Goal: Book appointment/travel/reservation

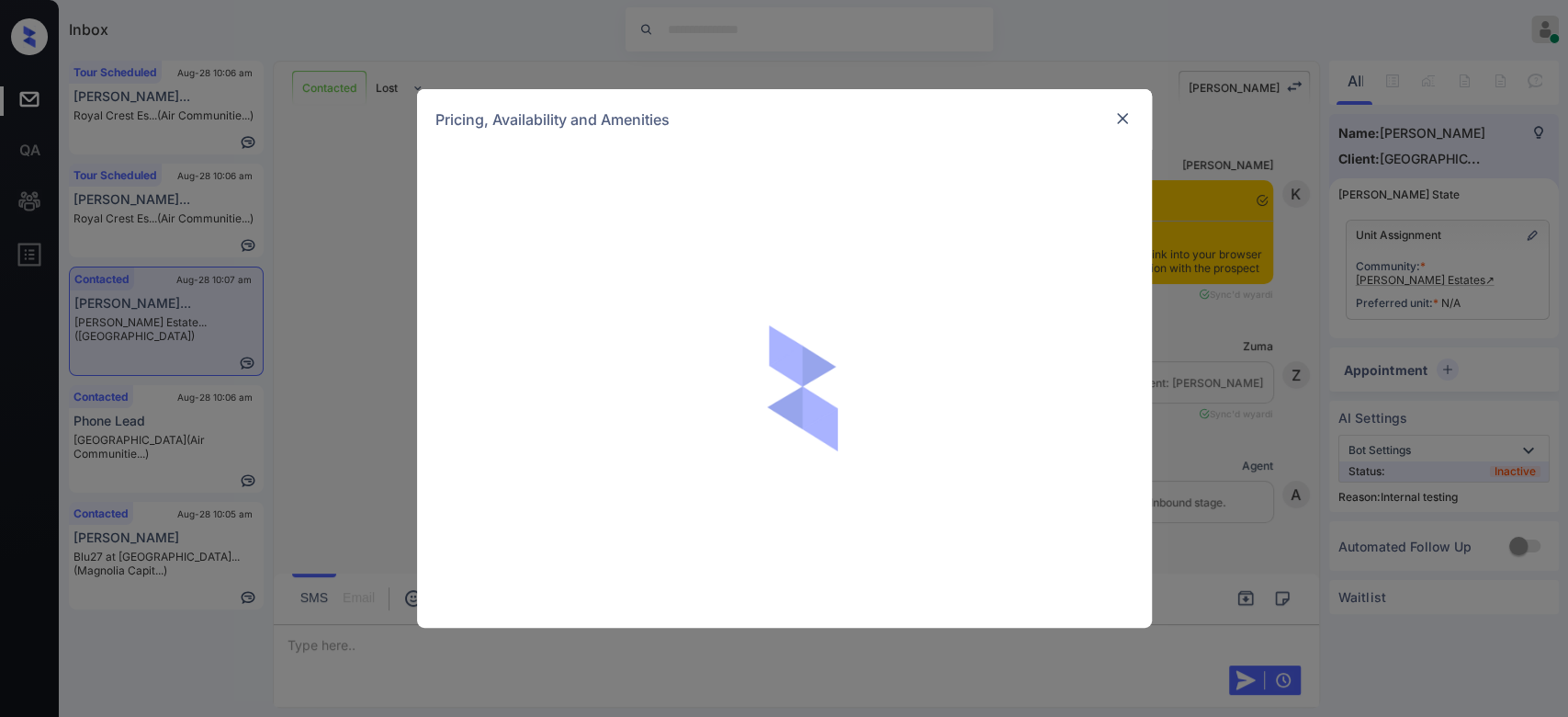
scroll to position [2620, 0]
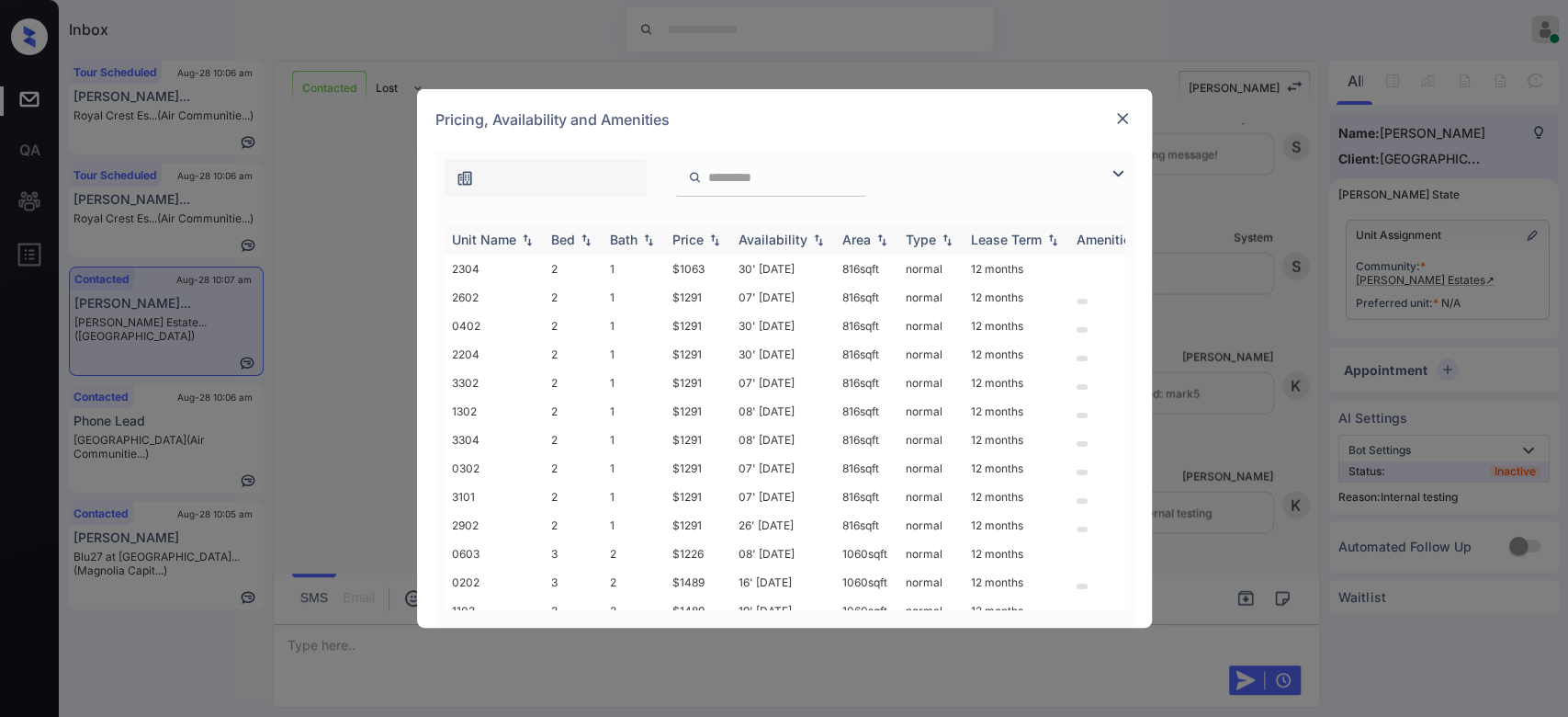
click at [682, 234] on div "Price" at bounding box center [688, 239] width 32 height 16
click at [685, 268] on td "$1063" at bounding box center [698, 269] width 66 height 29
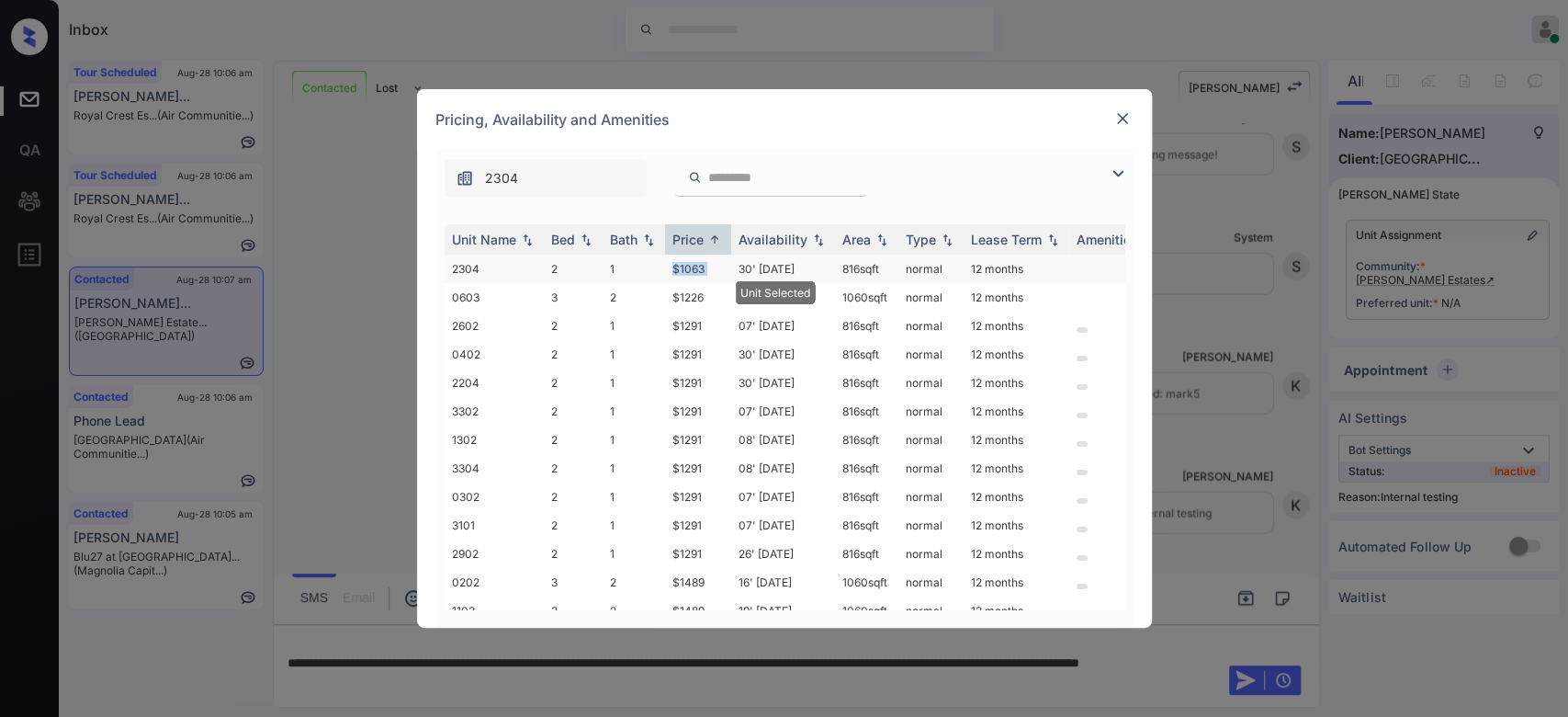
click at [685, 268] on td "$1063" at bounding box center [698, 269] width 66 height 29
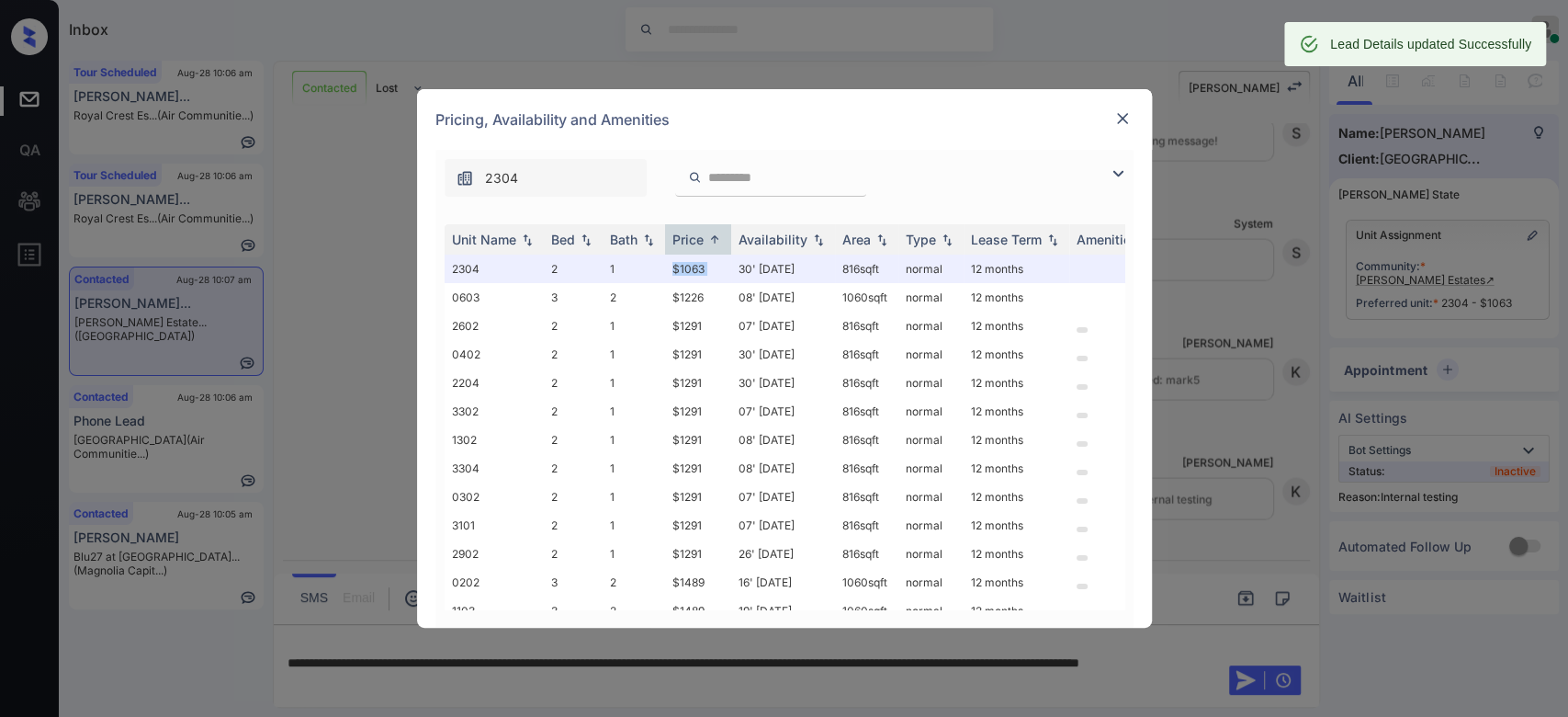
scroll to position [2741, 0]
click at [1125, 115] on img at bounding box center [1122, 119] width 19 height 19
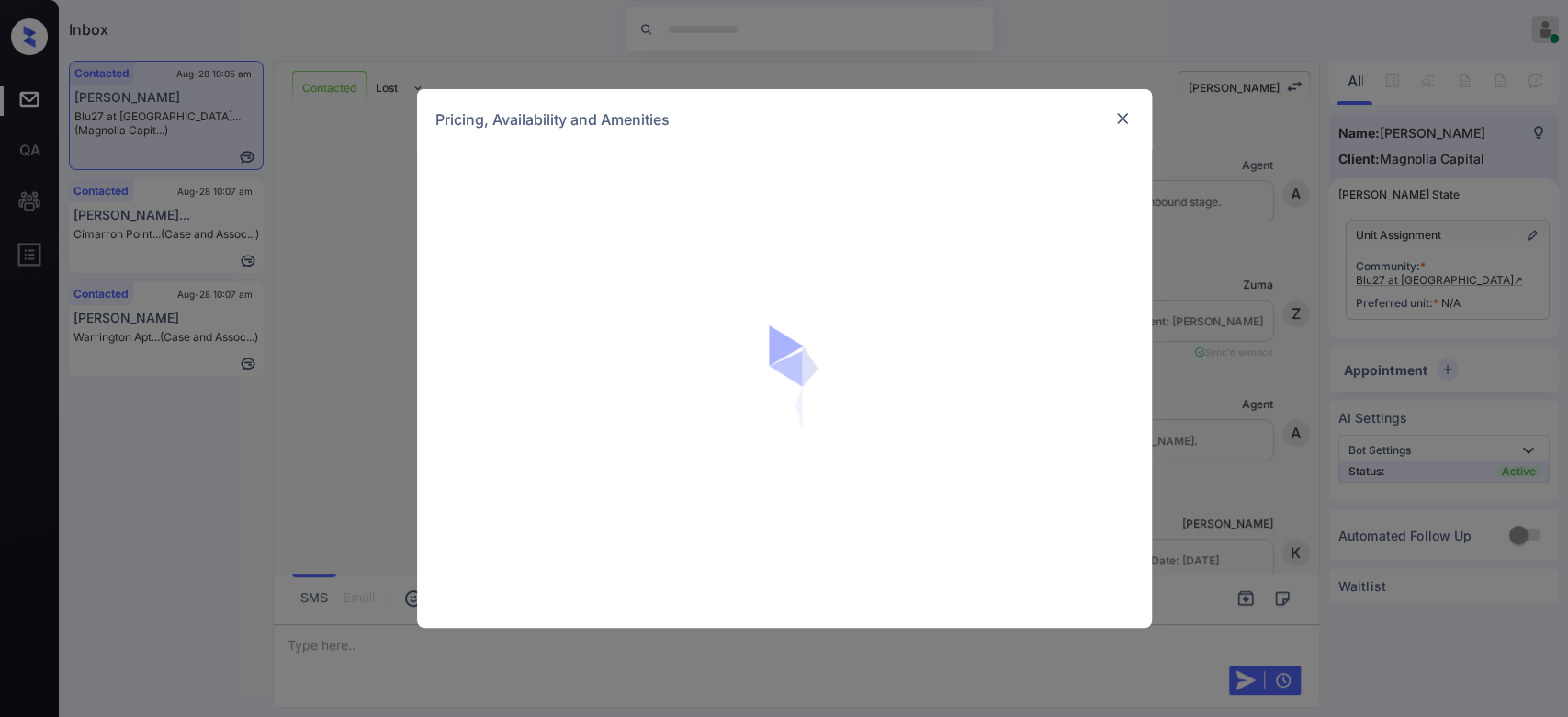
scroll to position [5498, 0]
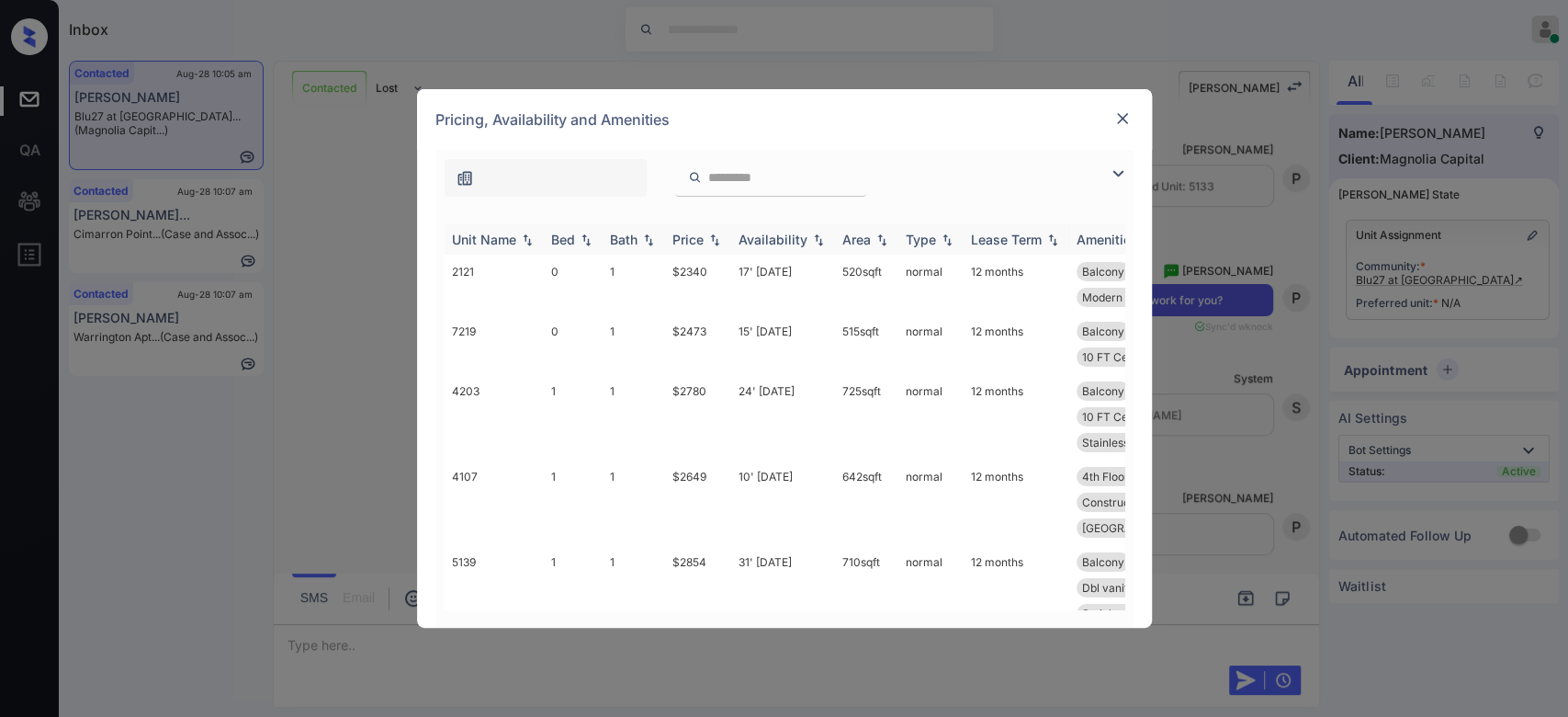
click at [707, 237] on img at bounding box center [714, 239] width 19 height 13
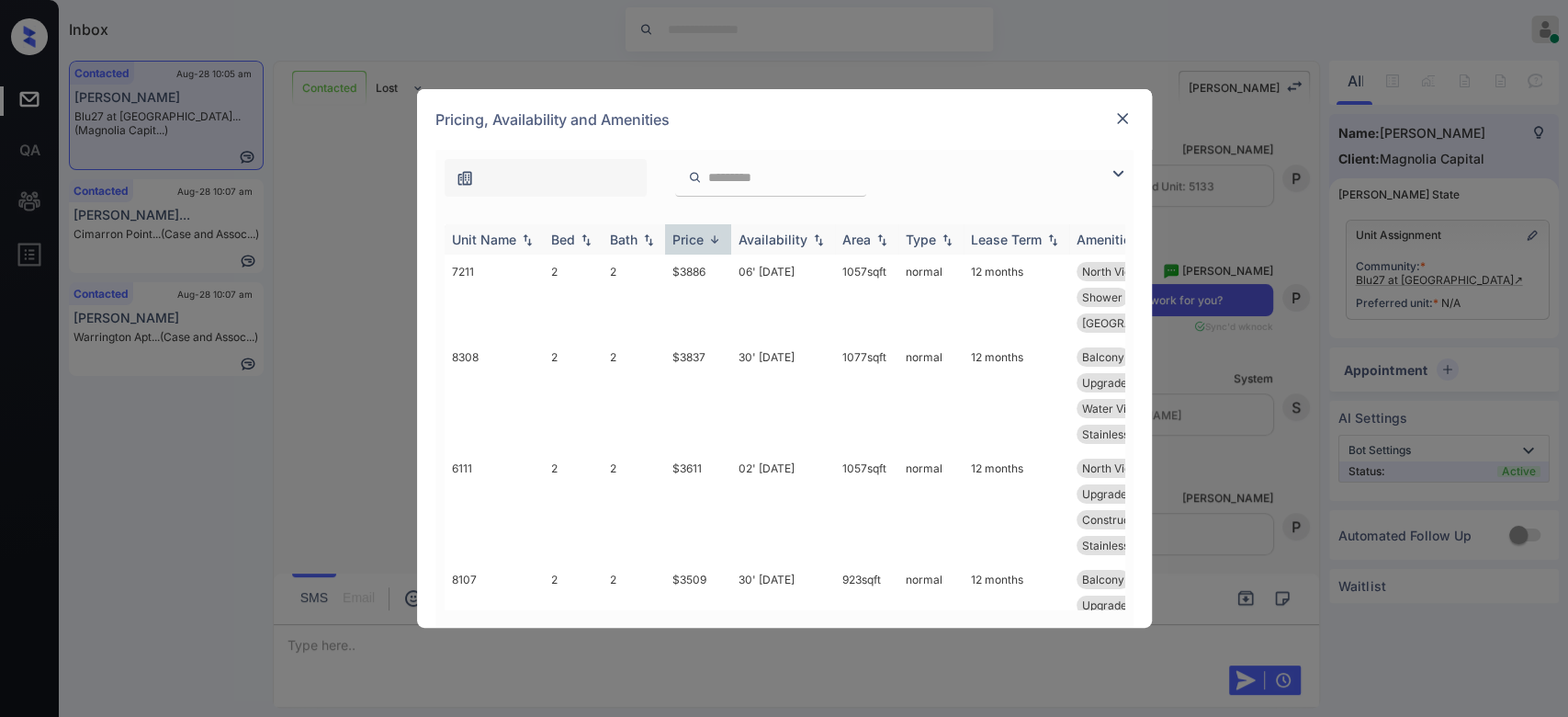
click at [707, 237] on img at bounding box center [714, 239] width 19 height 14
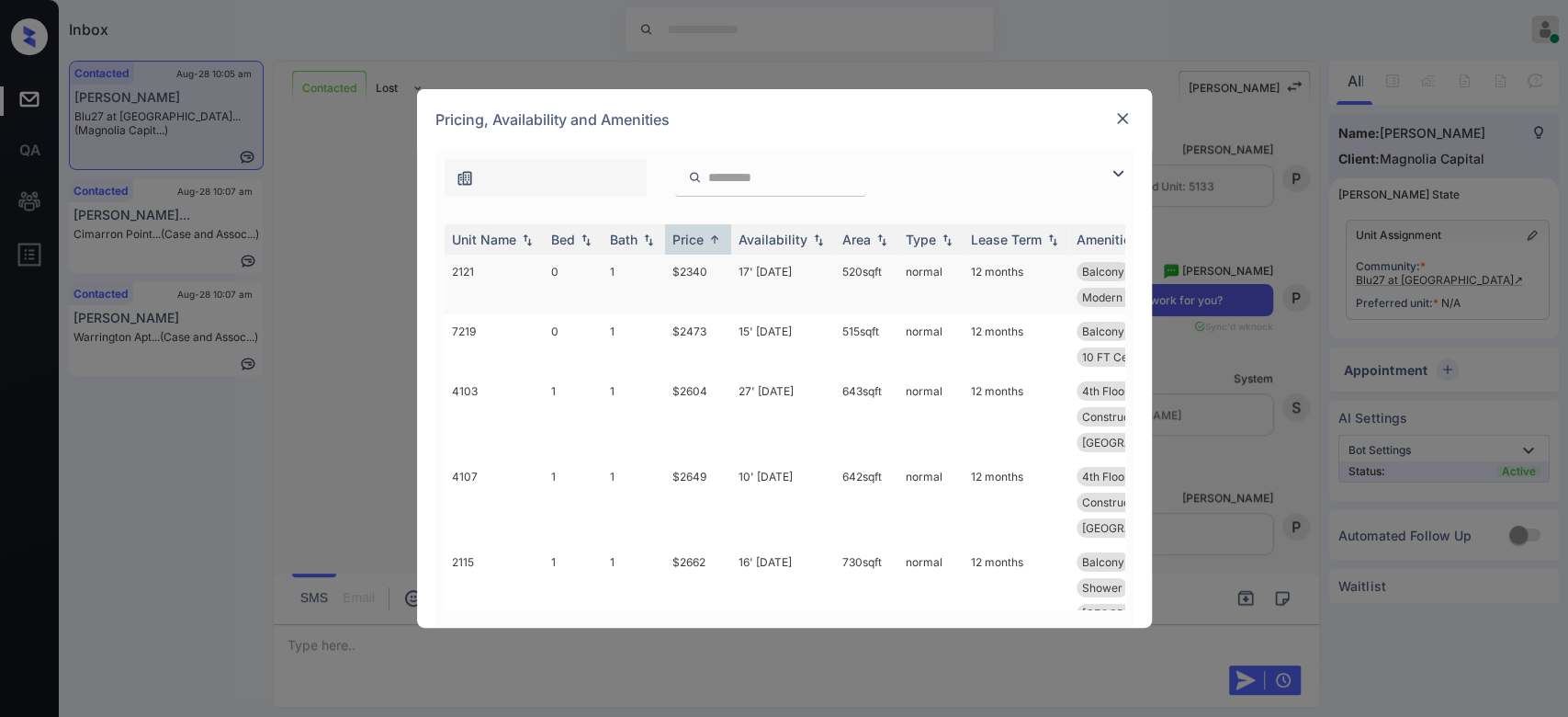
click at [705, 271] on td "$2340" at bounding box center [698, 284] width 66 height 59
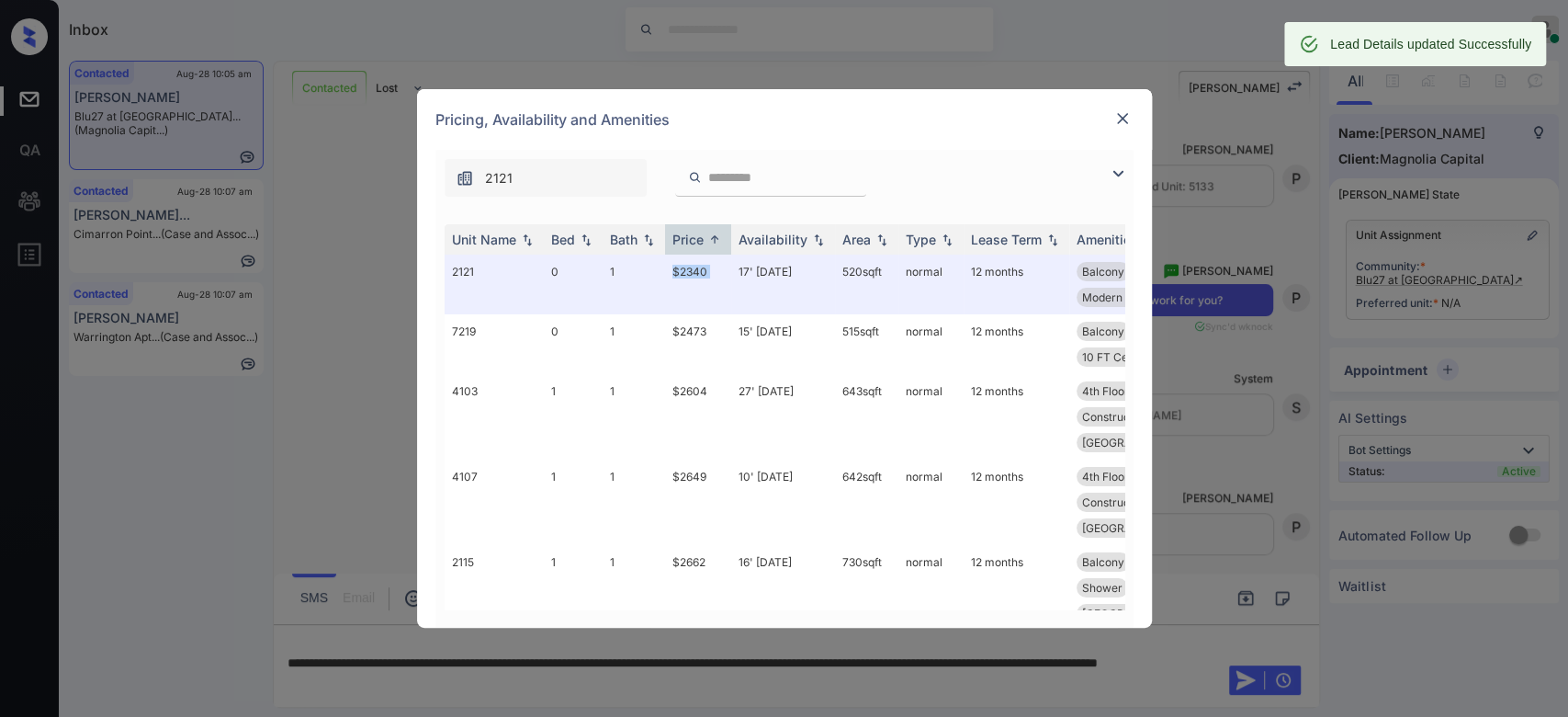
click at [1123, 112] on img at bounding box center [1122, 119] width 19 height 19
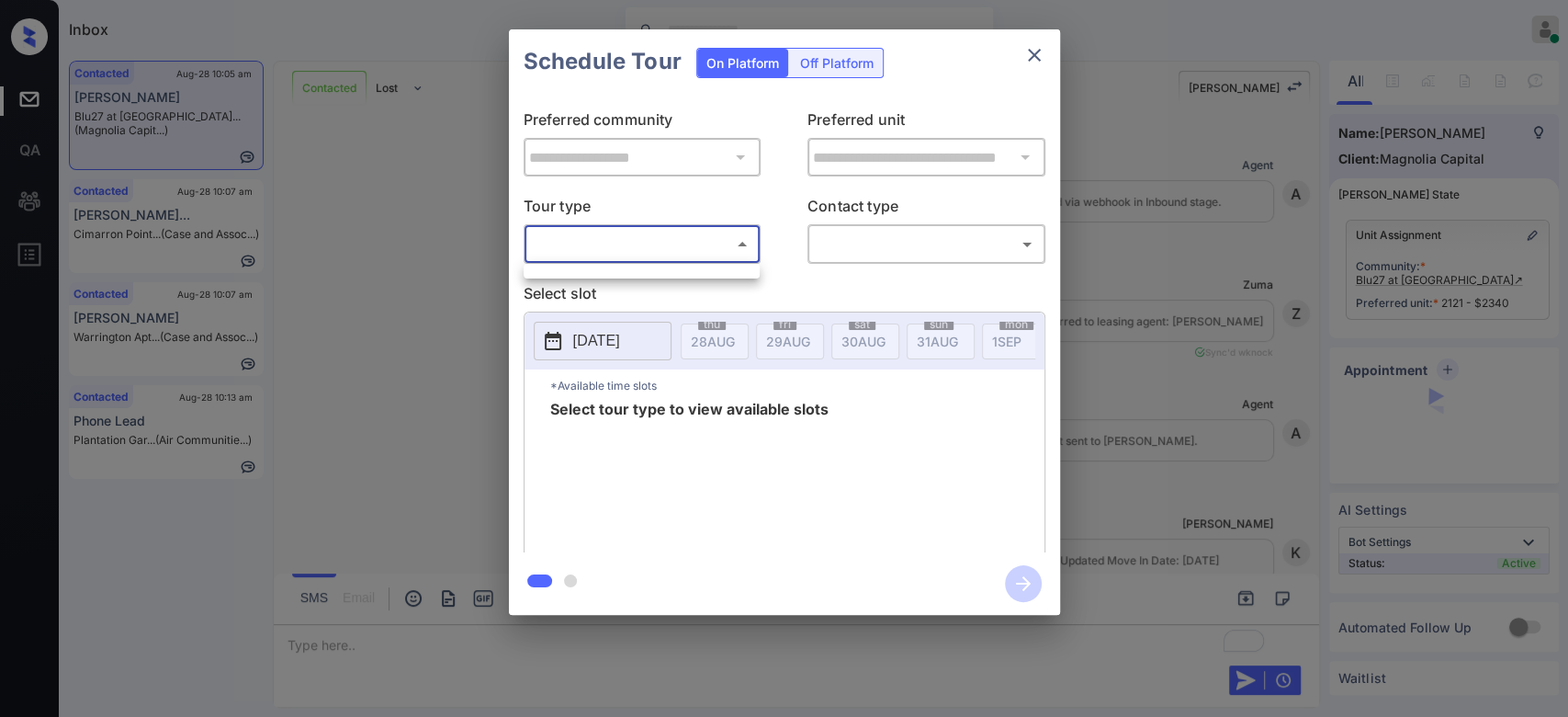
scroll to position [13911, 0]
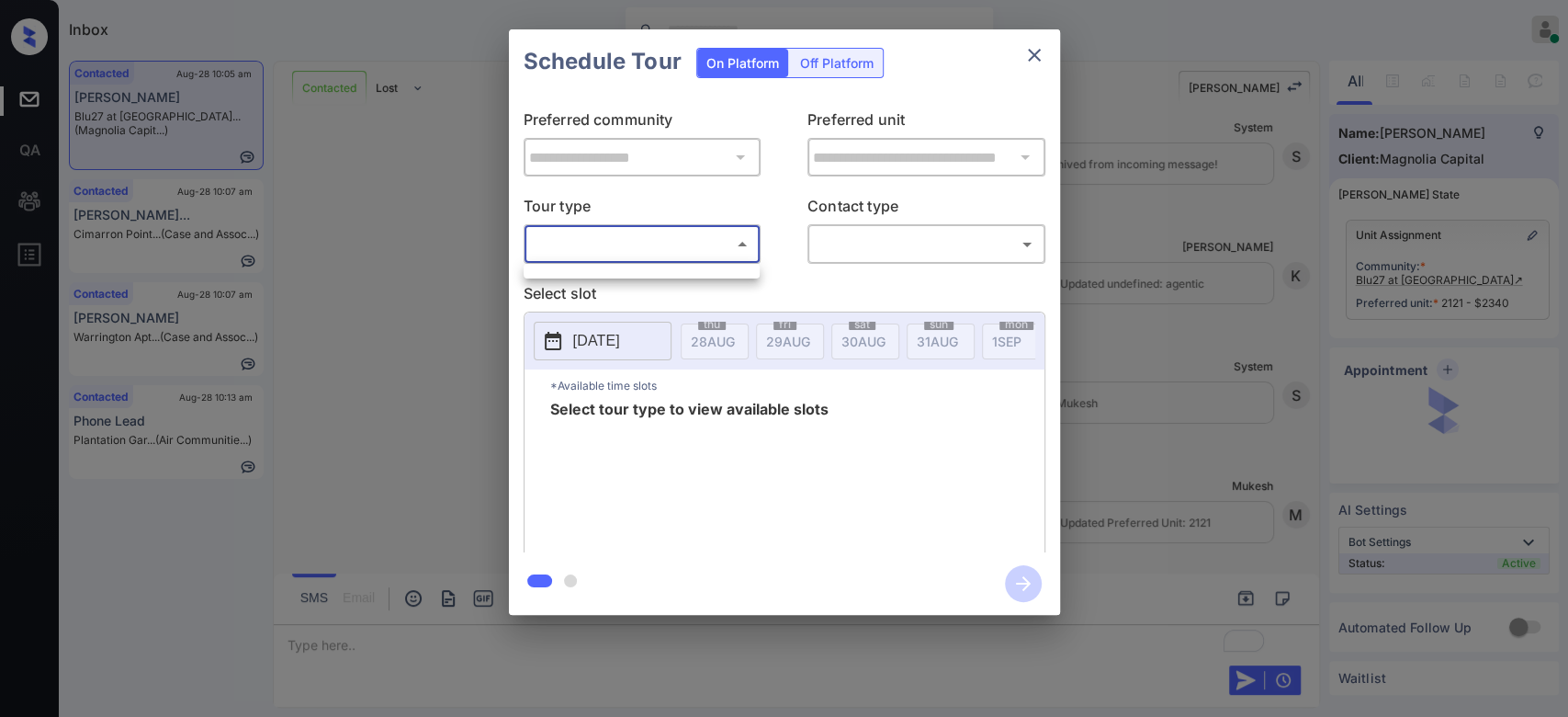
click at [647, 228] on body "Inbox Mukesh Online Set yourself offline Set yourself on break Profile Switch t…" at bounding box center [784, 358] width 1568 height 717
click at [627, 260] on div at bounding box center [784, 358] width 1568 height 717
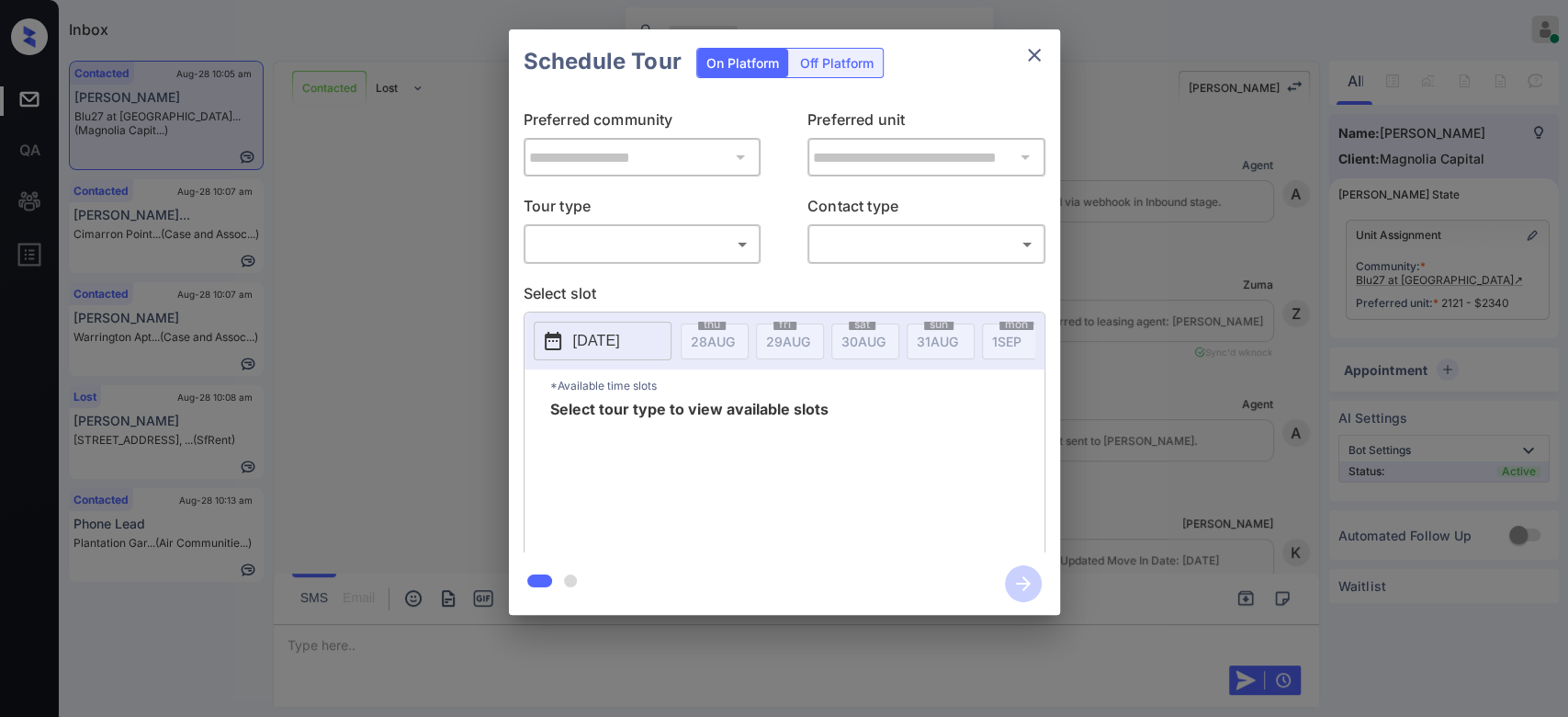
scroll to position [14021, 0]
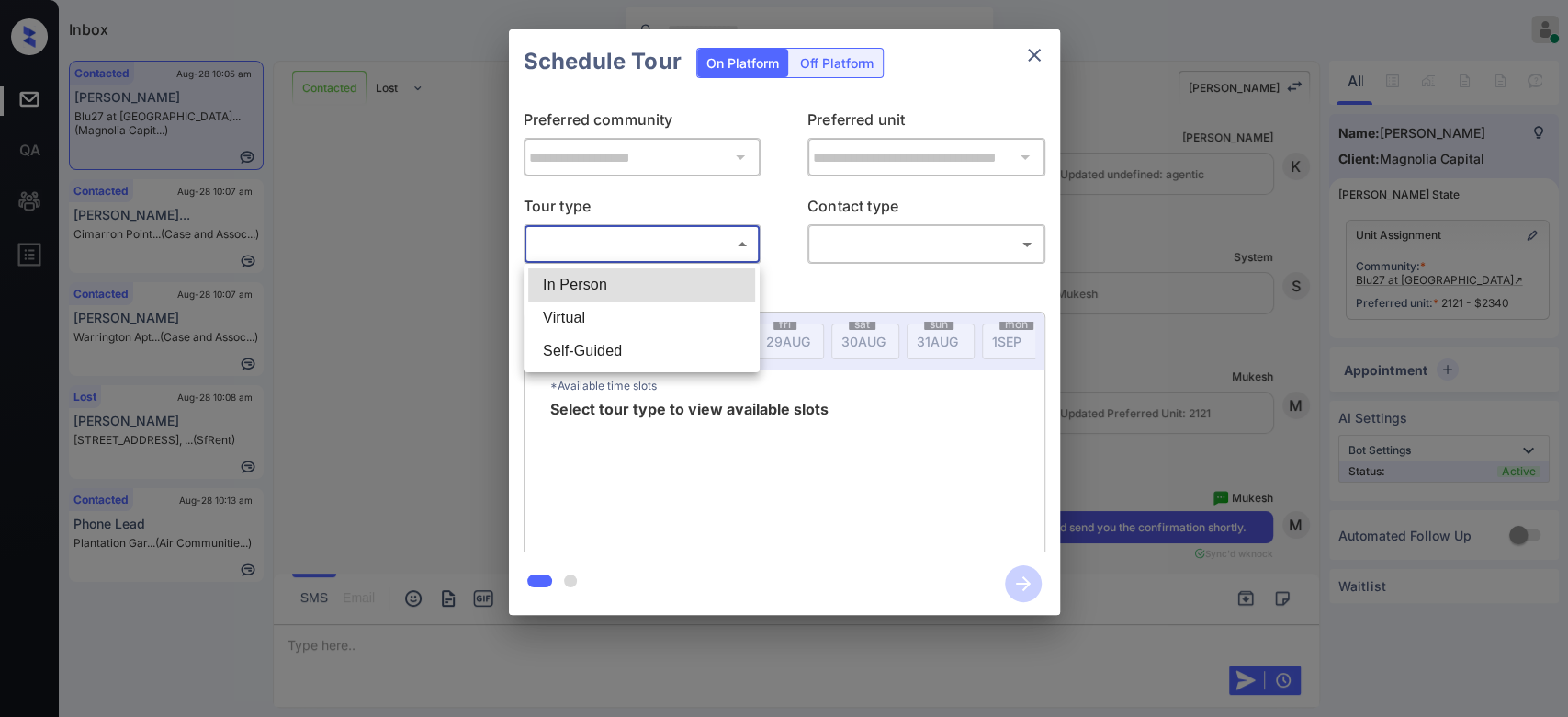
click at [705, 246] on body "Inbox Mukesh Online Set yourself offline Set yourself on break Profile Switch t…" at bounding box center [784, 358] width 1568 height 717
click at [604, 290] on li "In Person" at bounding box center [642, 284] width 227 height 33
type input "********"
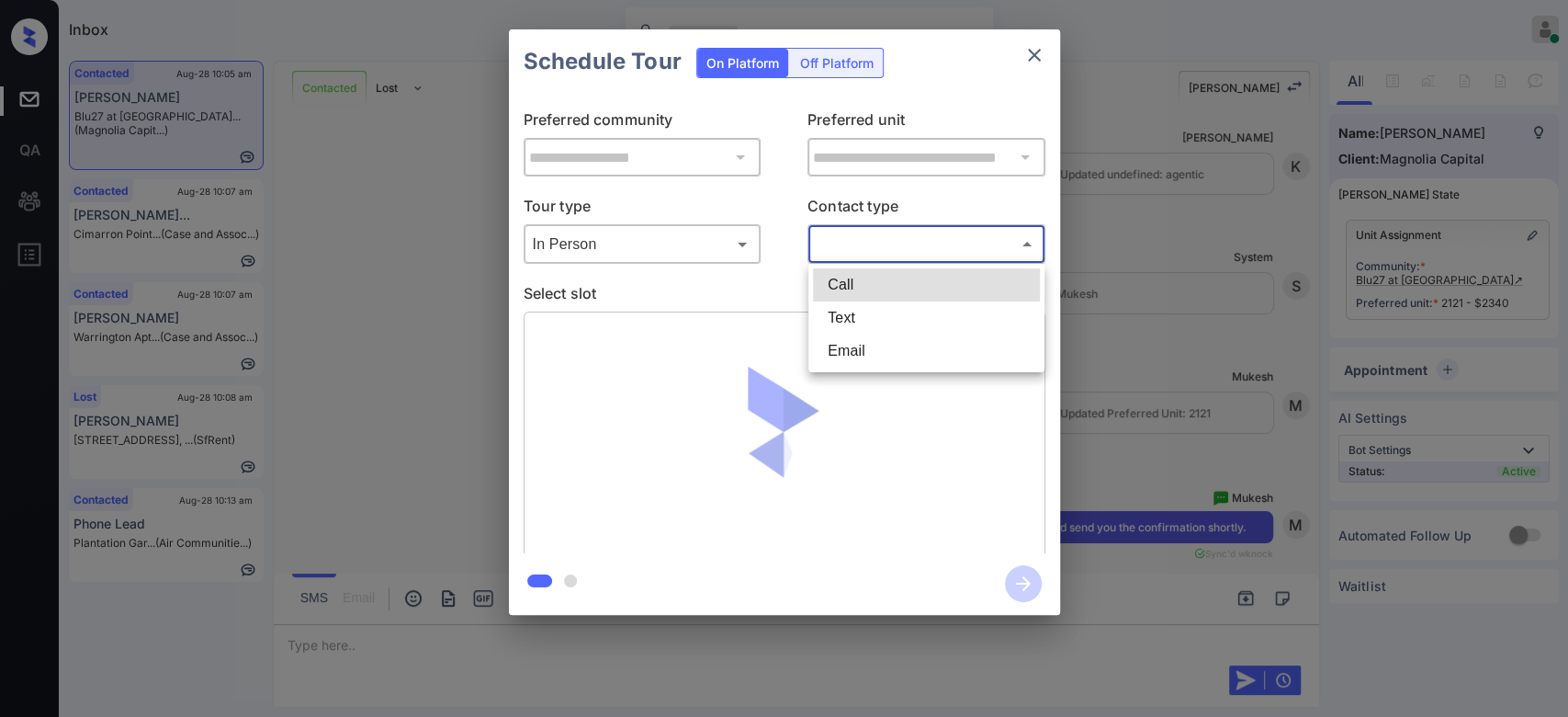
drag, startPoint x: 913, startPoint y: 244, endPoint x: 882, endPoint y: 310, distance: 72.9
click at [882, 310] on body "Inbox Mukesh Online Set yourself offline Set yourself on break Profile Switch t…" at bounding box center [784, 358] width 1568 height 717
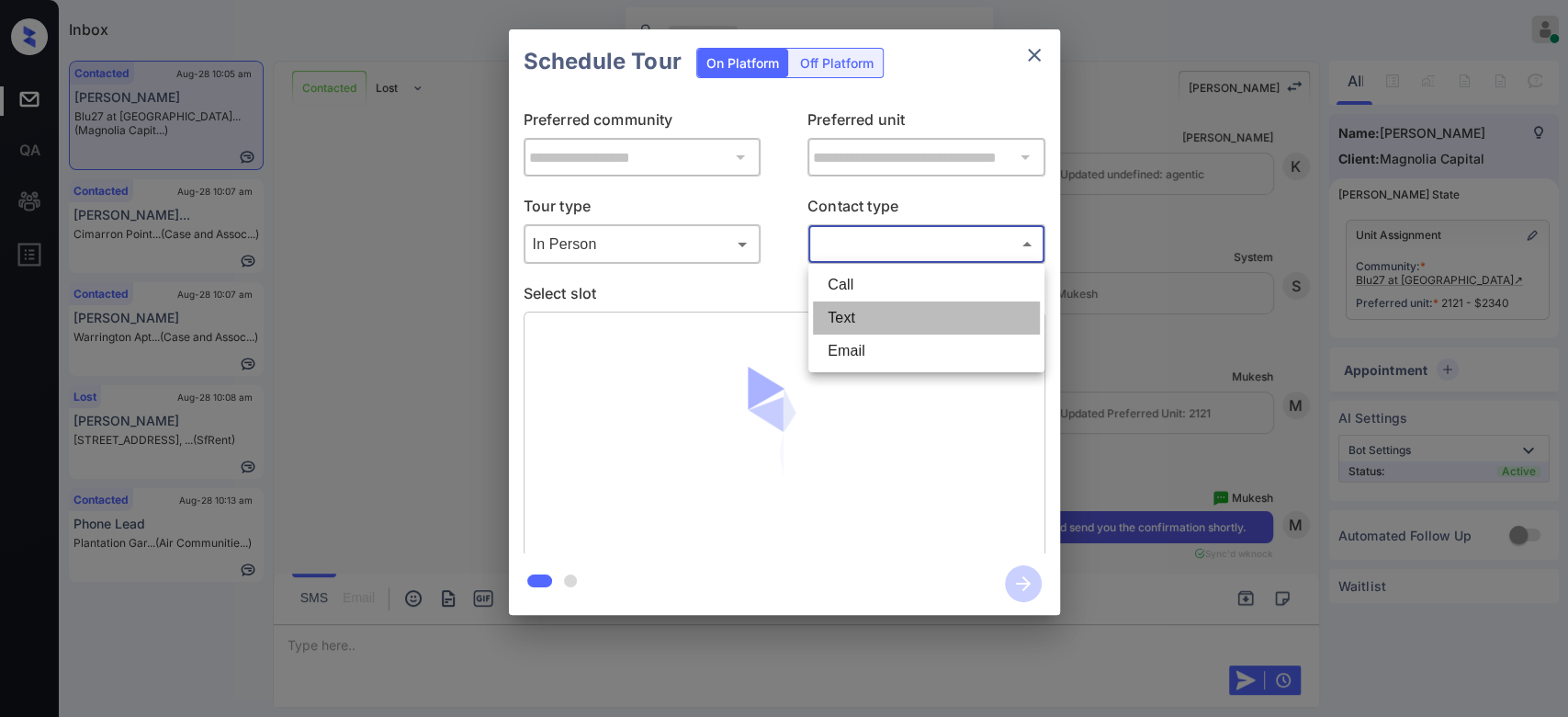
click at [882, 310] on li "Text" at bounding box center [926, 317] width 227 height 33
type input "****"
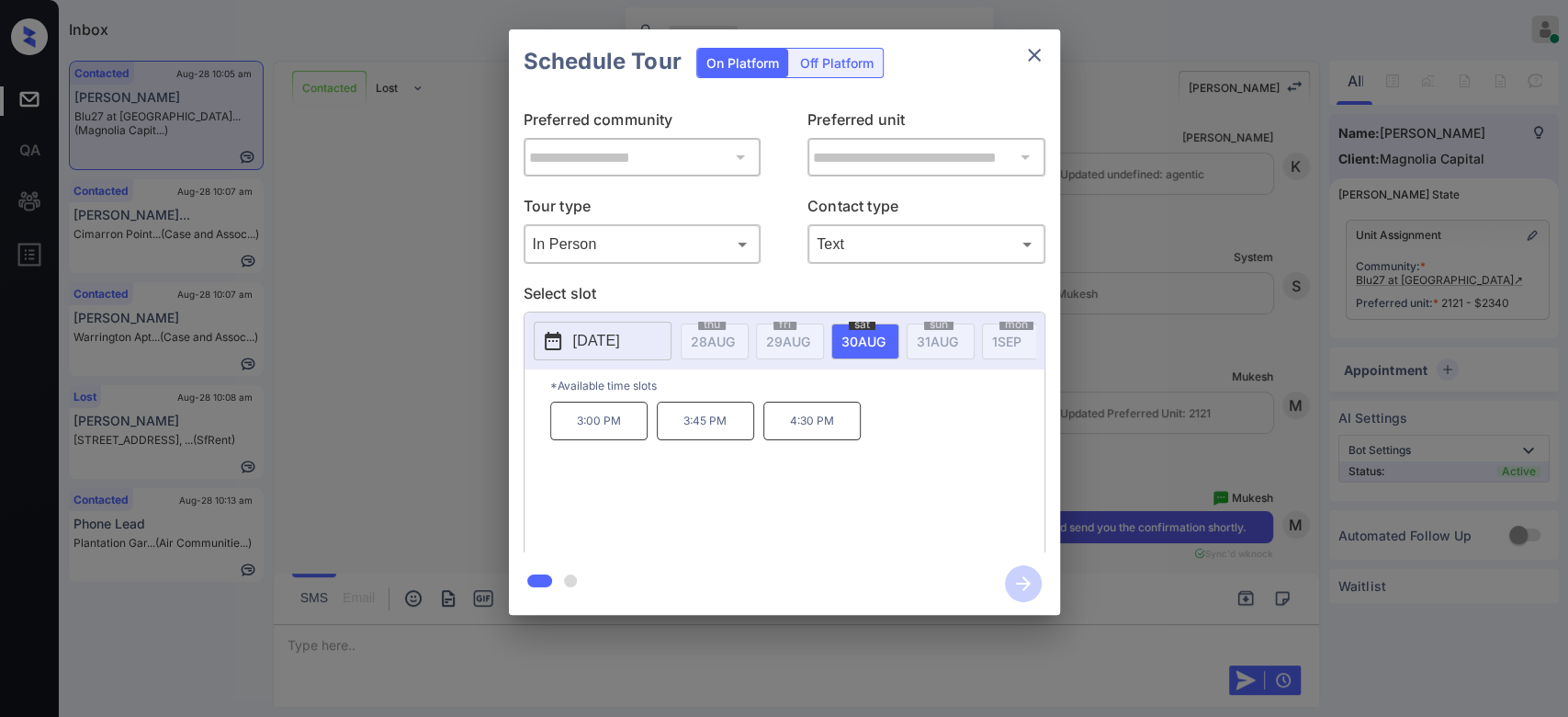
click at [806, 435] on p "4:30 PM" at bounding box center [812, 421] width 98 height 39
click at [1034, 585] on icon "button" at bounding box center [1023, 583] width 37 height 37
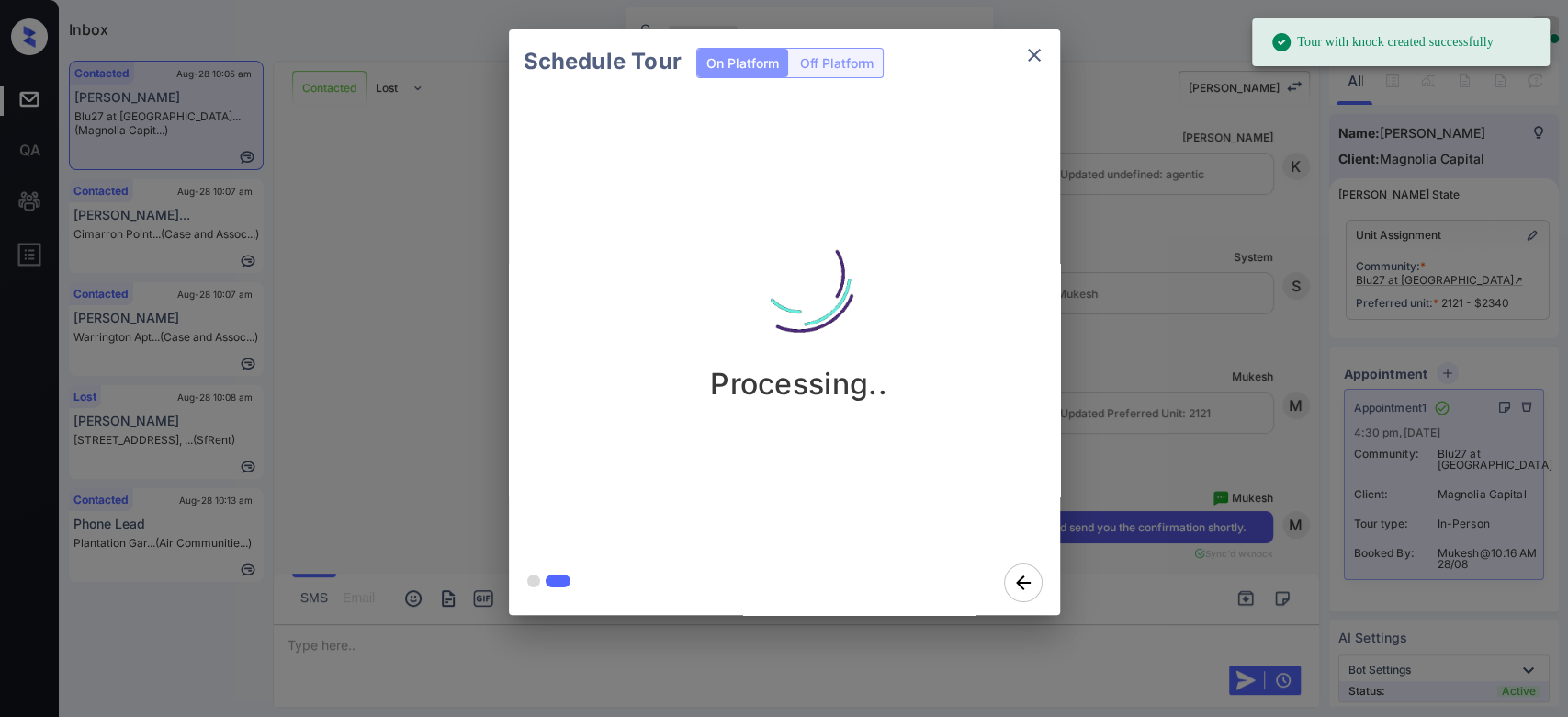
click at [1184, 269] on div "Schedule Tour On Platform Off Platform Processing.." at bounding box center [784, 322] width 1568 height 644
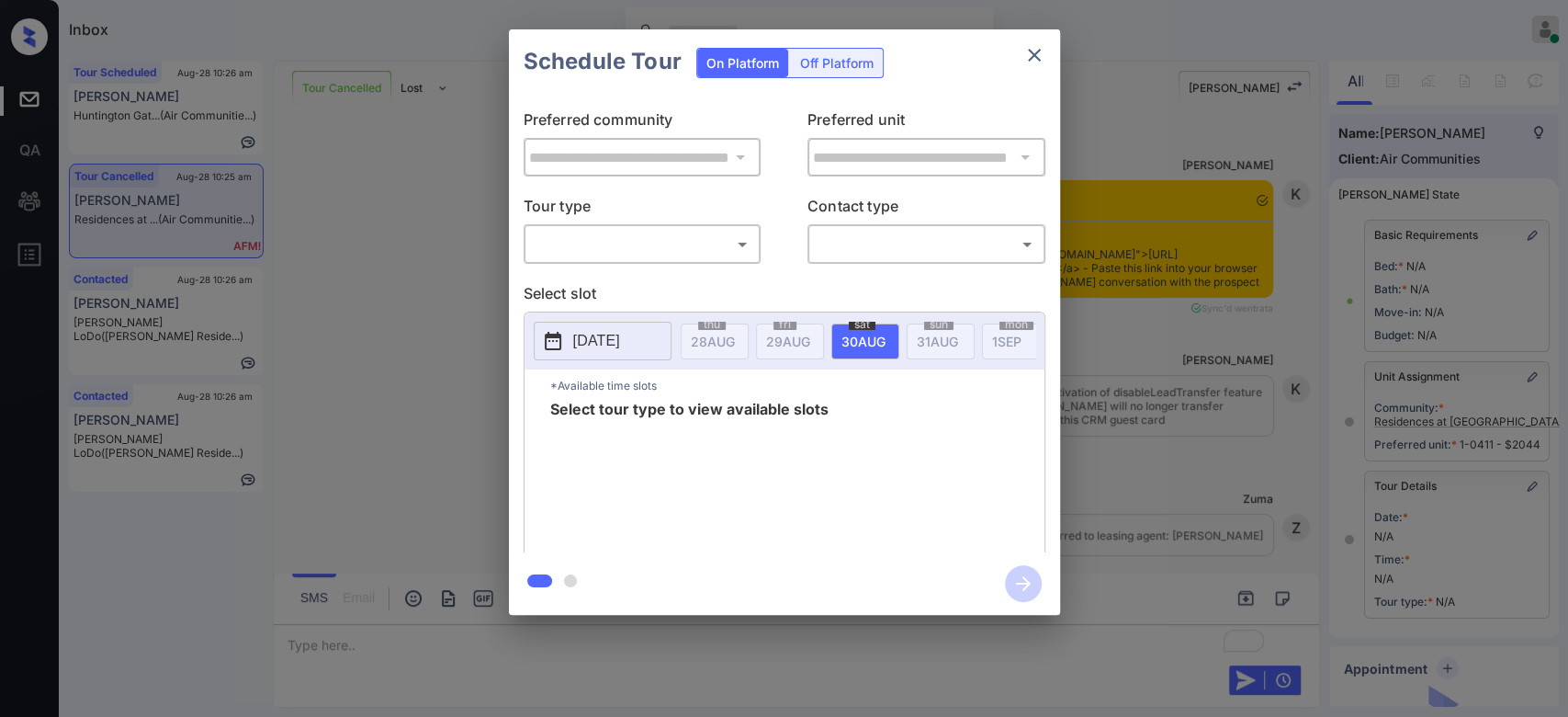
scroll to position [6105, 0]
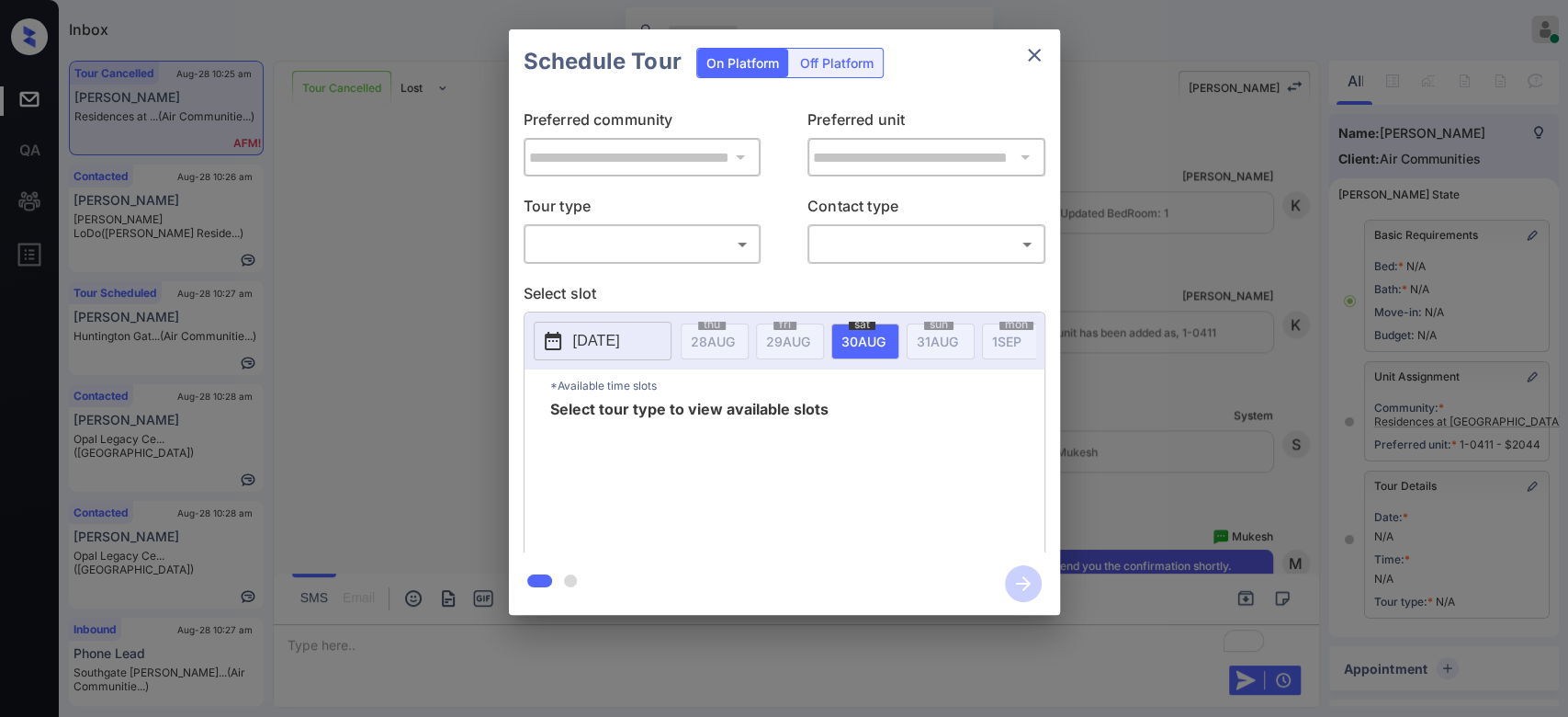
click at [699, 261] on div "​ ​" at bounding box center [642, 244] width 238 height 40
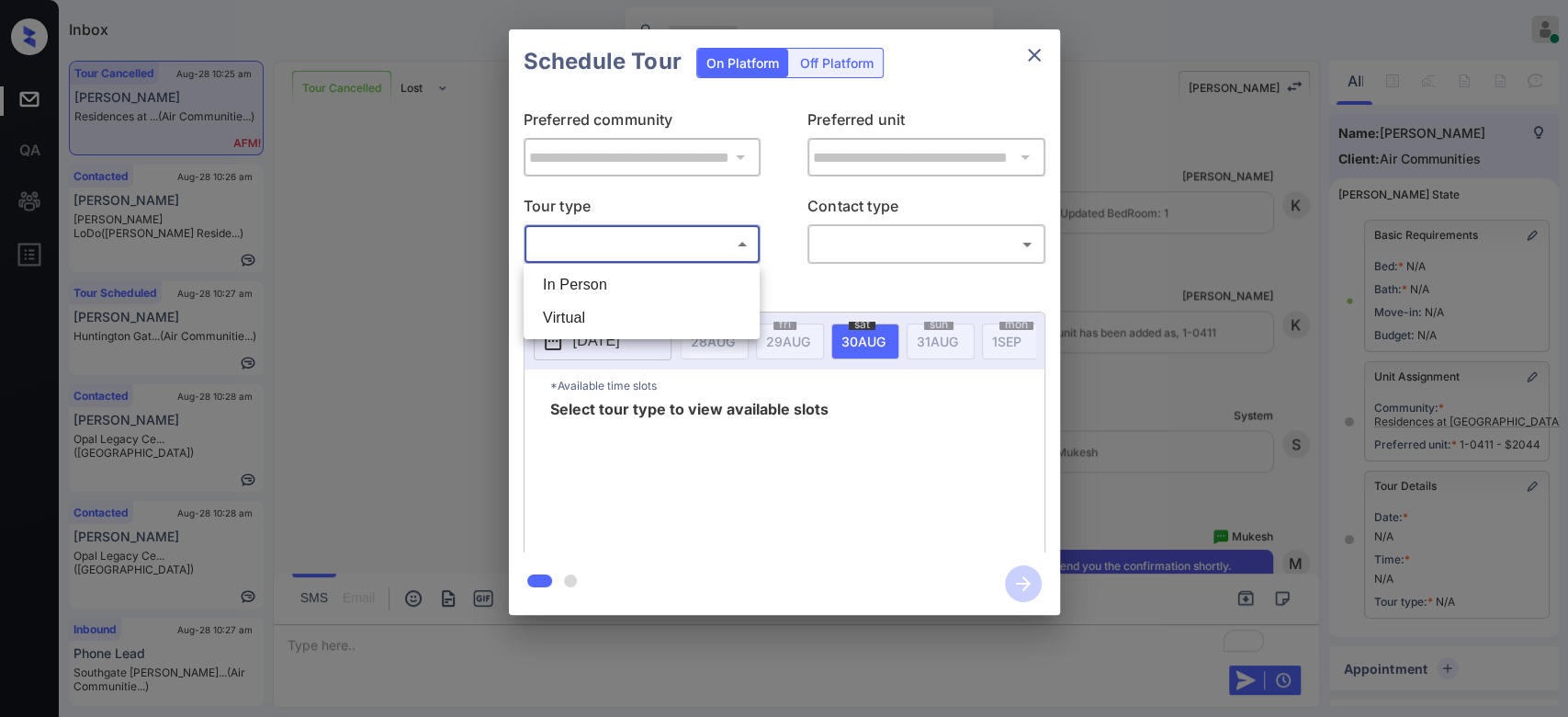
click at [689, 244] on body "Inbox Mukesh Online Set yourself offline Set yourself on break Profile Switch t…" at bounding box center [784, 358] width 1568 height 717
click at [611, 276] on li "In Person" at bounding box center [642, 284] width 227 height 33
type input "********"
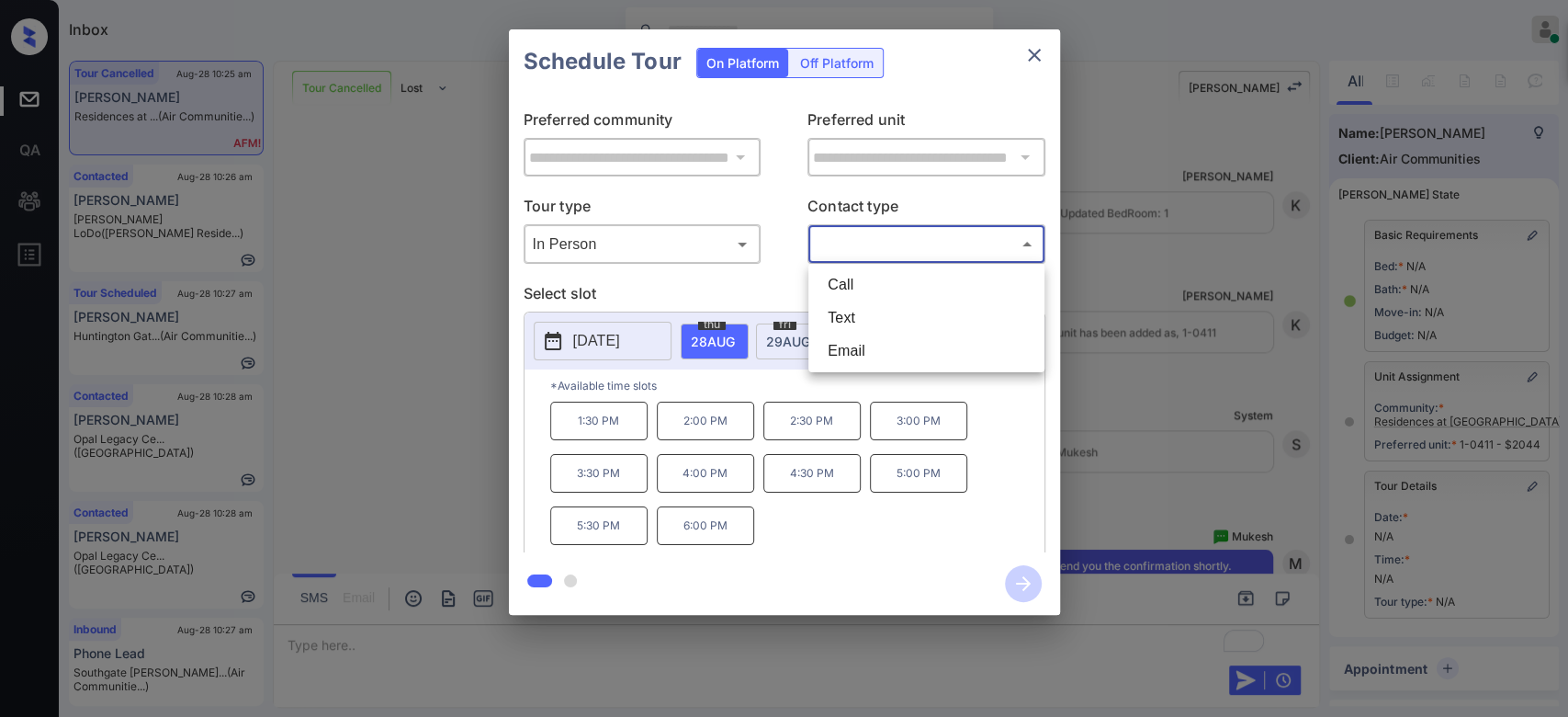
click at [897, 236] on body "Available slots fetched from cronofy successfully Inbox Mukesh Online Set yours…" at bounding box center [784, 358] width 1568 height 717
click at [875, 320] on li "Text" at bounding box center [926, 317] width 227 height 33
type input "****"
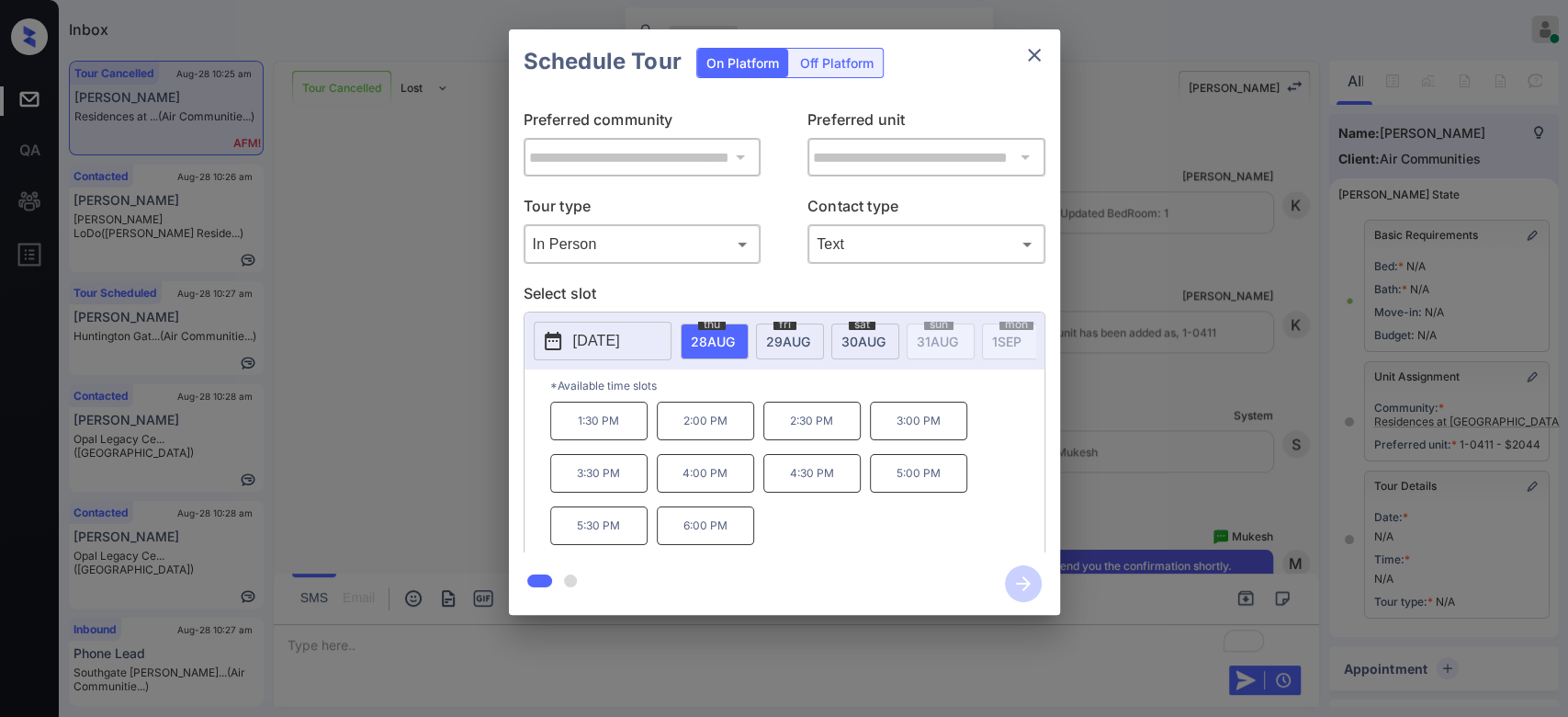
click at [813, 430] on p "2:30 PM" at bounding box center [812, 421] width 98 height 39
click at [1019, 588] on icon "button" at bounding box center [1023, 583] width 37 height 37
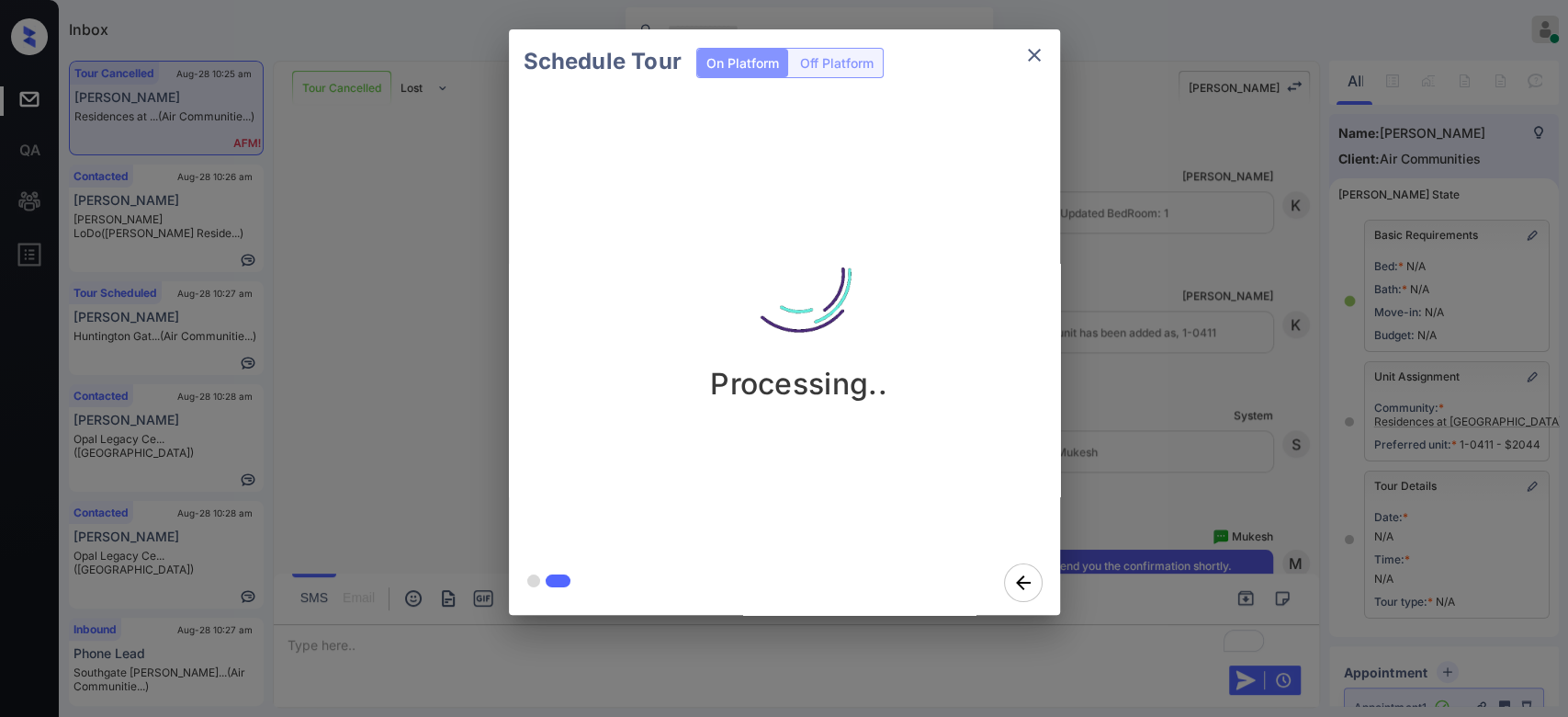
click at [1212, 452] on div "Schedule Tour On Platform Off Platform Processing.." at bounding box center [784, 322] width 1568 height 644
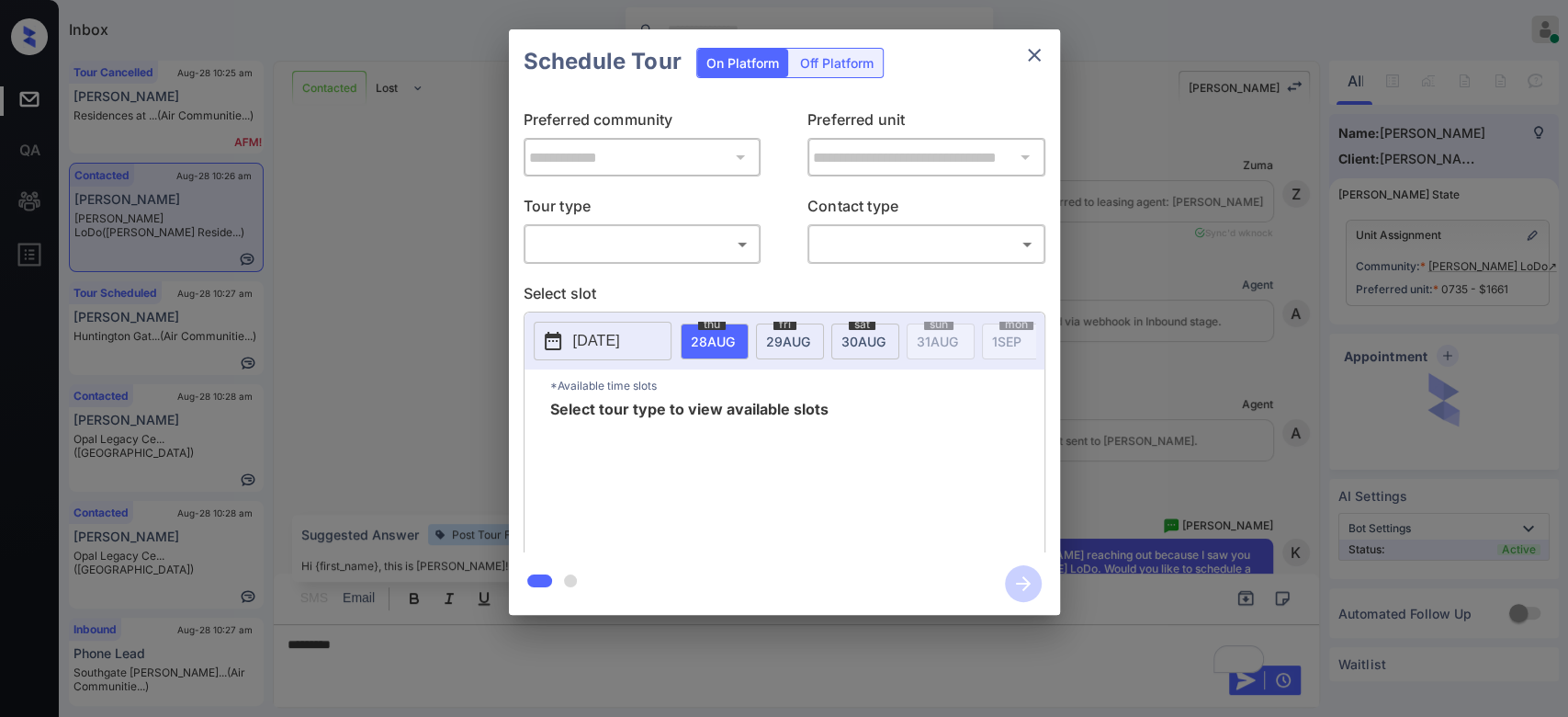
scroll to position [8139, 0]
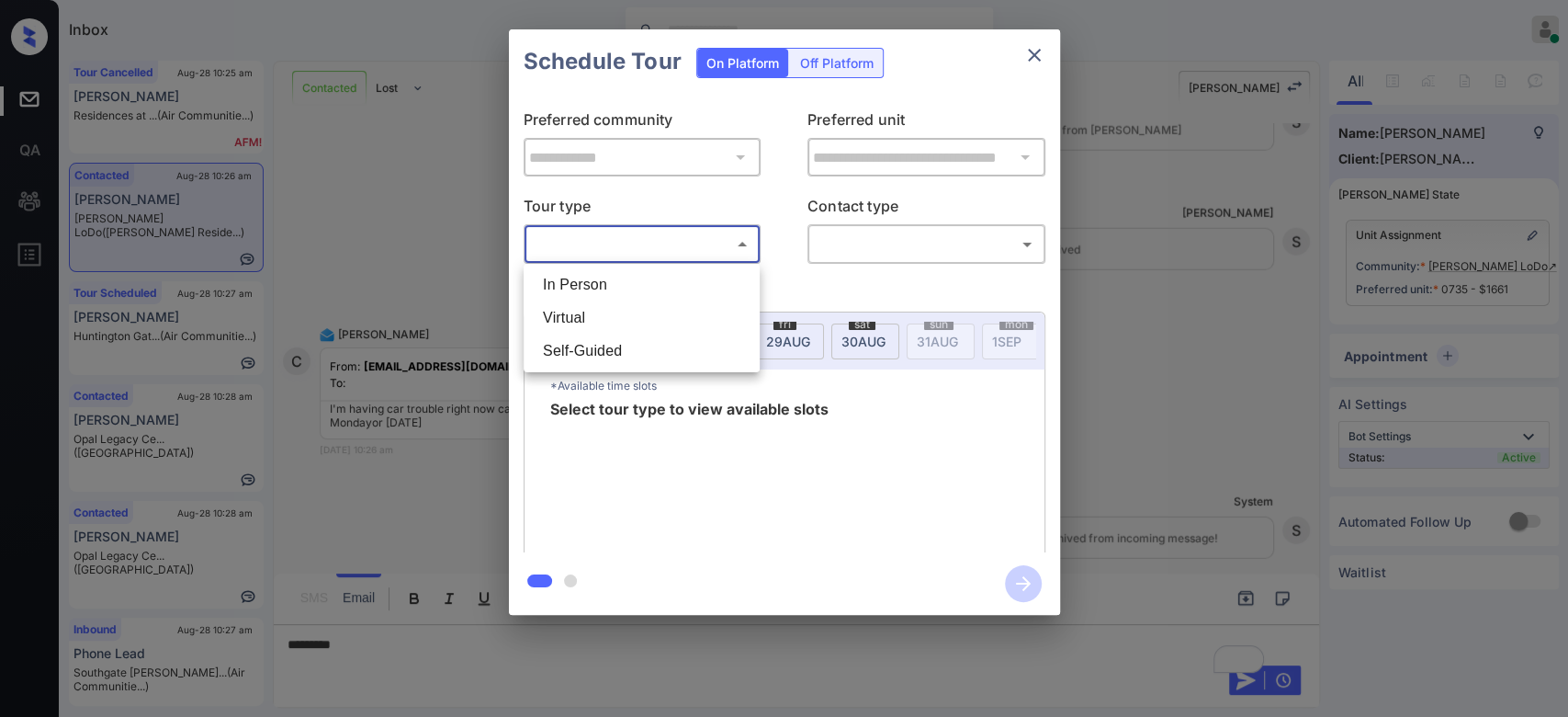
click at [678, 233] on body "Inbox Mukesh Online Set yourself offline Set yourself on break Profile Switch t…" at bounding box center [784, 358] width 1568 height 717
click at [614, 278] on li "In Person" at bounding box center [642, 284] width 227 height 33
type input "********"
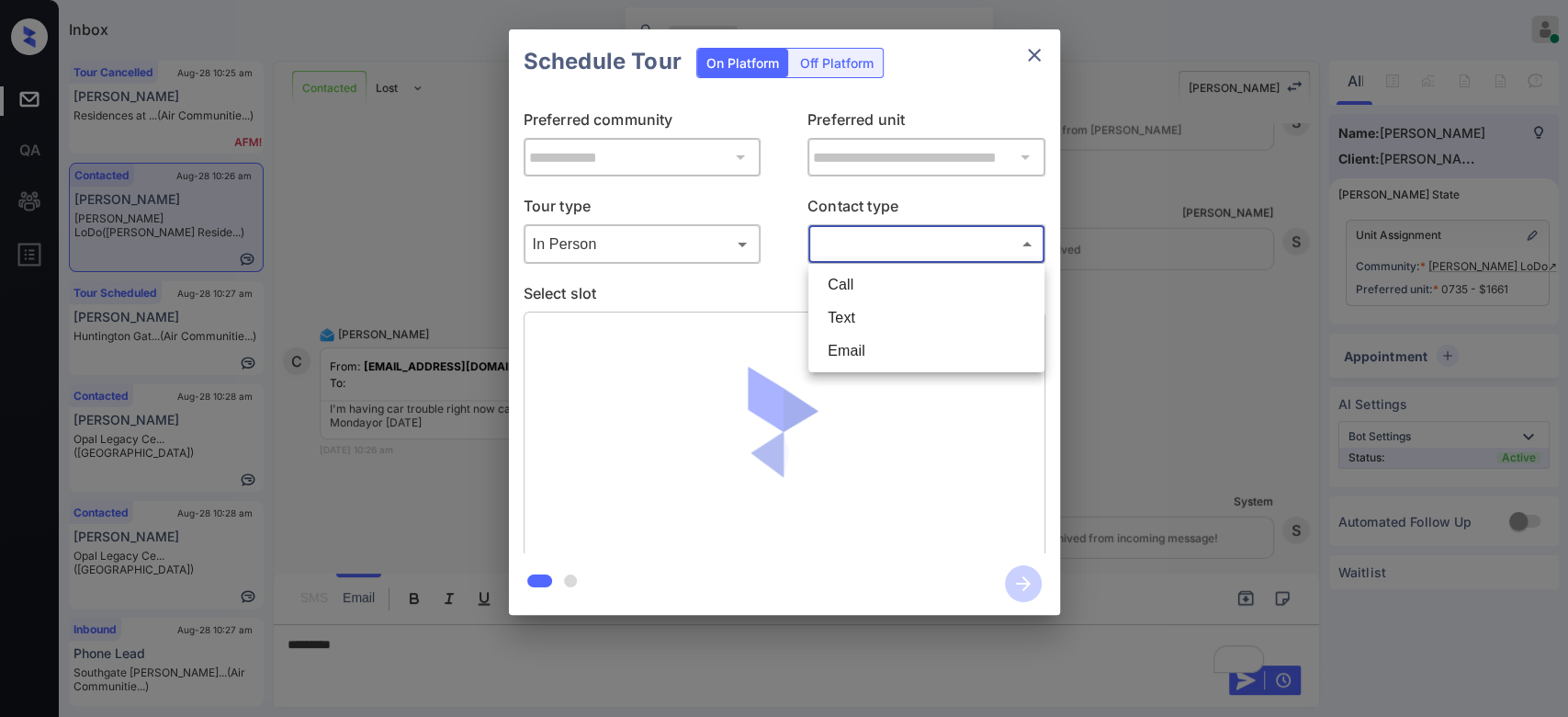
click at [890, 239] on body "Inbox Mukesh Online Set yourself offline Set yourself on break Profile Switch t…" at bounding box center [784, 358] width 1568 height 717
click at [849, 311] on li "Text" at bounding box center [926, 317] width 227 height 33
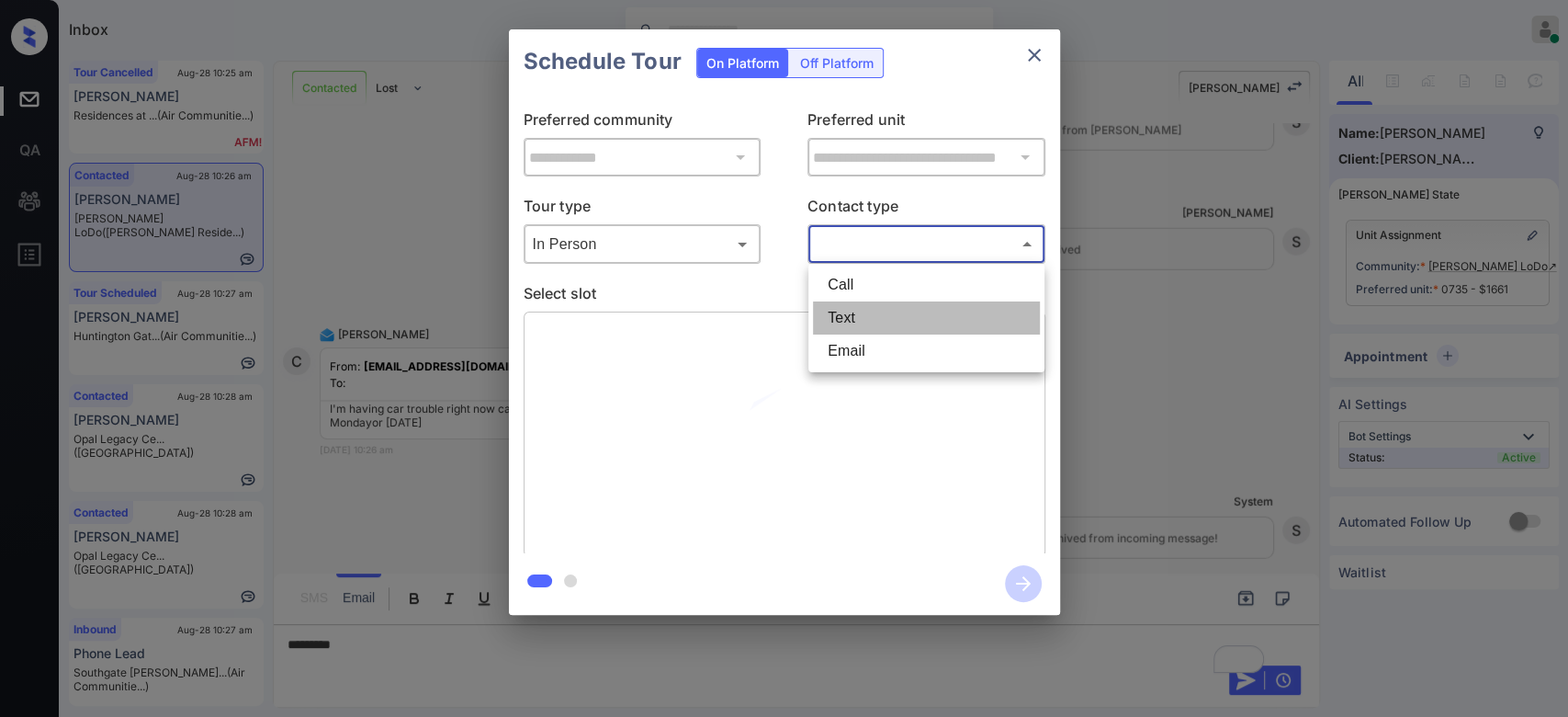
type input "****"
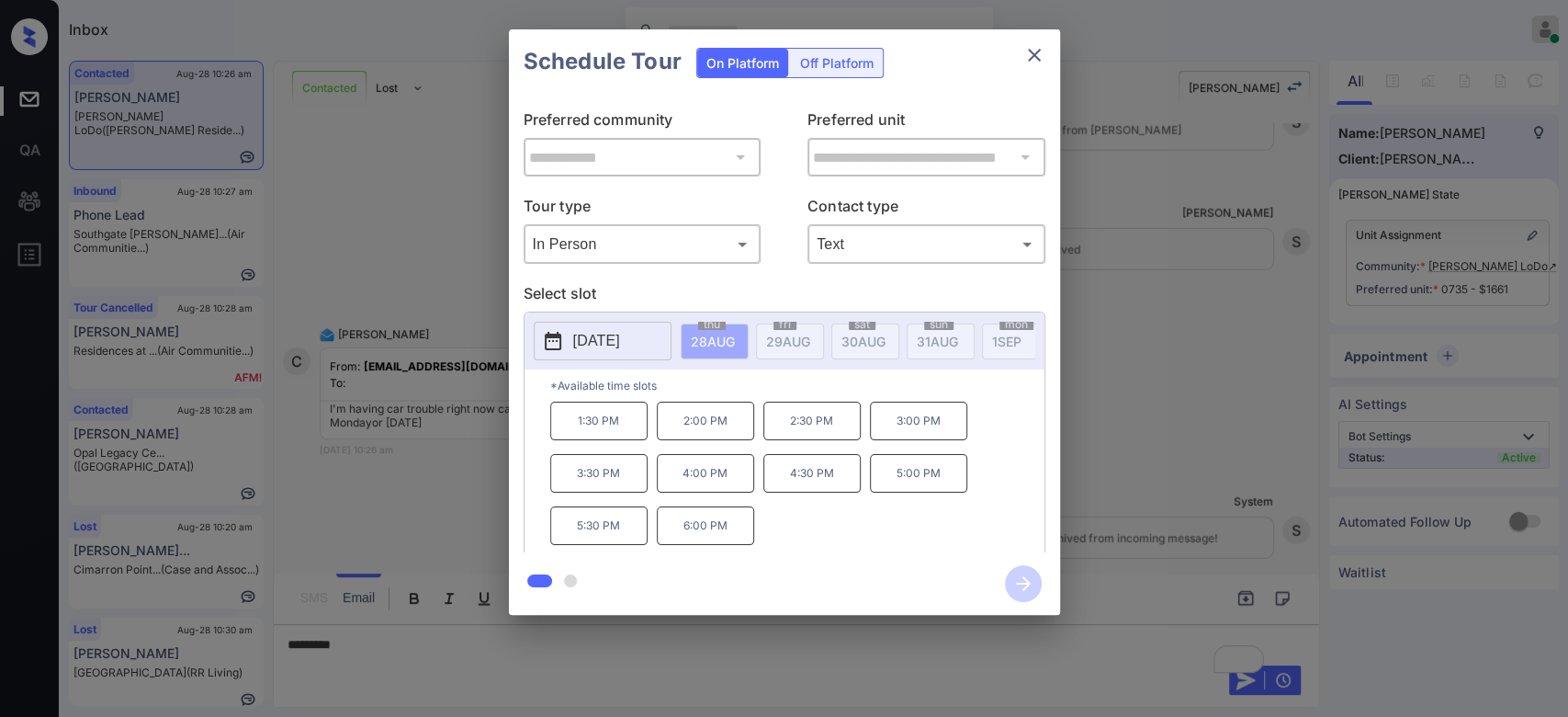
click at [620, 345] on p "[DATE]" at bounding box center [595, 341] width 46 height 22
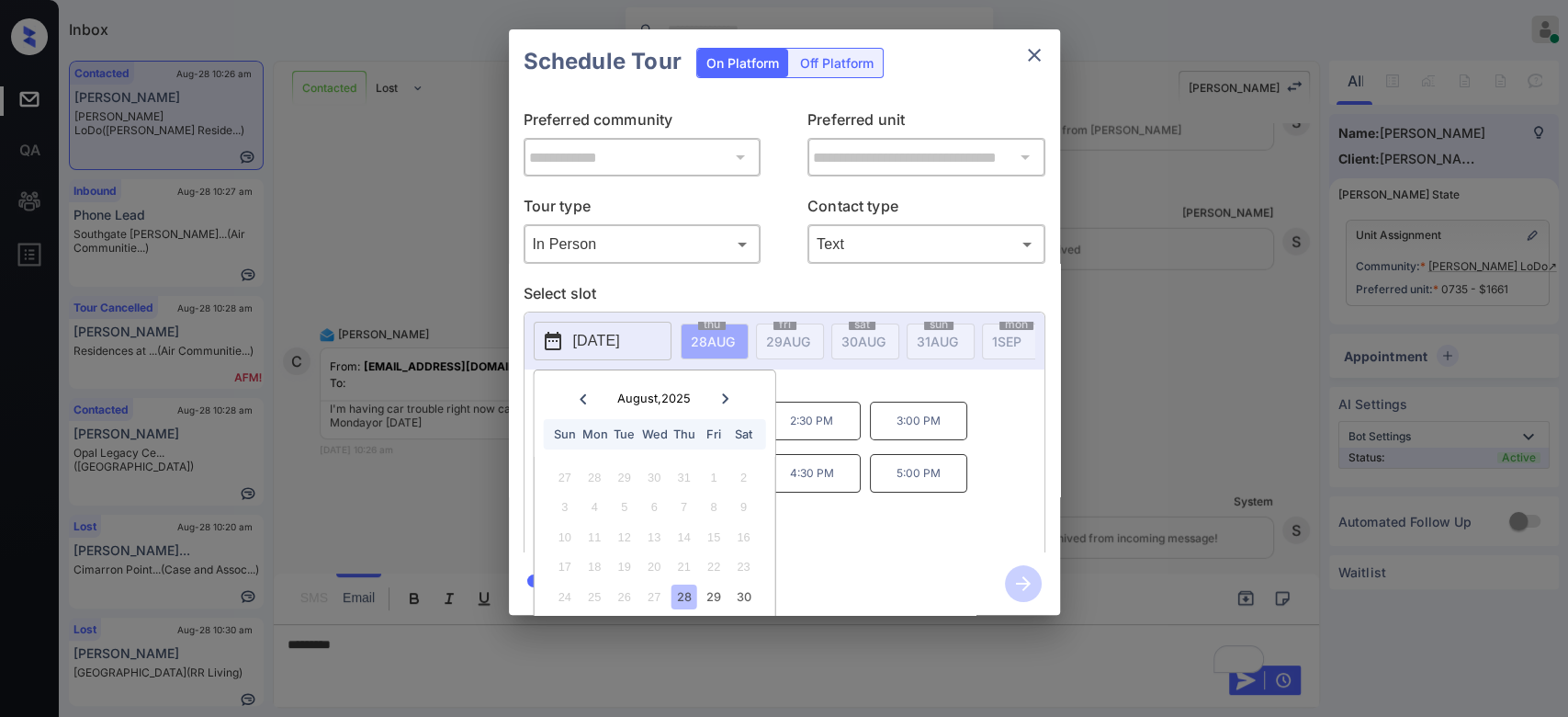
scroll to position [56, 0]
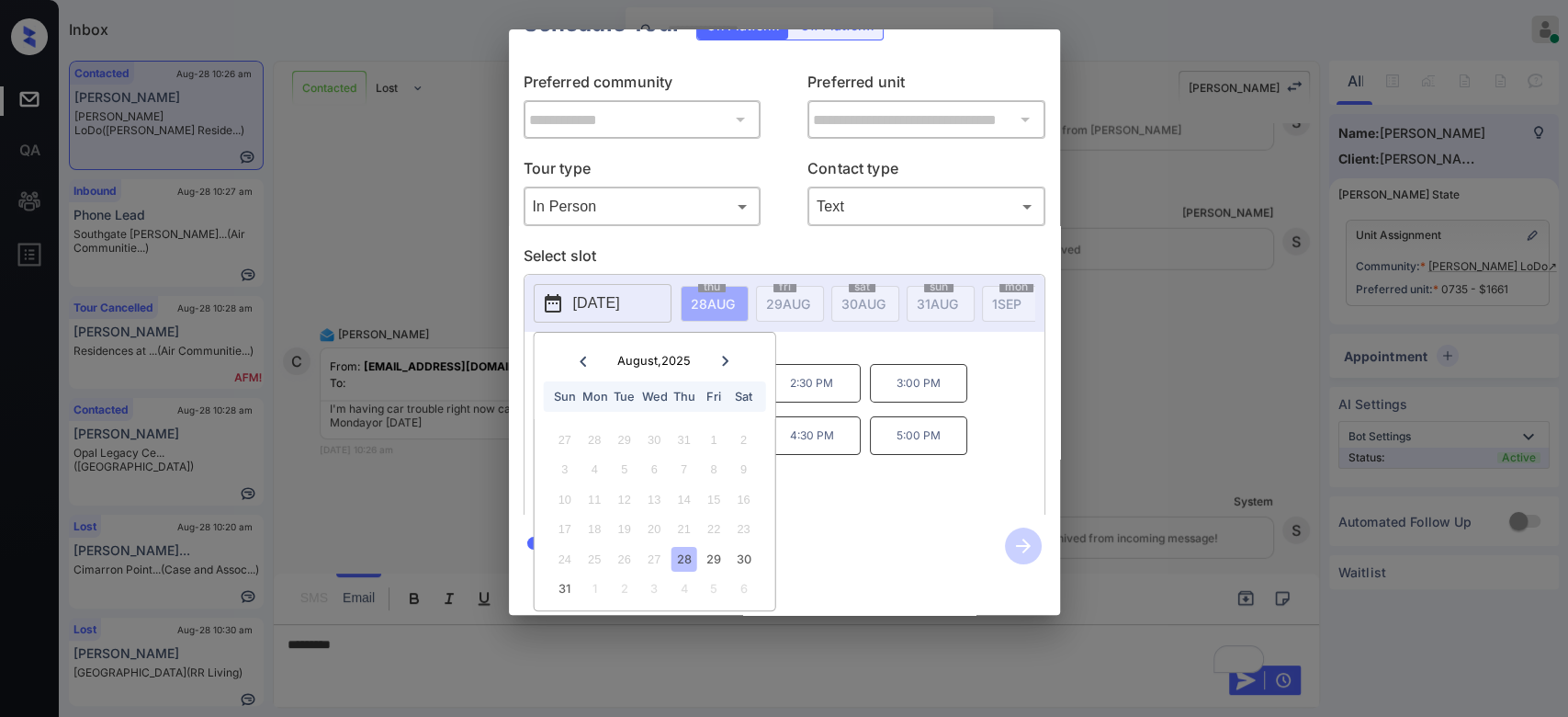
click at [723, 356] on icon at bounding box center [725, 360] width 11 height 11
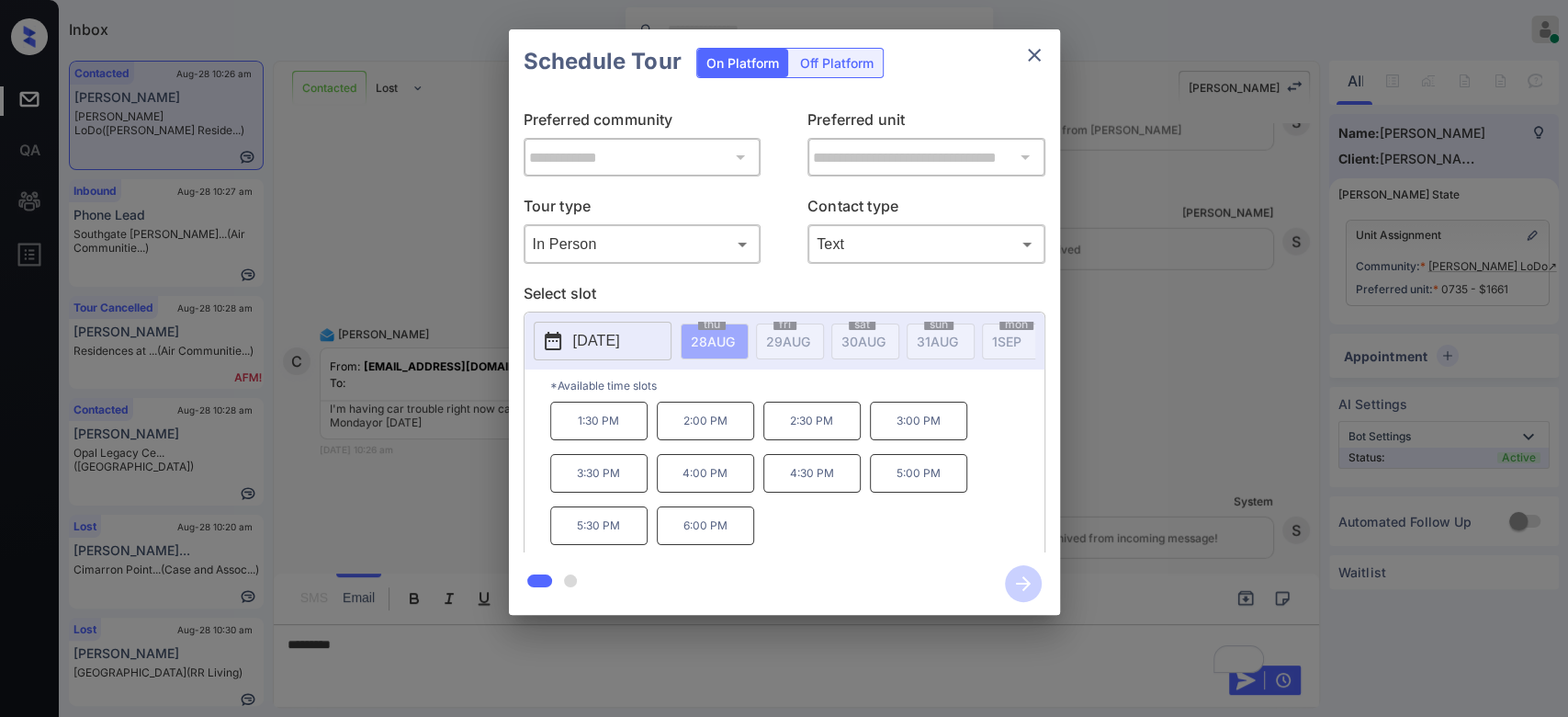
scroll to position [0, 0]
click at [1013, 37] on div "Schedule Tour On Platform Off Platform" at bounding box center [784, 61] width 551 height 64
click at [1023, 47] on icon "close" at bounding box center [1034, 55] width 22 height 22
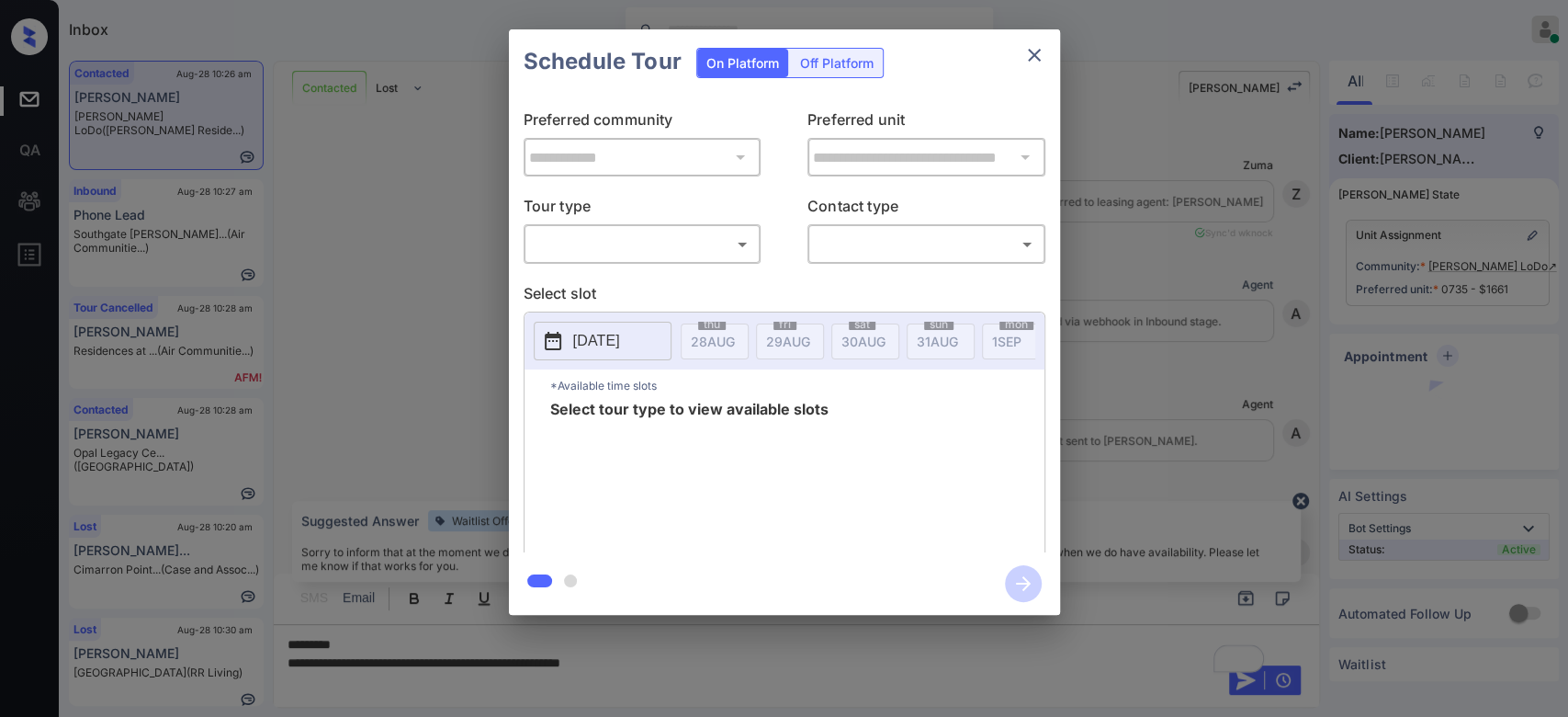
scroll to position [8495, 0]
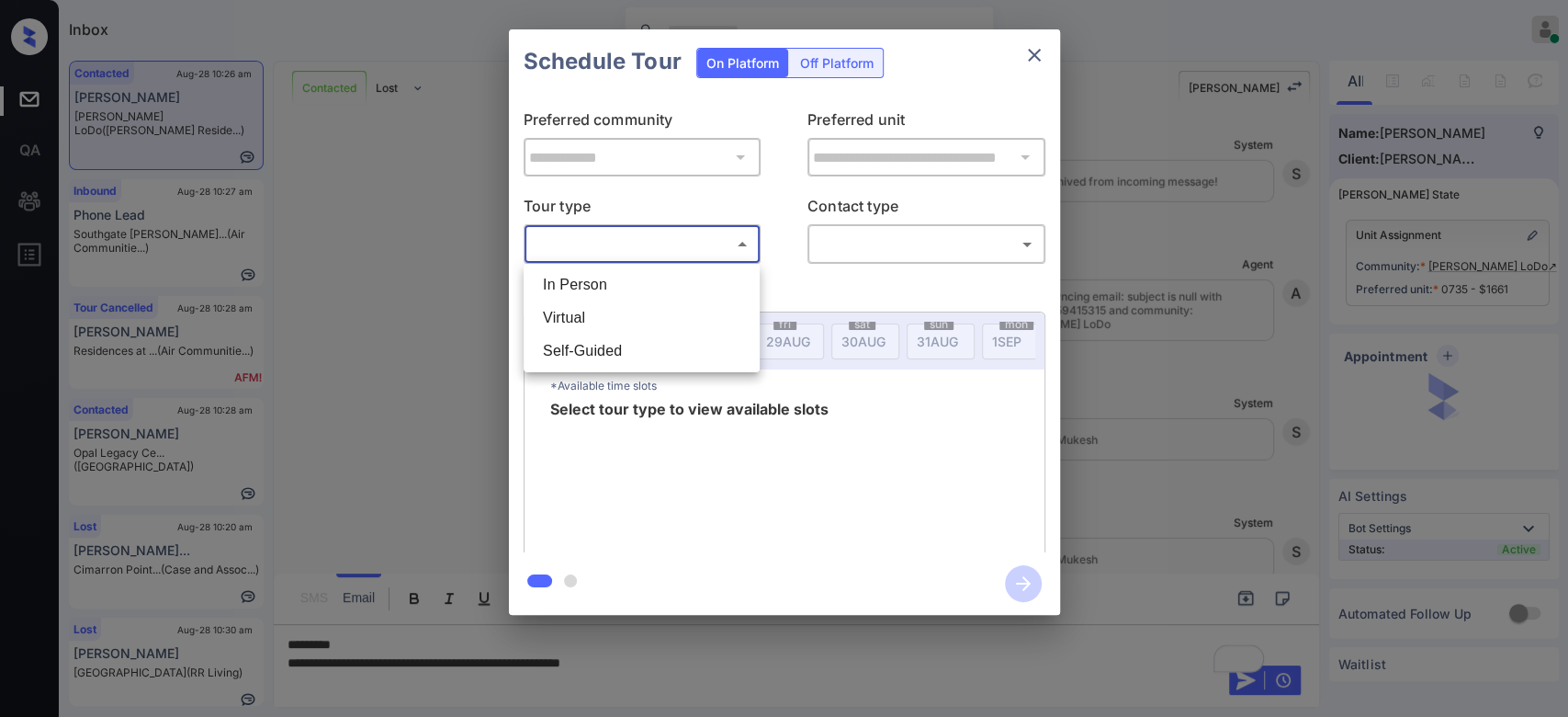
click at [711, 239] on body "Inbox Mukesh Online Set yourself offline Set yourself on break Profile Switch t…" at bounding box center [784, 358] width 1568 height 717
click at [594, 295] on li "In Person" at bounding box center [642, 284] width 227 height 33
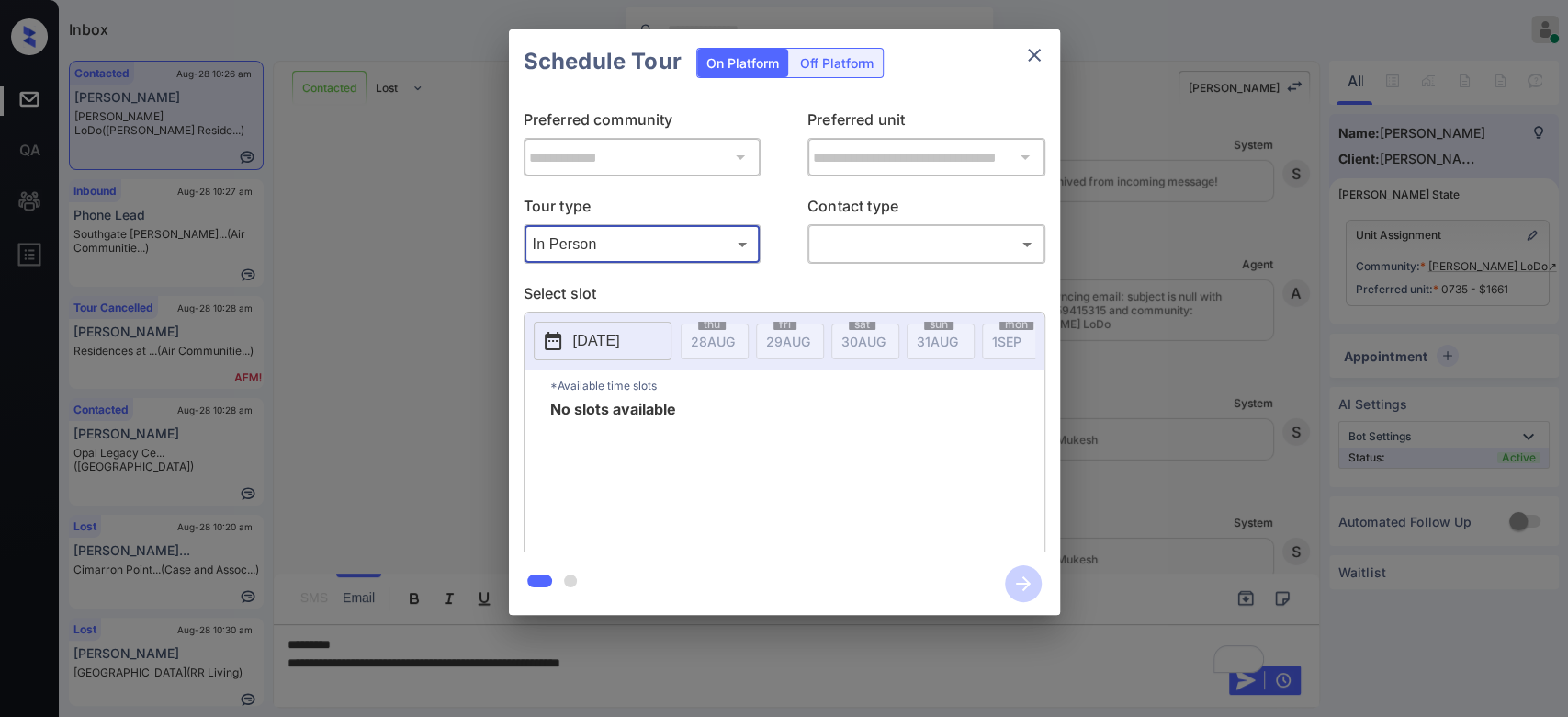
type input "********"
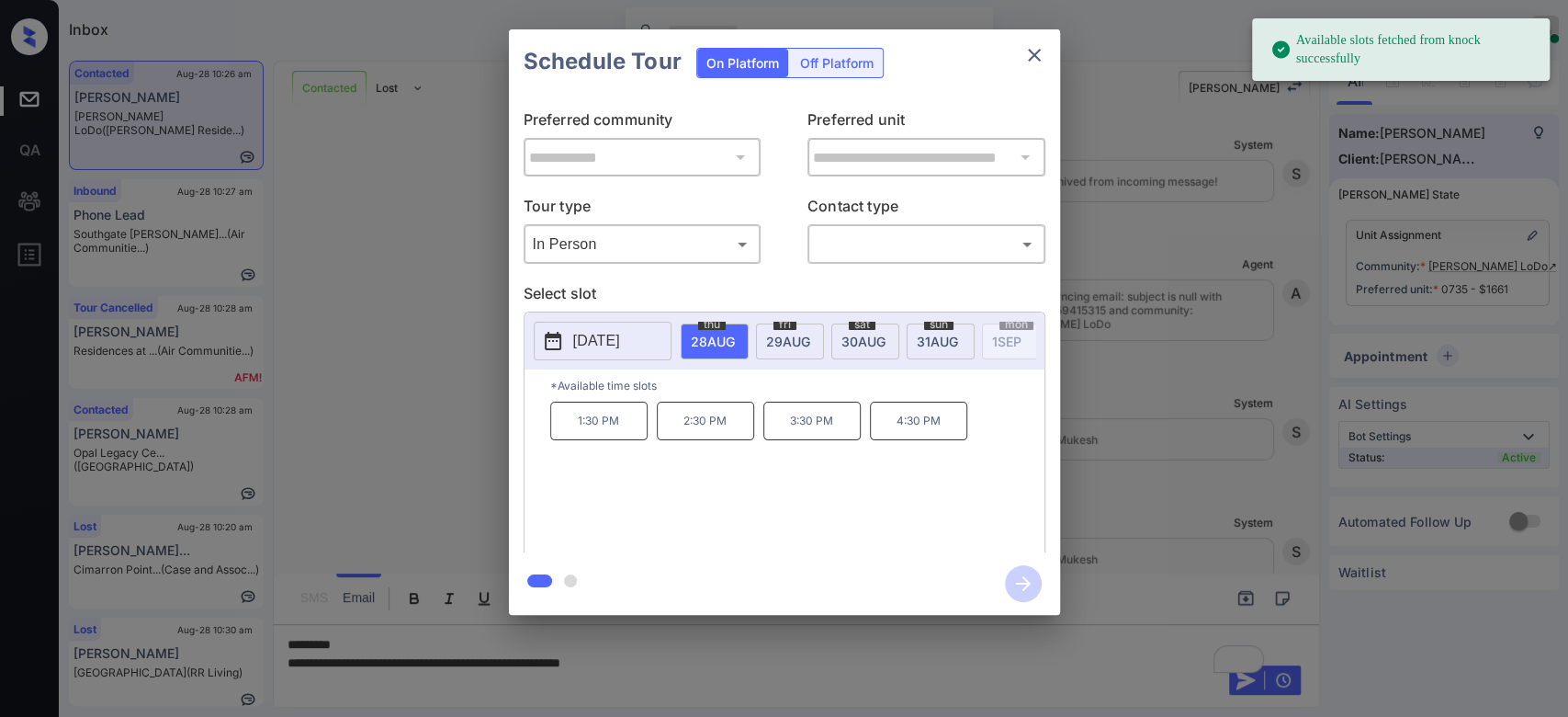
click at [620, 337] on p "[DATE]" at bounding box center [595, 341] width 46 height 22
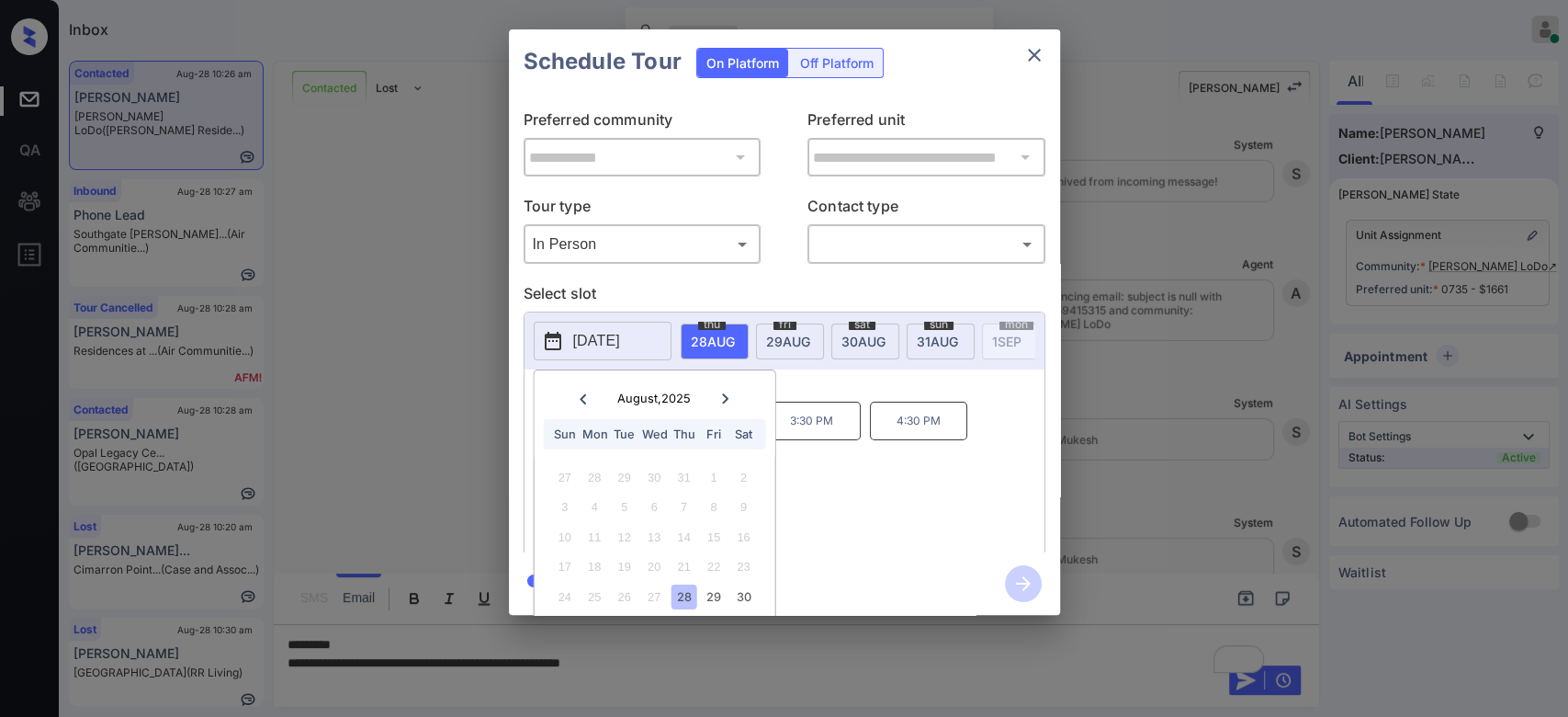
click at [724, 393] on icon at bounding box center [725, 398] width 11 height 11
click at [1036, 57] on icon "close" at bounding box center [1034, 54] width 13 height 13
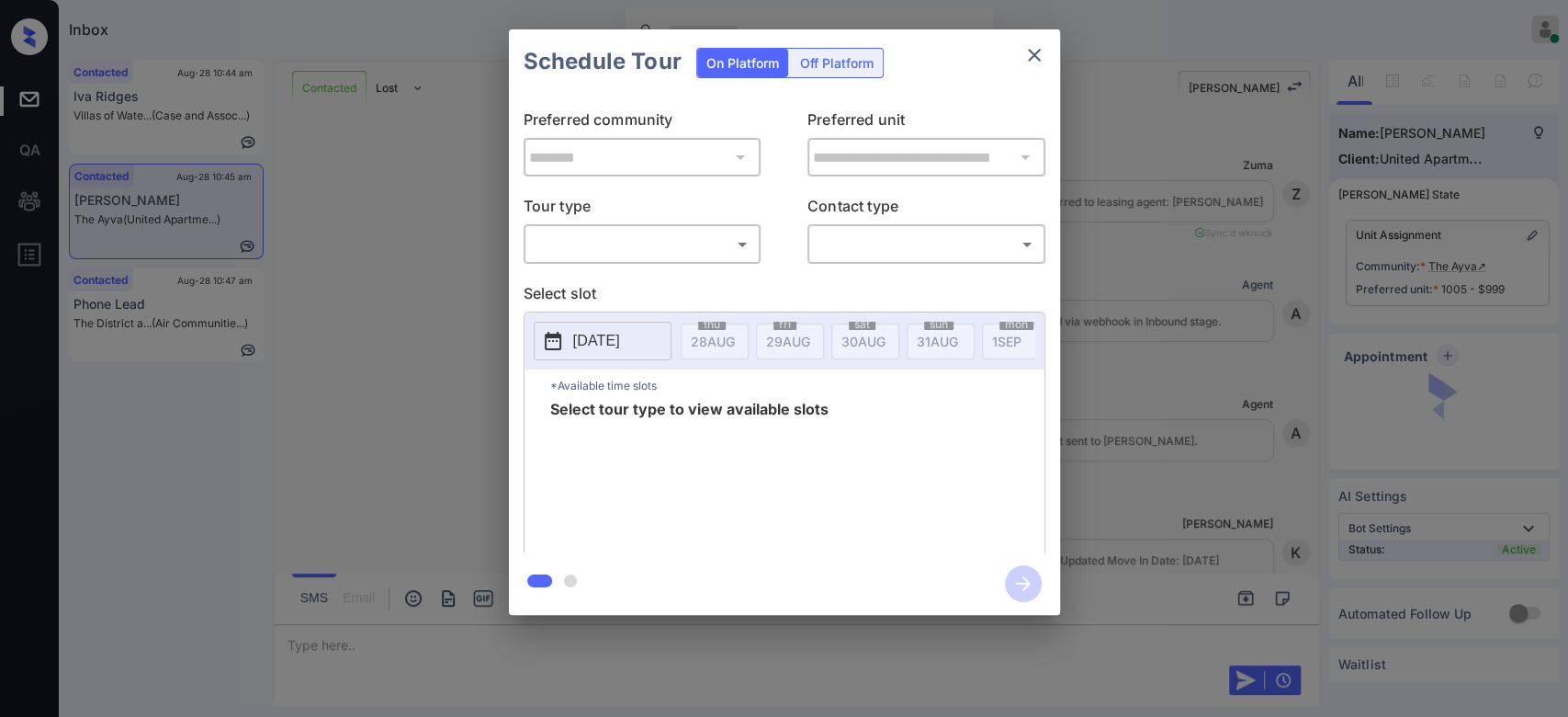
scroll to position [2731, 0]
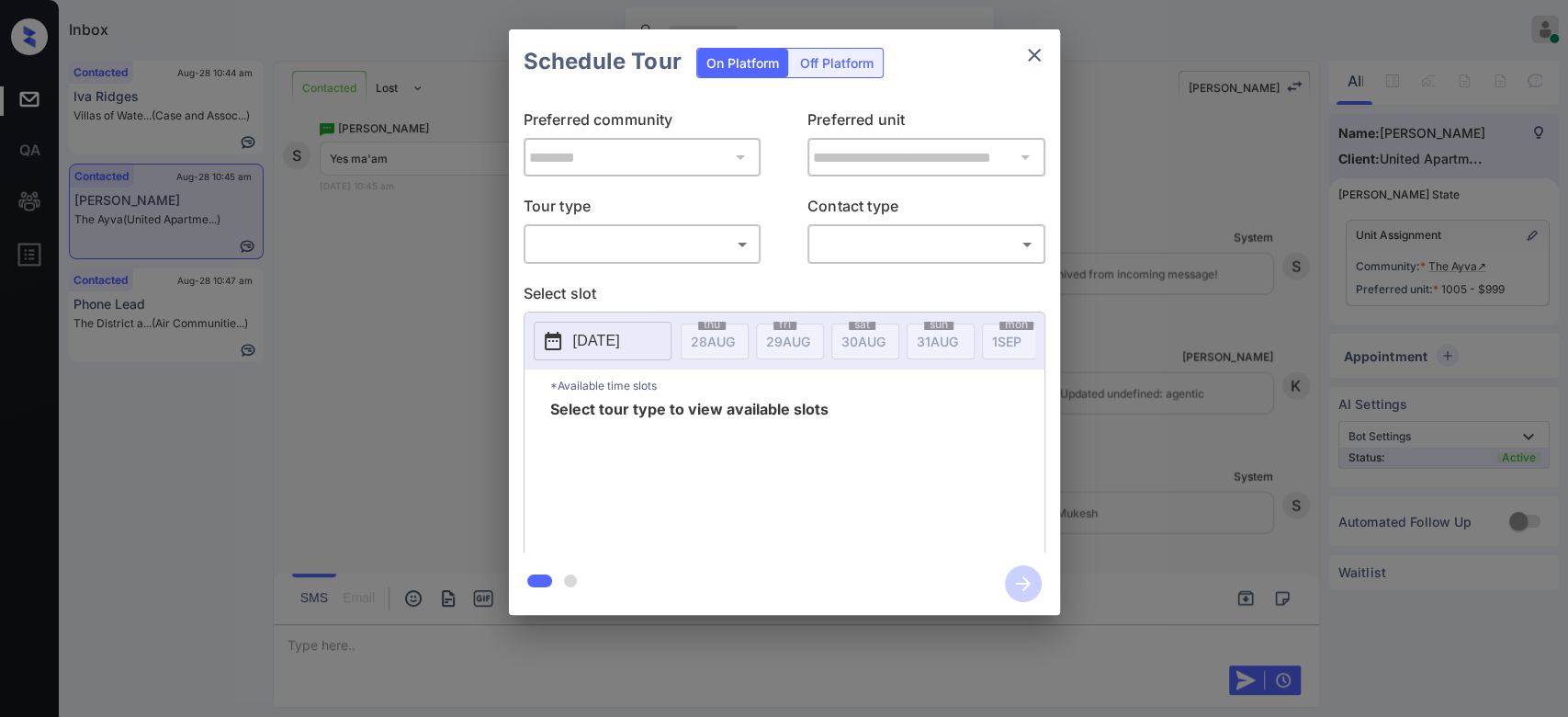
click at [733, 238] on body "Inbox Mukesh Online Set yourself offline Set yourself on break Profile Switch t…" at bounding box center [784, 358] width 1568 height 717
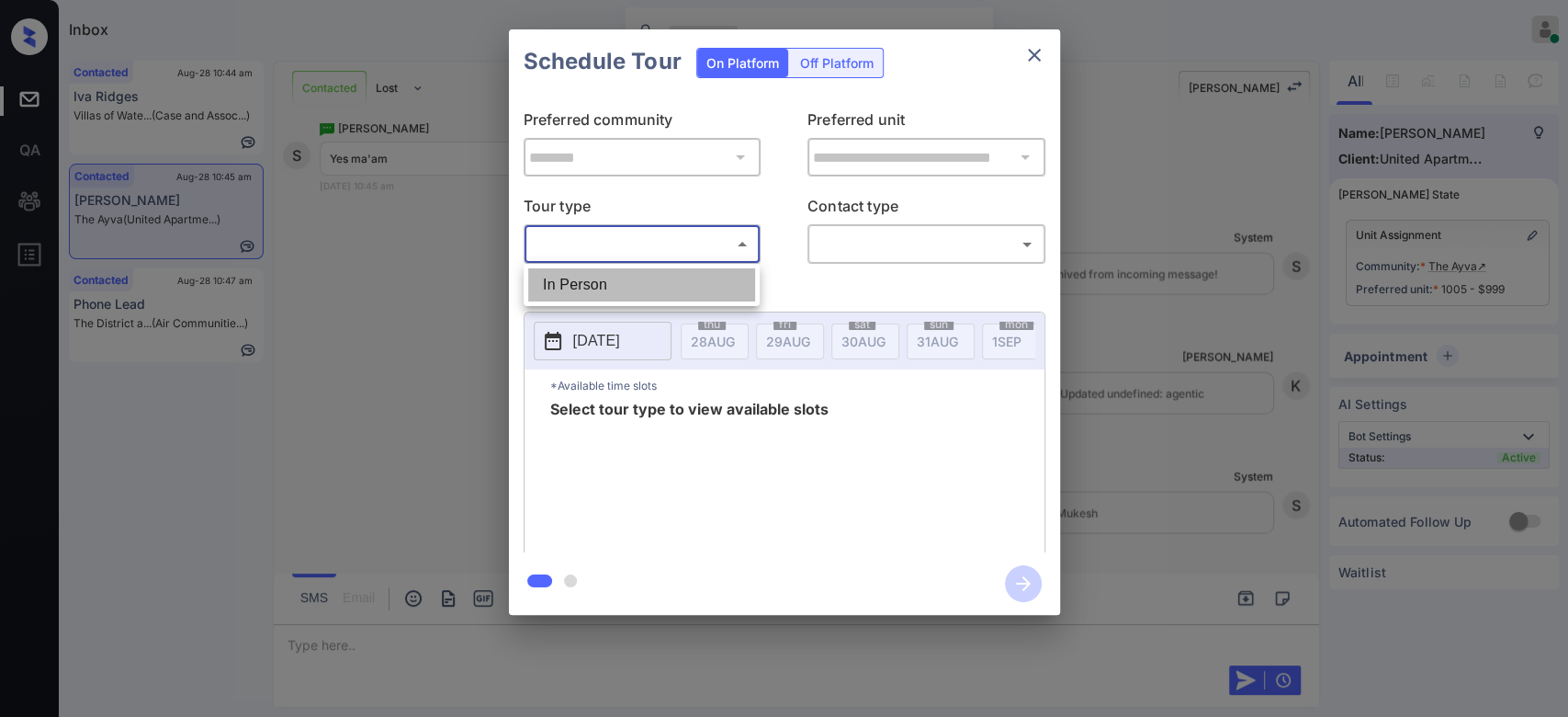
click at [634, 283] on li "In Person" at bounding box center [642, 284] width 227 height 33
type input "********"
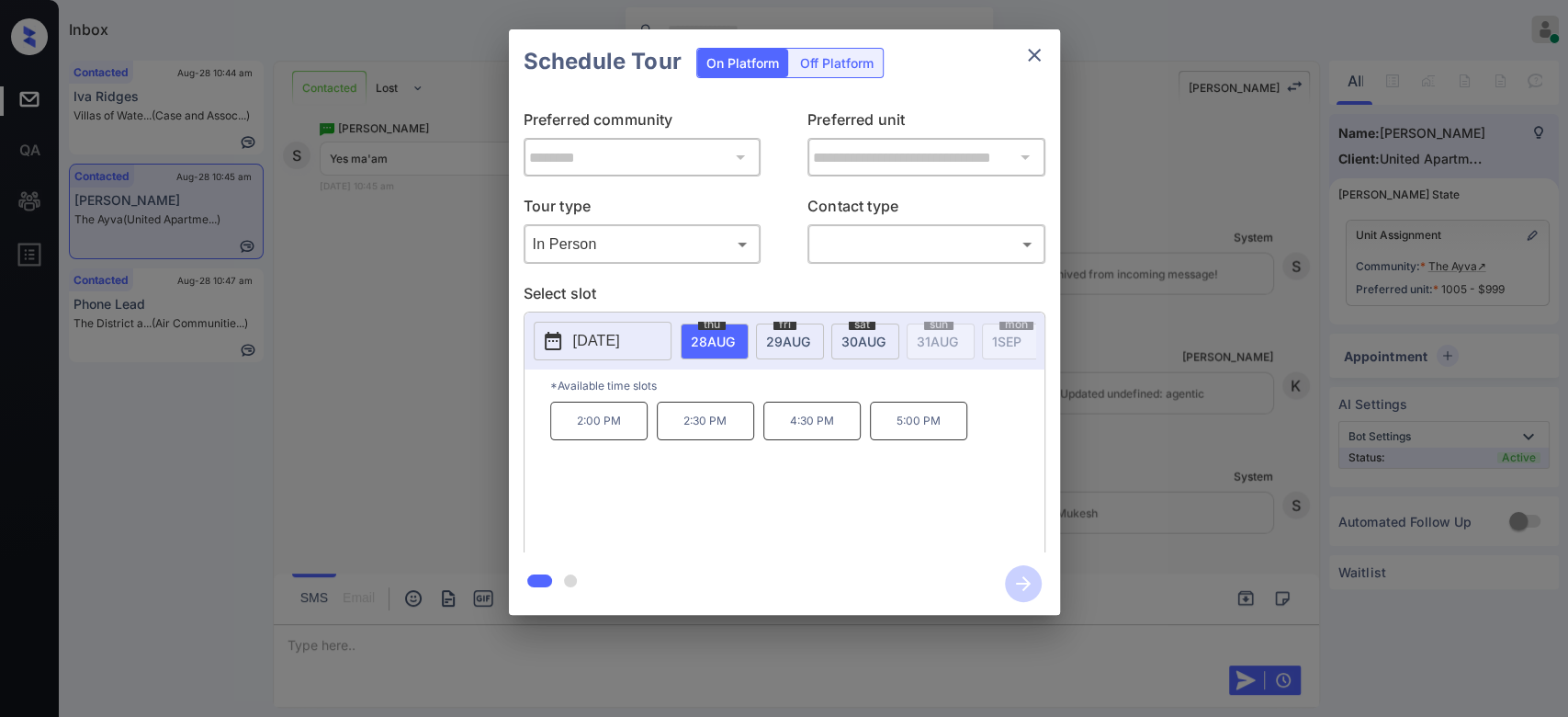
click at [867, 334] on span "[DATE]" at bounding box center [863, 342] width 44 height 16
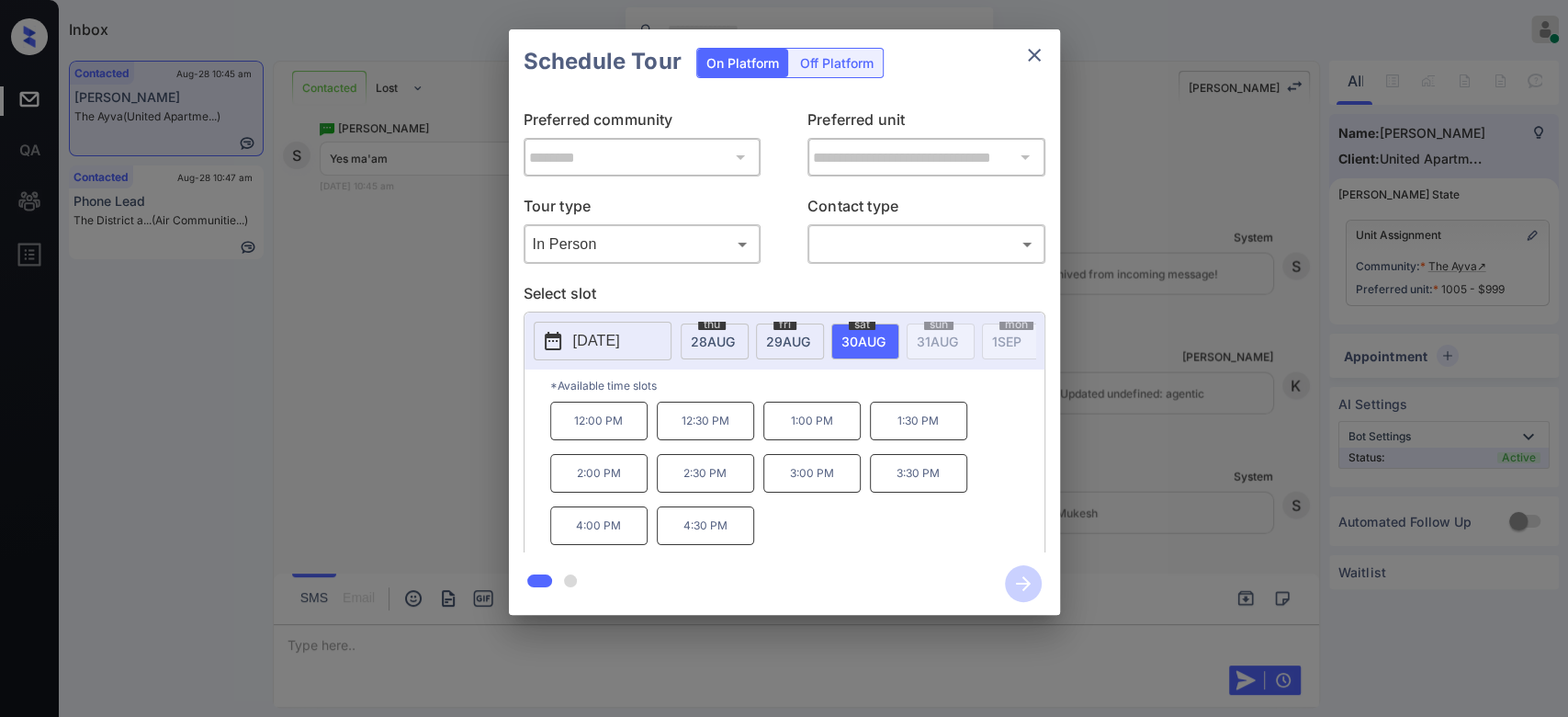
click at [333, 383] on div "**********" at bounding box center [784, 322] width 1568 height 644
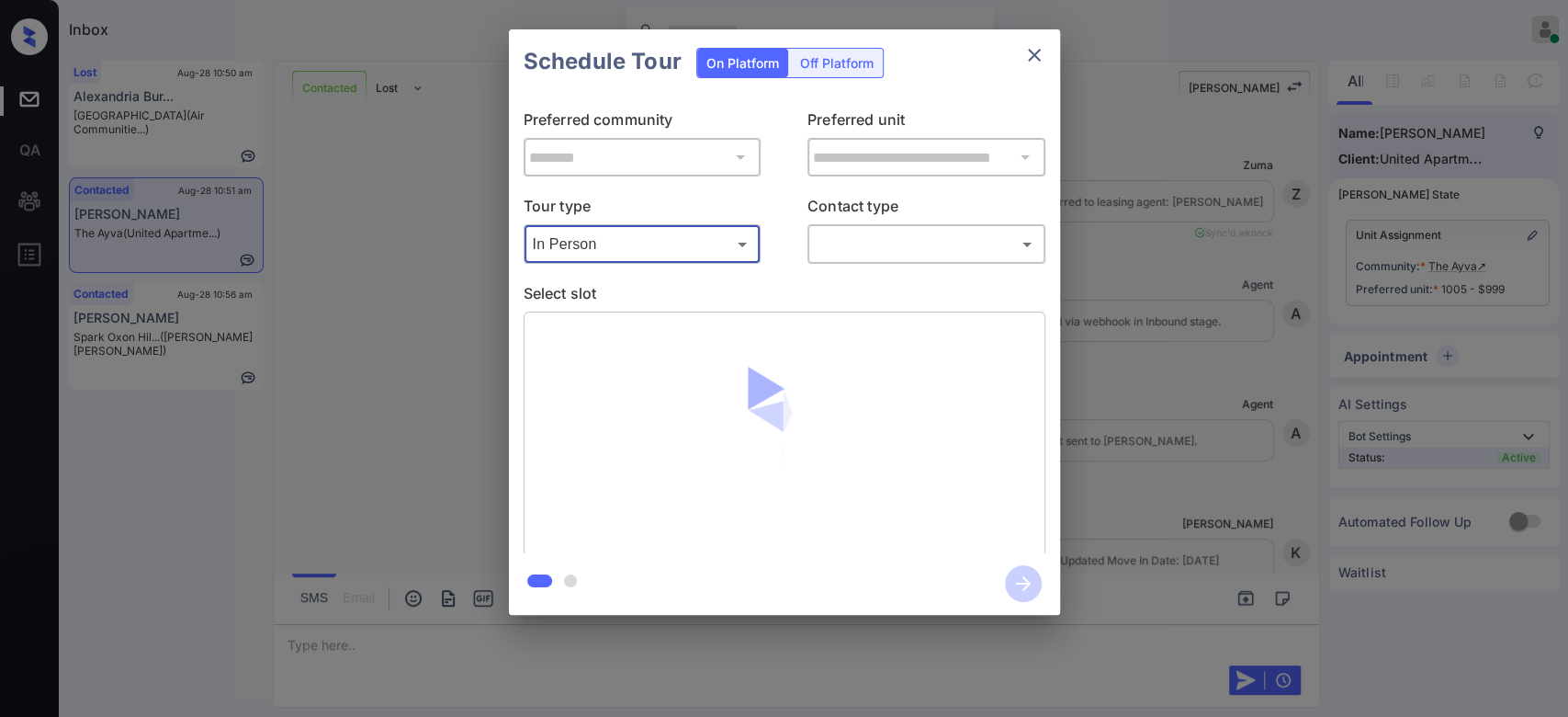
scroll to position [3138, 0]
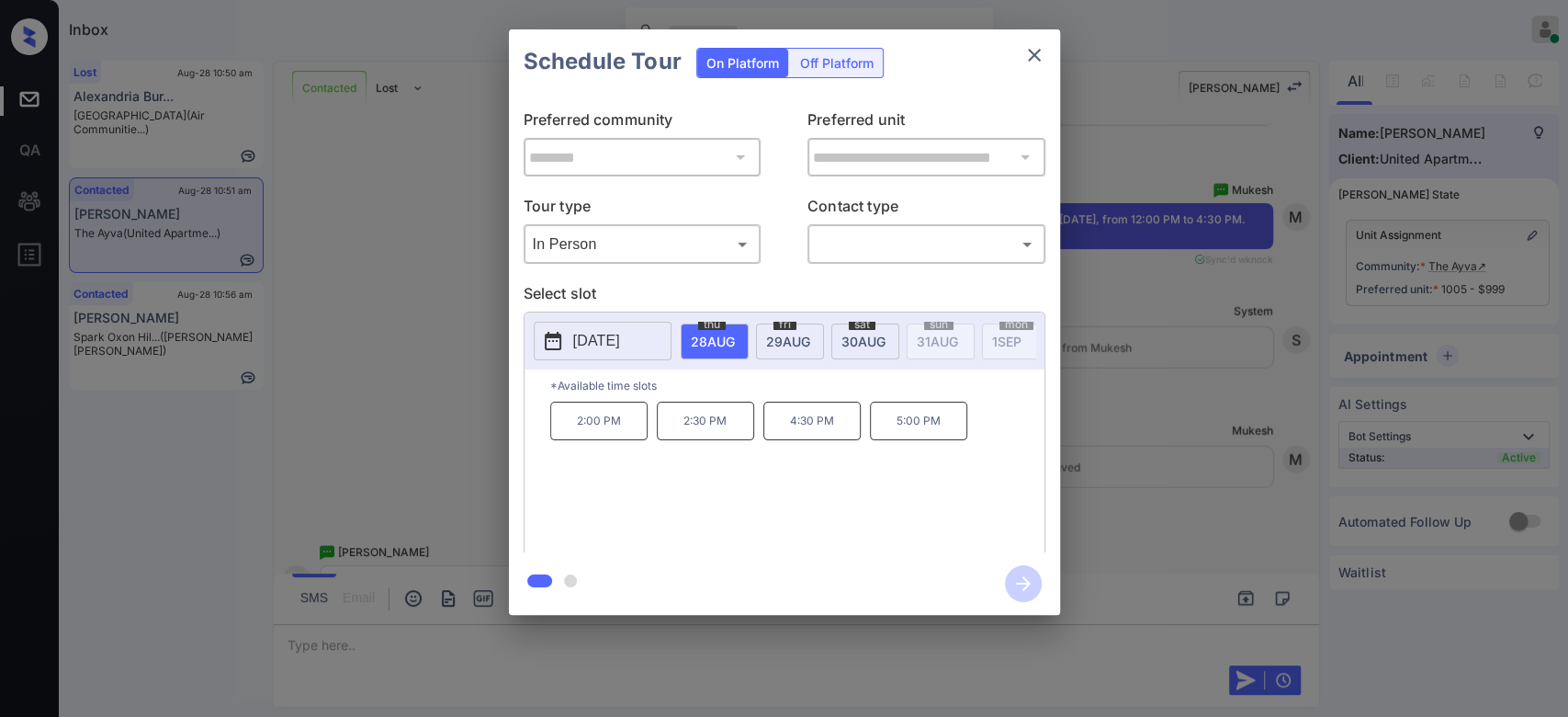
click at [834, 329] on div "sat 30 AUG" at bounding box center [865, 341] width 68 height 36
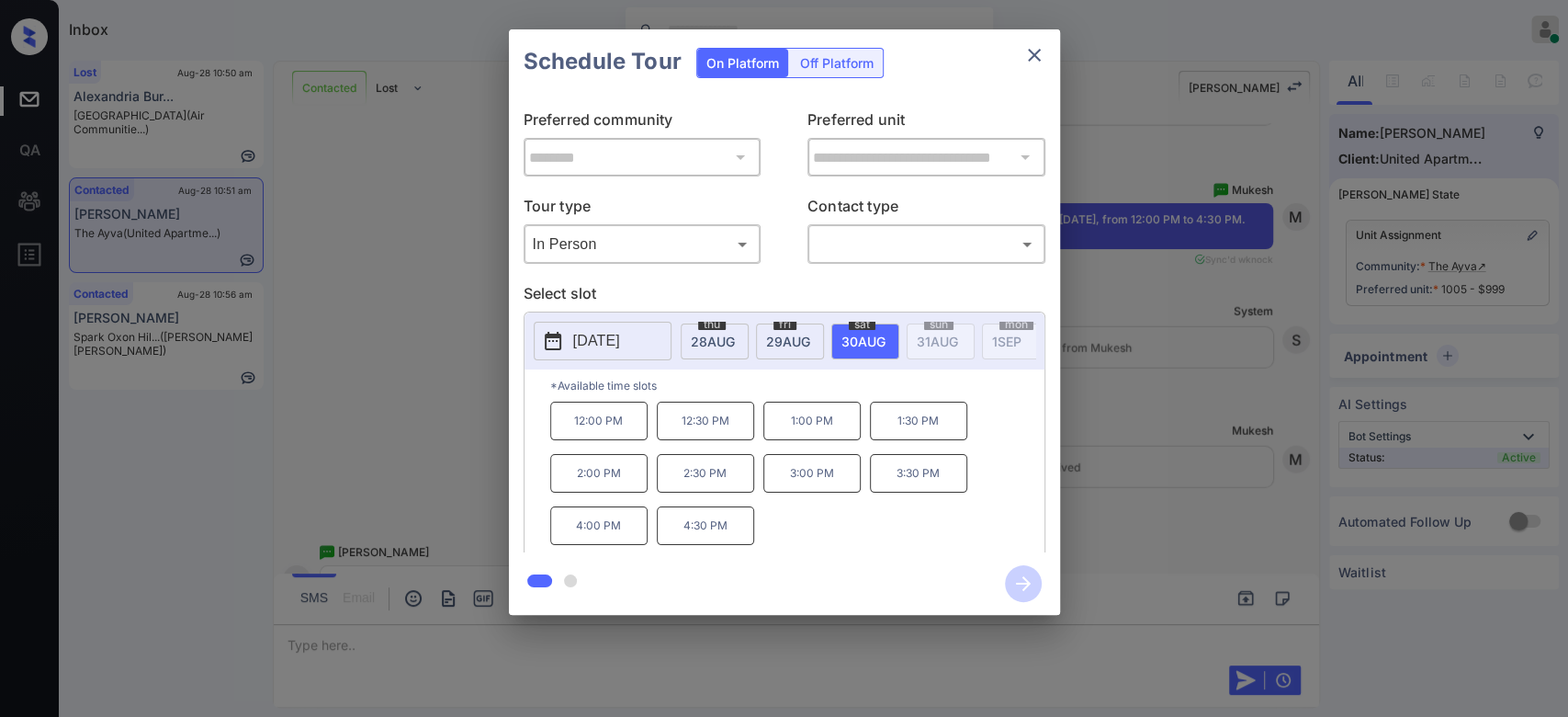
click at [360, 402] on div "**********" at bounding box center [784, 322] width 1568 height 644
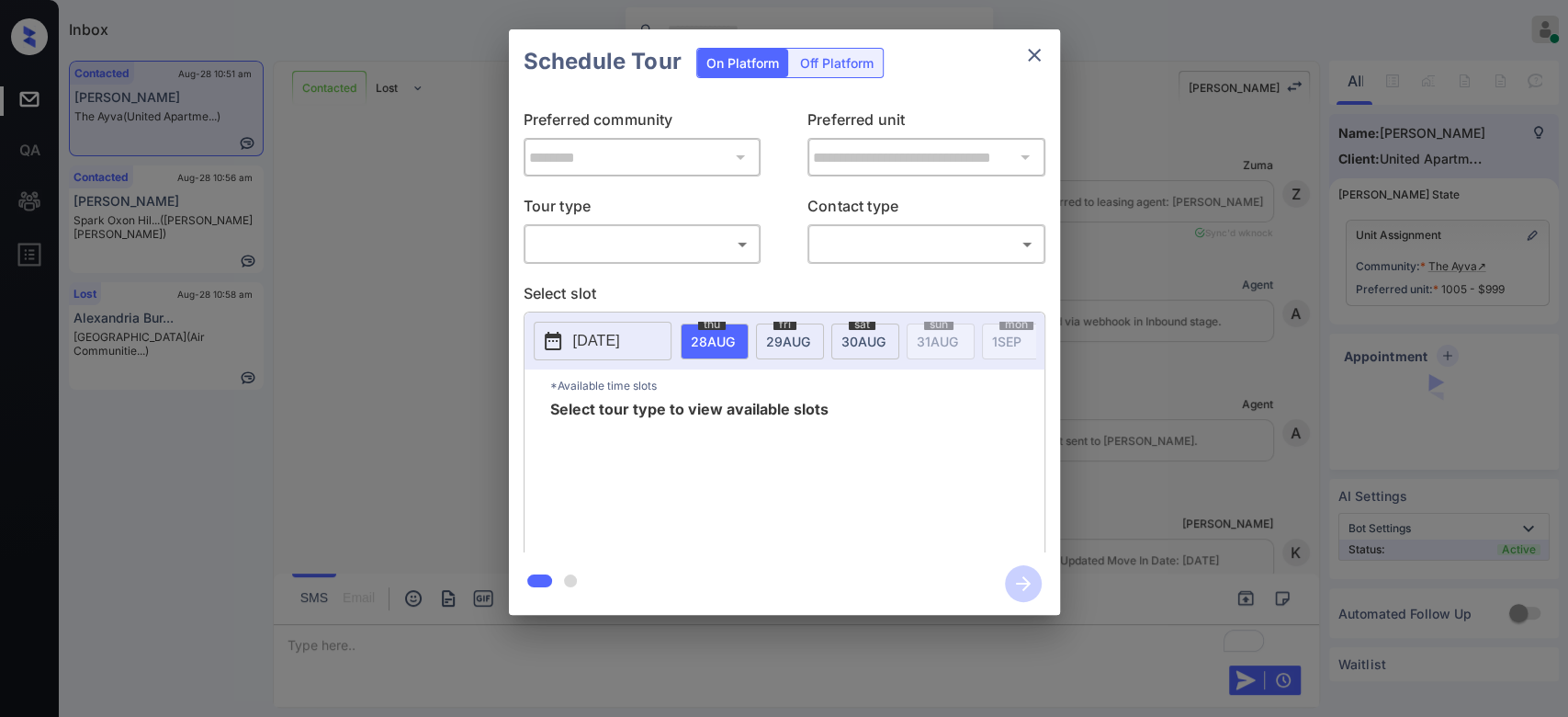
scroll to position [2942, 0]
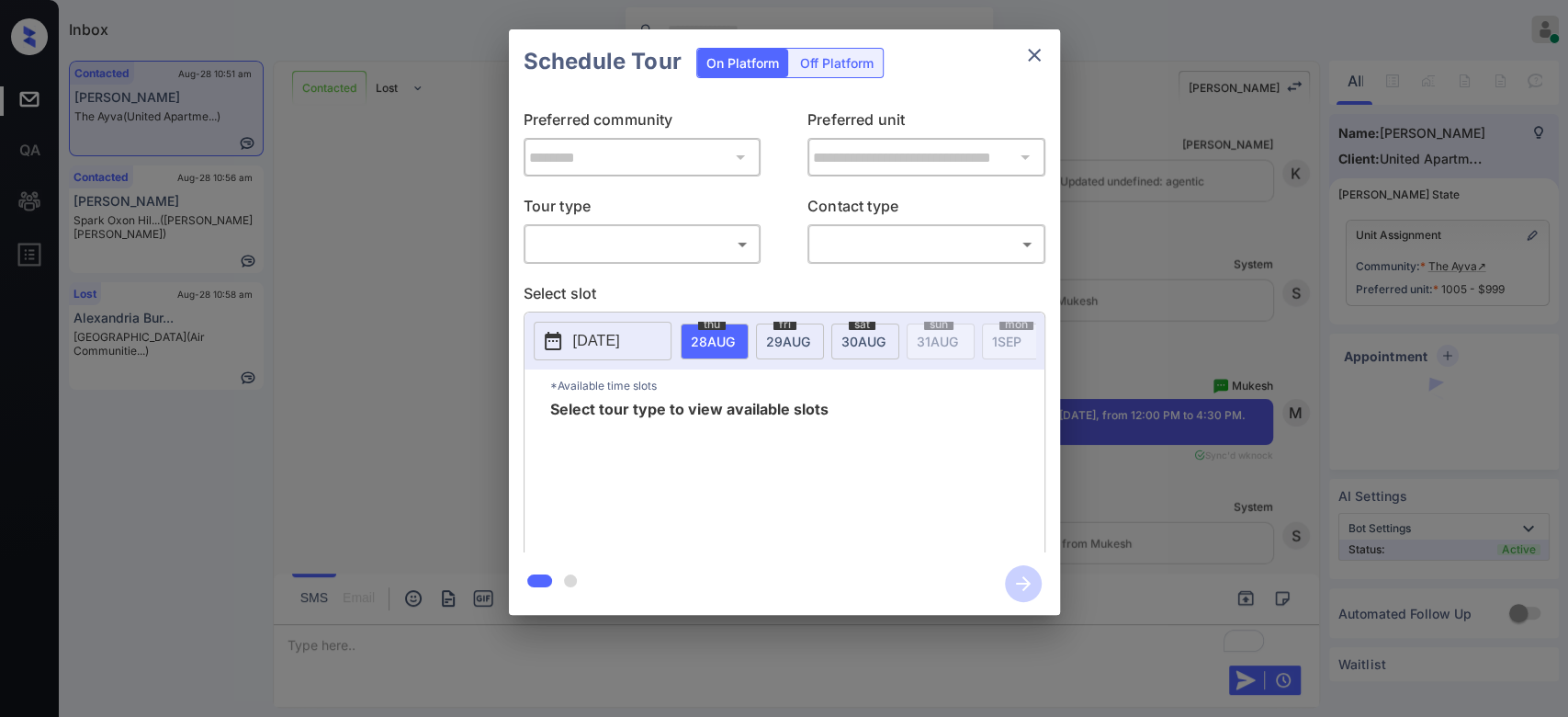
click at [708, 261] on div "​ ​" at bounding box center [642, 244] width 238 height 40
click at [691, 245] on body "Inbox Mukesh Online Set yourself offline Set yourself on break Profile Switch t…" at bounding box center [784, 358] width 1568 height 717
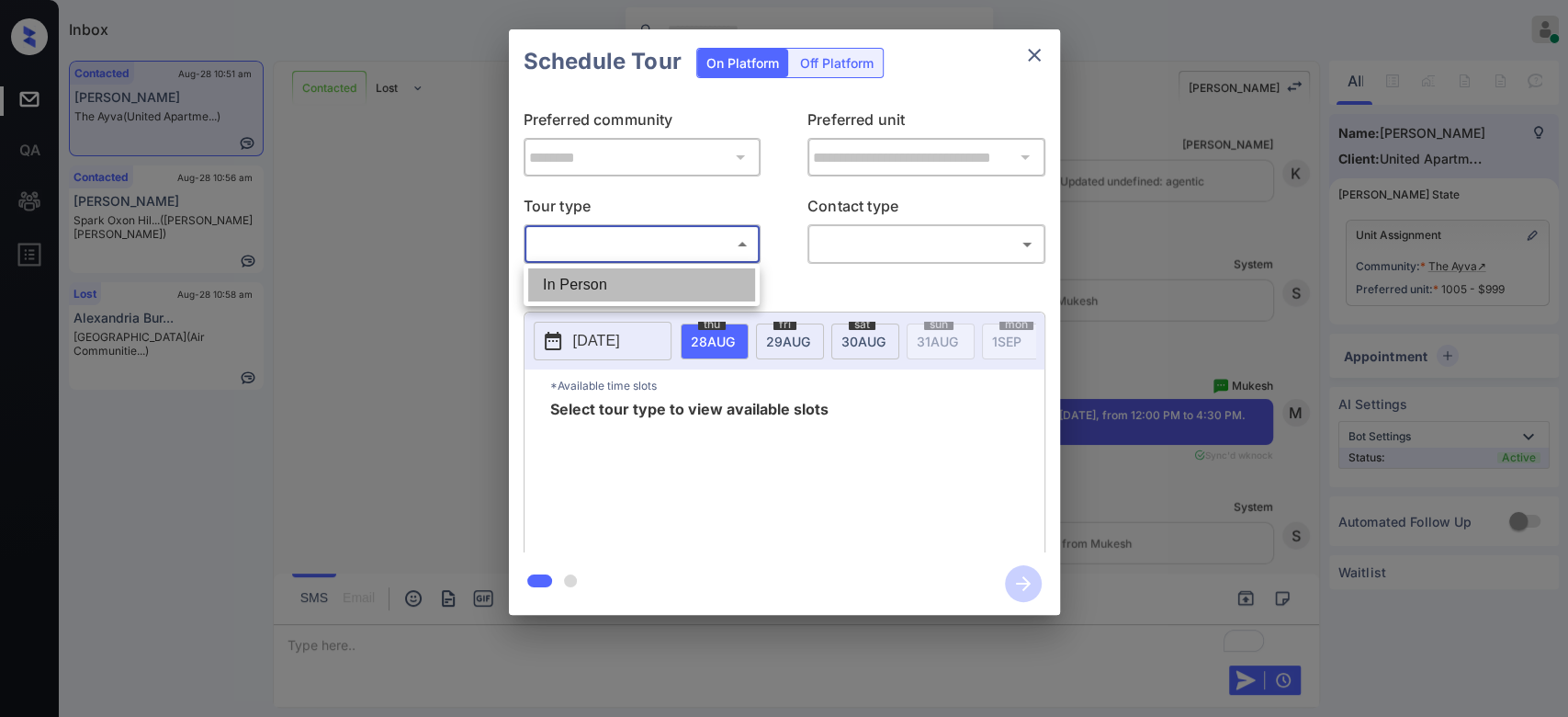
click at [629, 276] on li "In Person" at bounding box center [642, 284] width 227 height 33
type input "********"
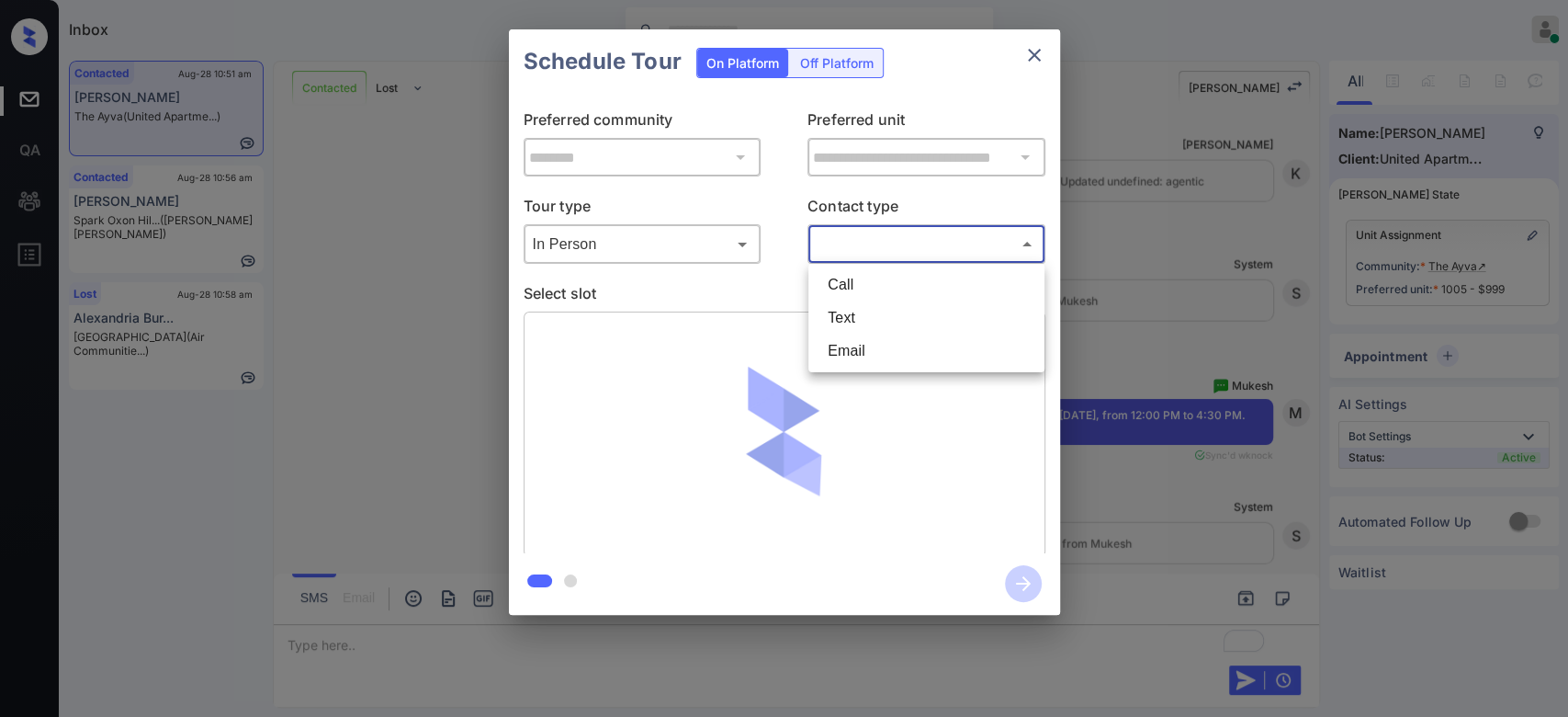
click at [974, 251] on body "Inbox Mukesh Online Set yourself offline Set yourself on break Profile Switch t…" at bounding box center [784, 358] width 1568 height 717
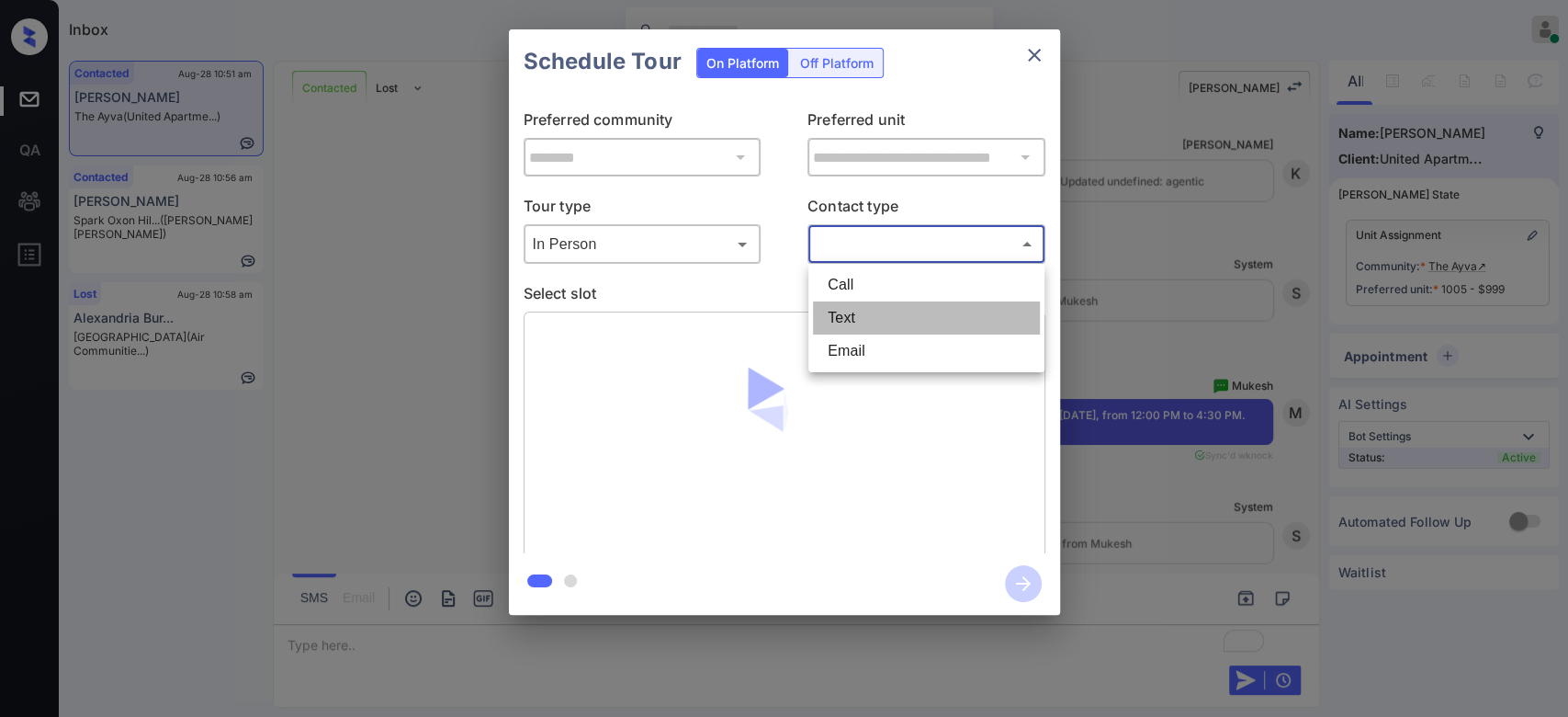
click at [898, 319] on li "Text" at bounding box center [926, 317] width 227 height 33
type input "****"
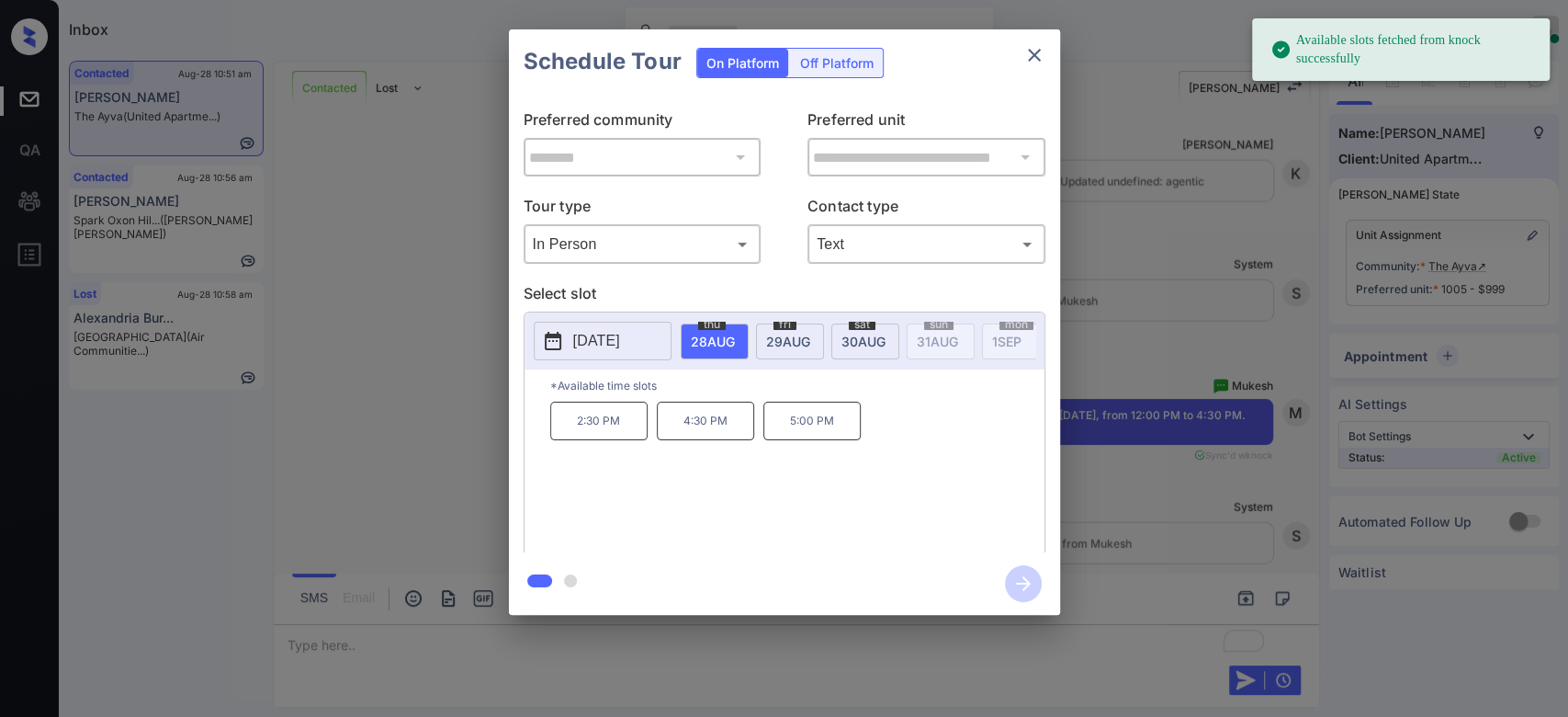
click at [867, 340] on span "30 AUG" at bounding box center [863, 342] width 44 height 16
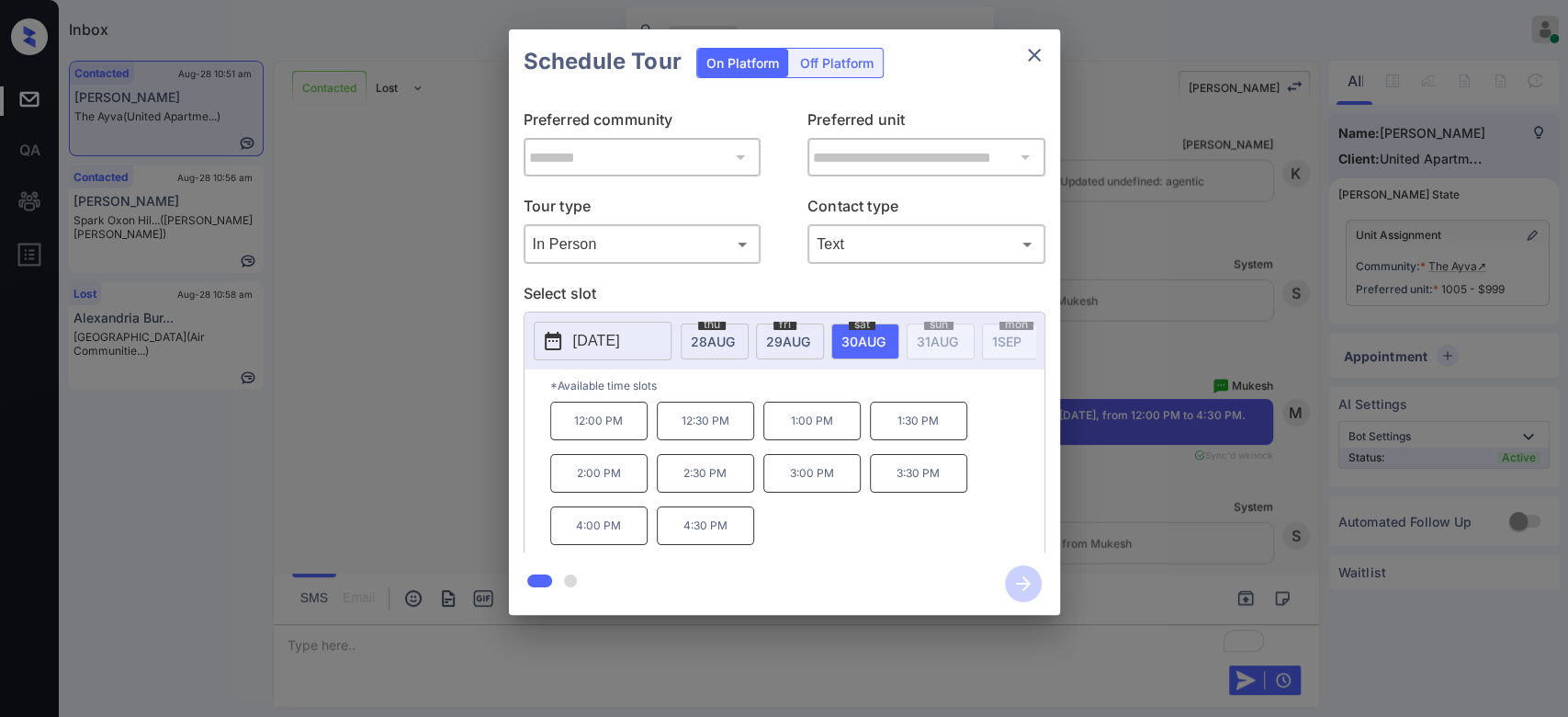
click at [913, 440] on p "1:30 PM" at bounding box center [918, 421] width 98 height 39
click at [1027, 587] on icon "button" at bounding box center [1023, 583] width 37 height 37
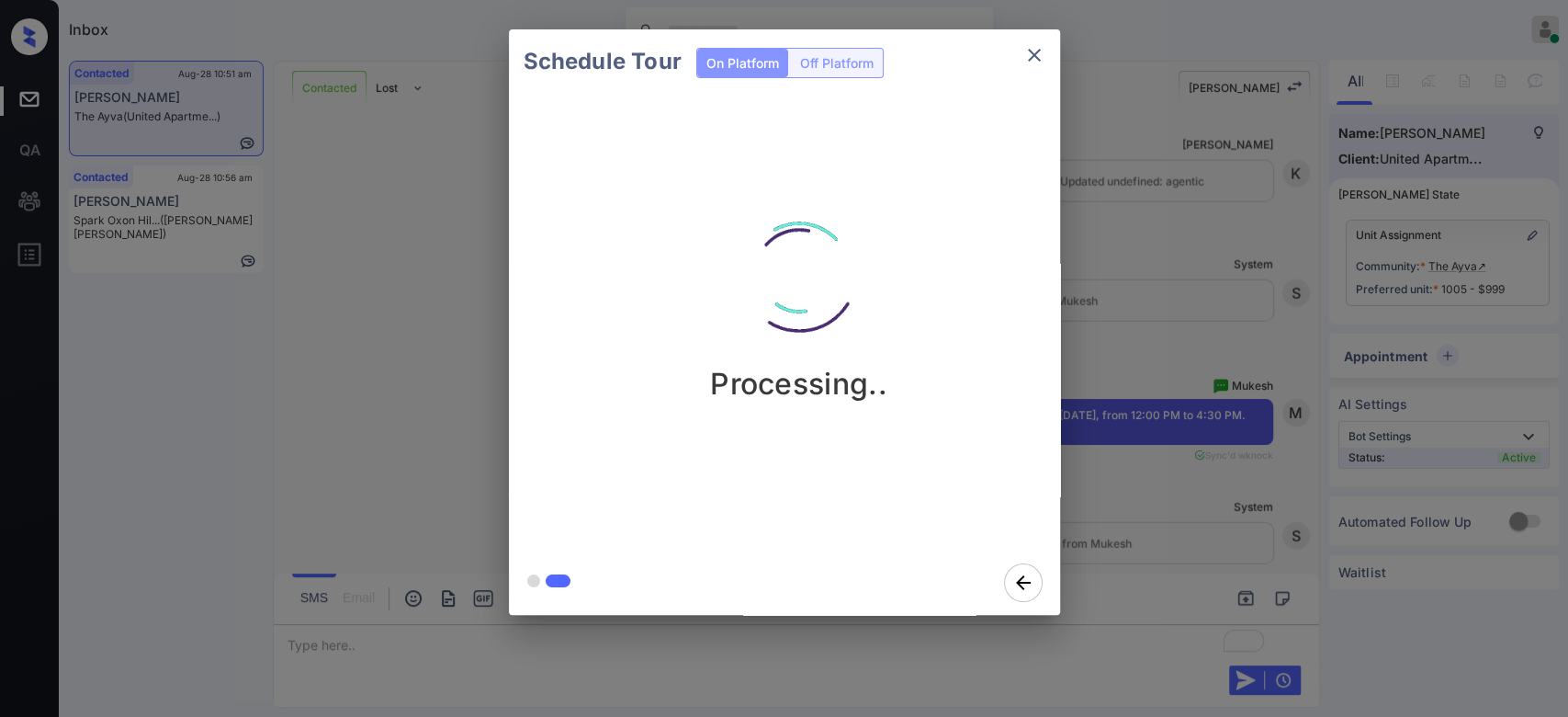
click at [1117, 342] on div "Schedule Tour On Platform Off Platform Processing.." at bounding box center [784, 322] width 1568 height 644
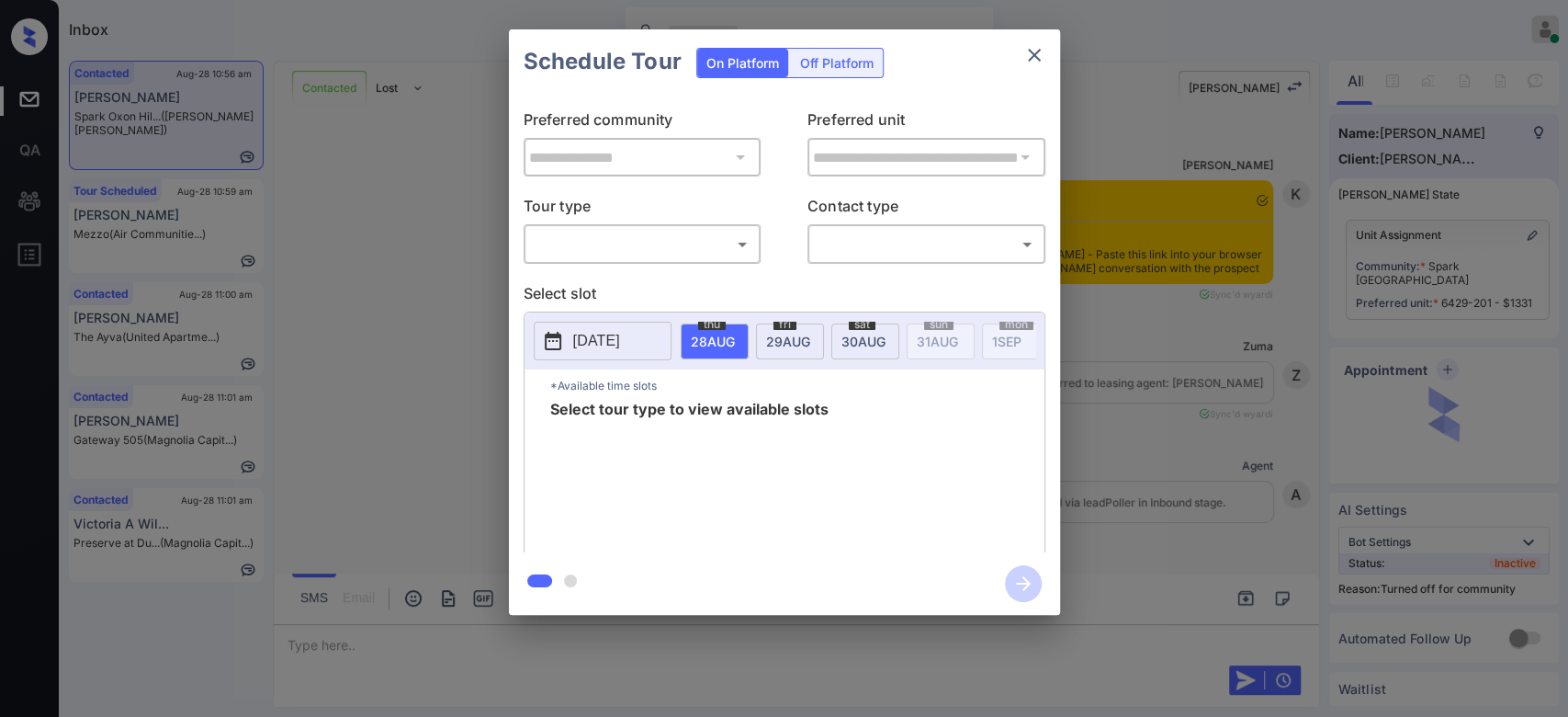
scroll to position [4836, 0]
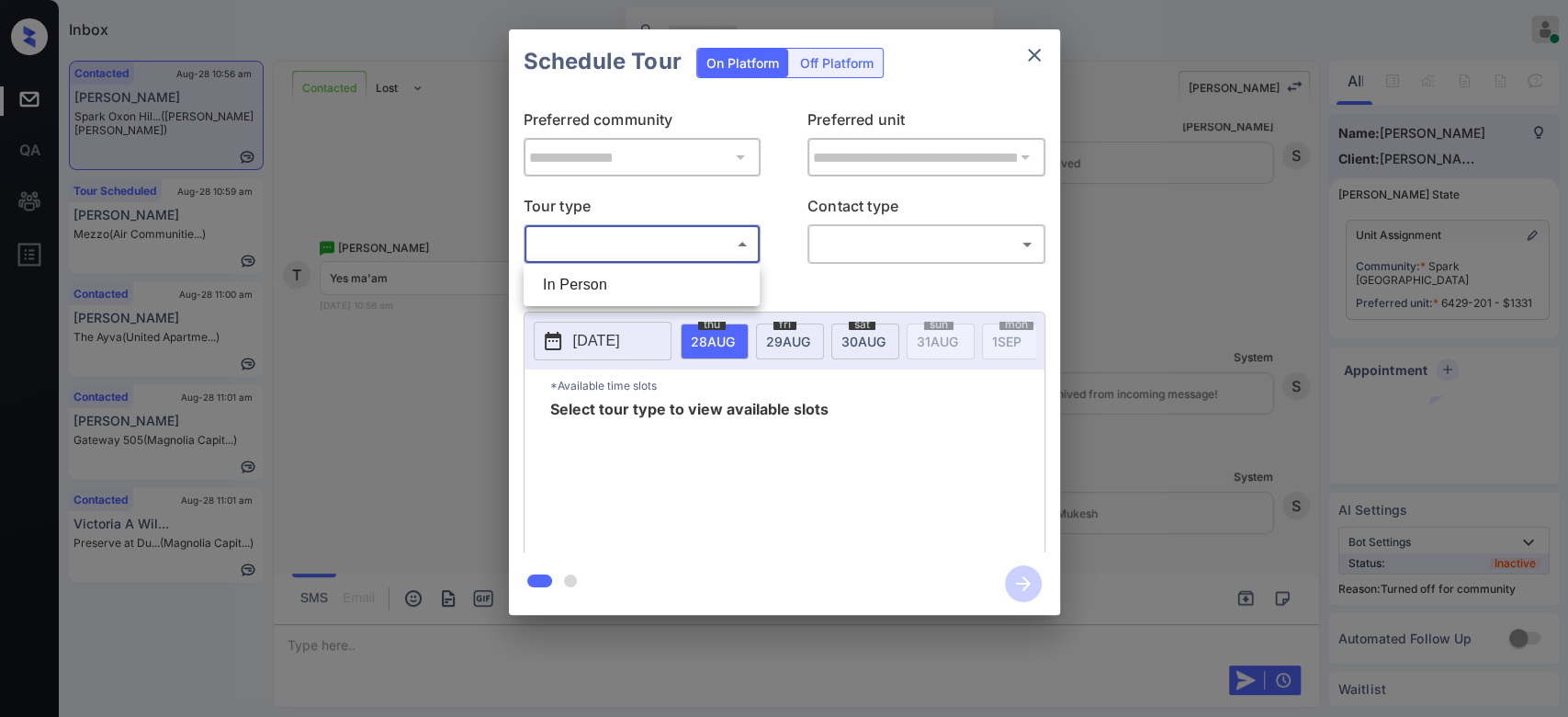
click at [668, 238] on body "Inbox Mukesh Online Set yourself offline Set yourself on break Profile Switch t…" at bounding box center [784, 358] width 1568 height 717
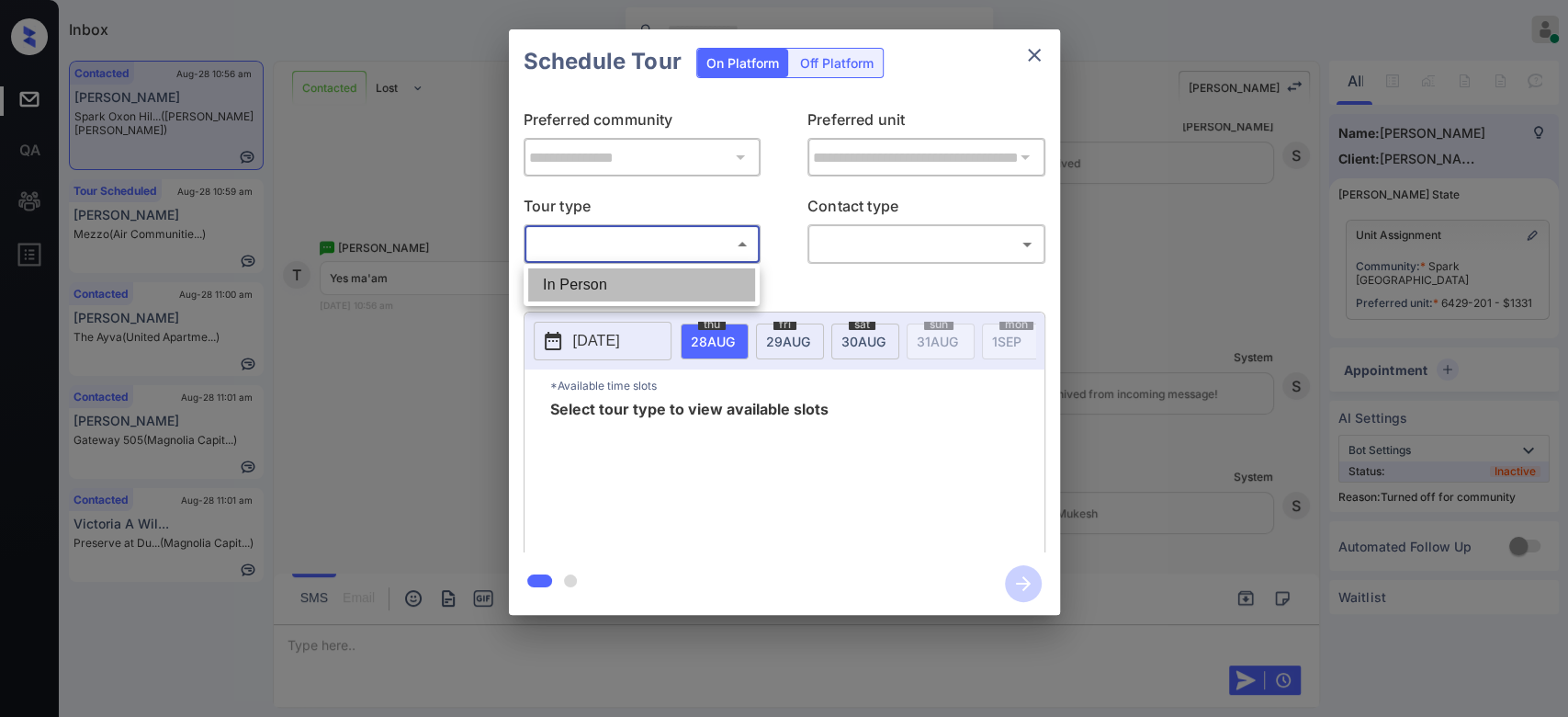
click at [647, 296] on li "In Person" at bounding box center [642, 284] width 227 height 33
type input "********"
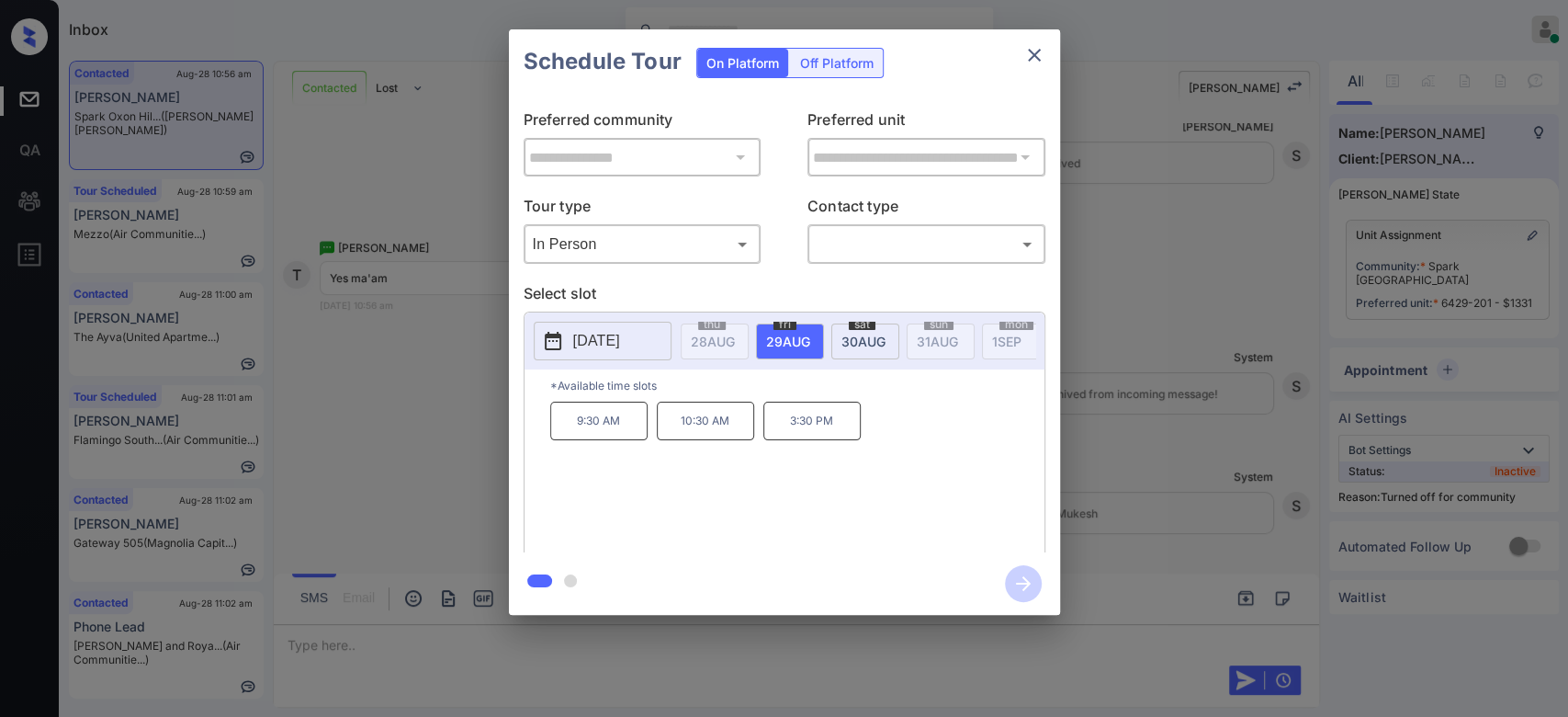
click at [861, 347] on span "[DATE]" at bounding box center [863, 342] width 44 height 16
click at [1044, 49] on icon "close" at bounding box center [1034, 55] width 22 height 22
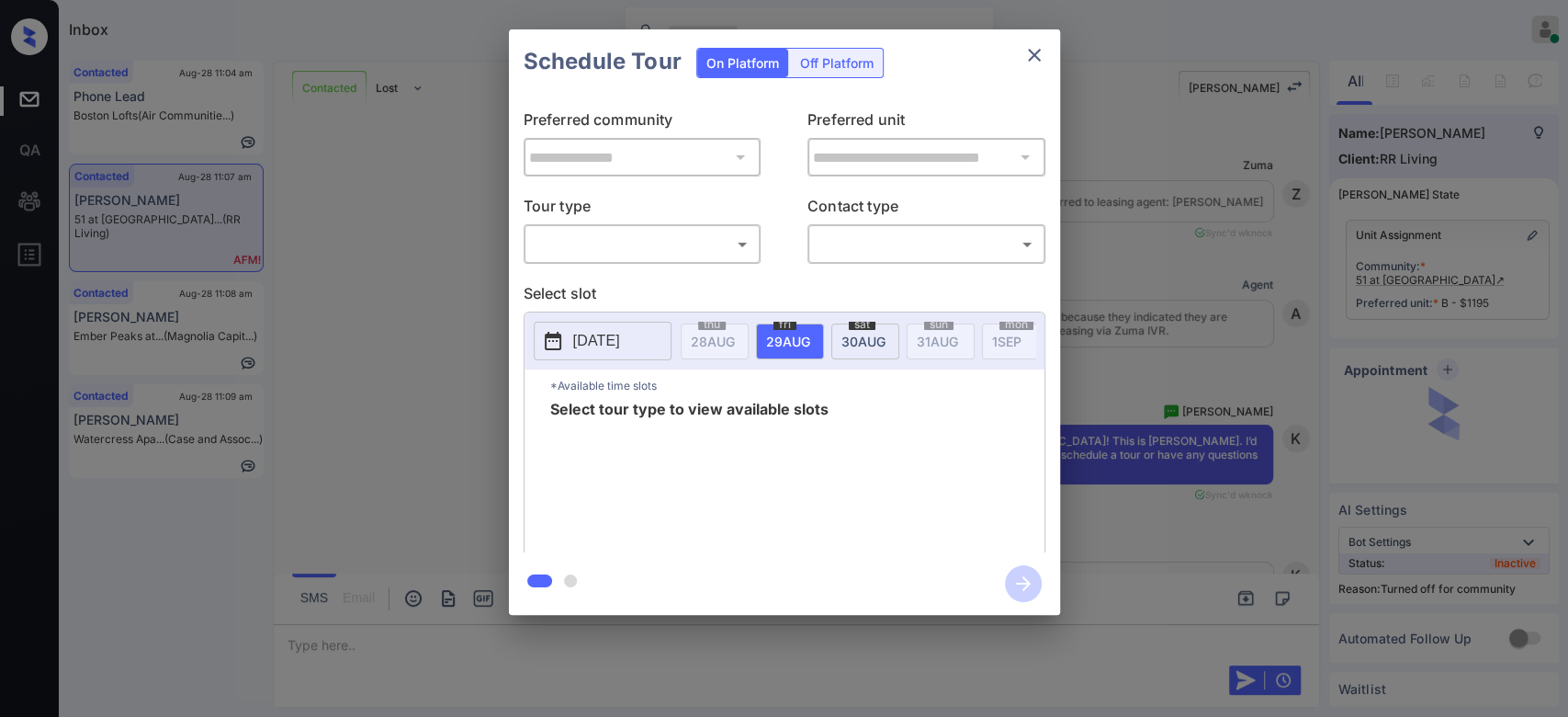
scroll to position [12204, 0]
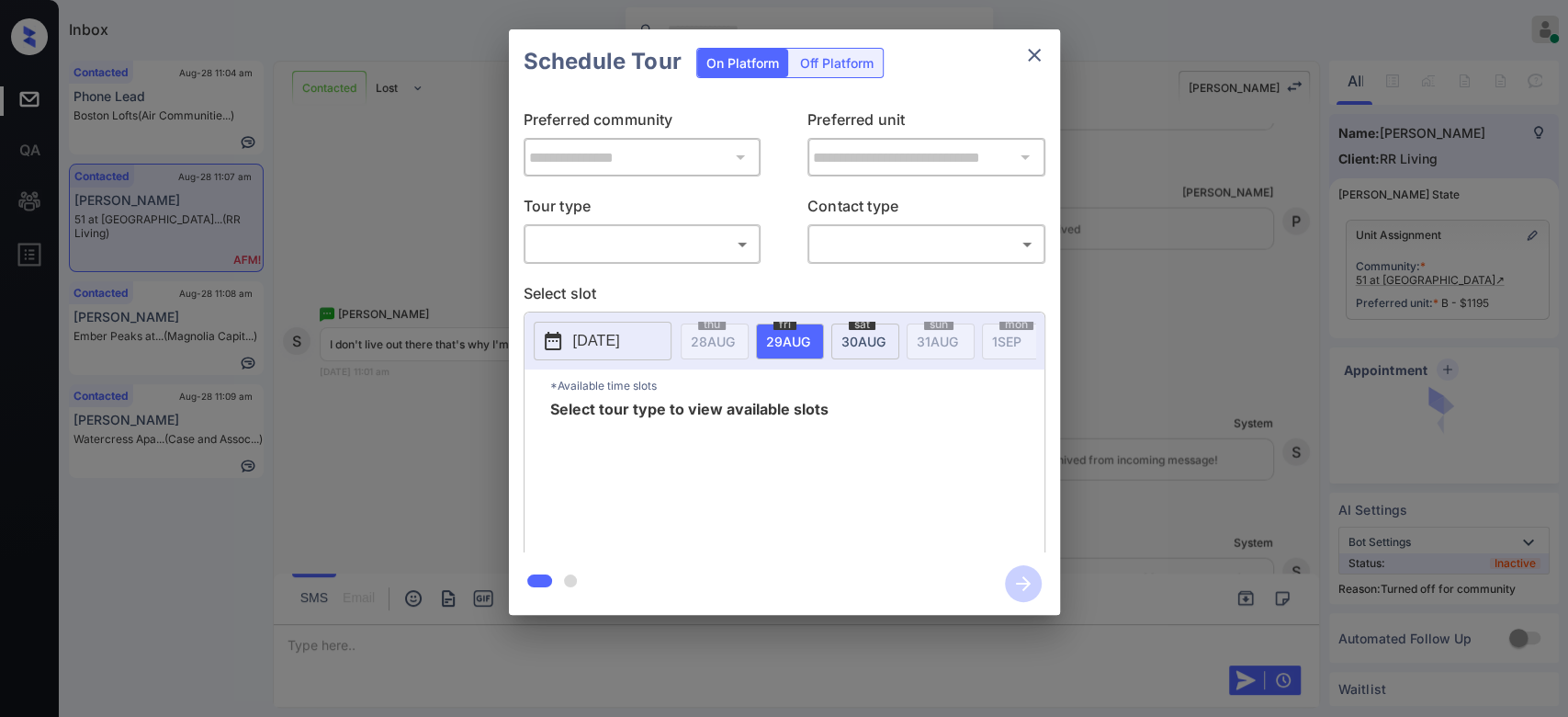
click at [723, 237] on body "Inbox Mukesh Online Set yourself offline Set yourself on break Profile Switch t…" at bounding box center [784, 358] width 1568 height 717
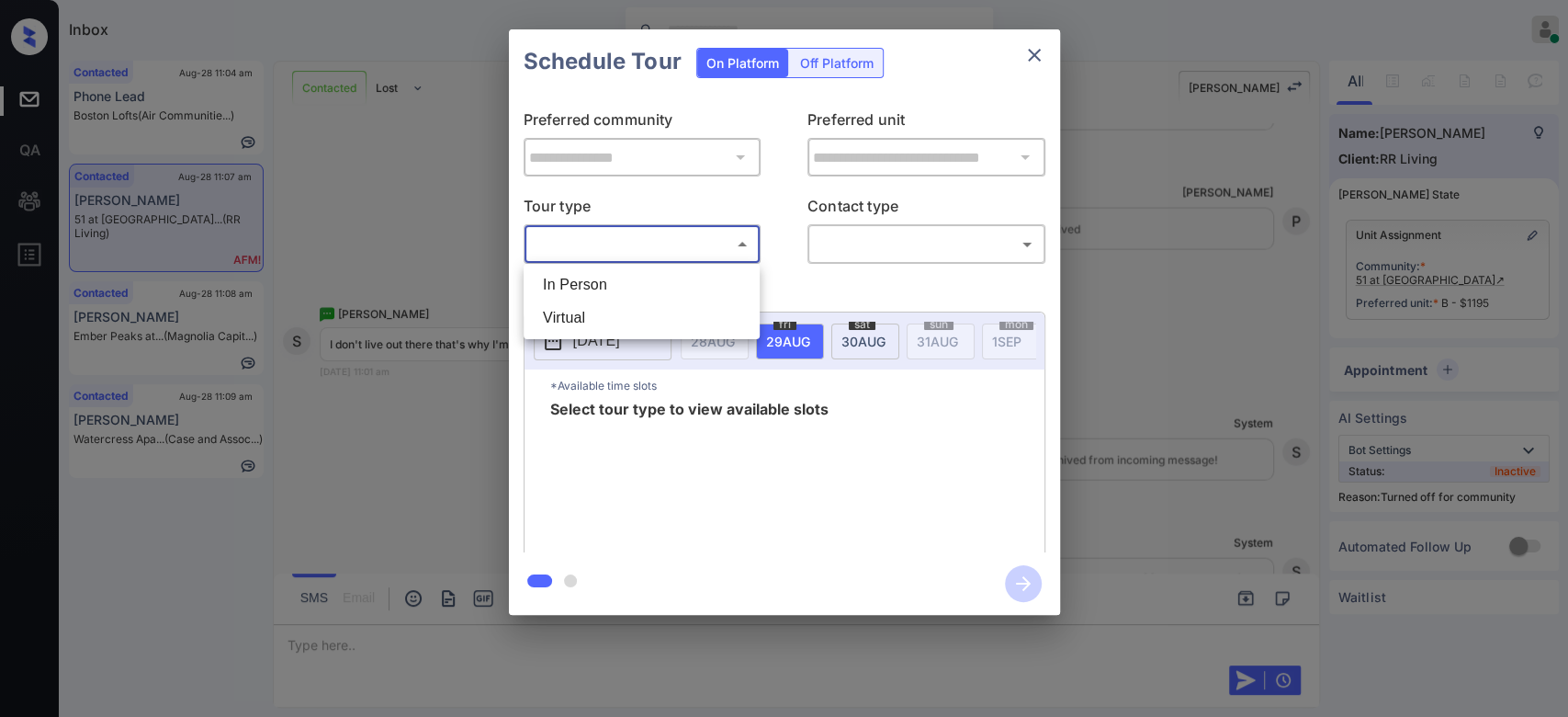
click at [409, 217] on div at bounding box center [784, 358] width 1568 height 717
click at [409, 217] on div "**********" at bounding box center [784, 322] width 1568 height 644
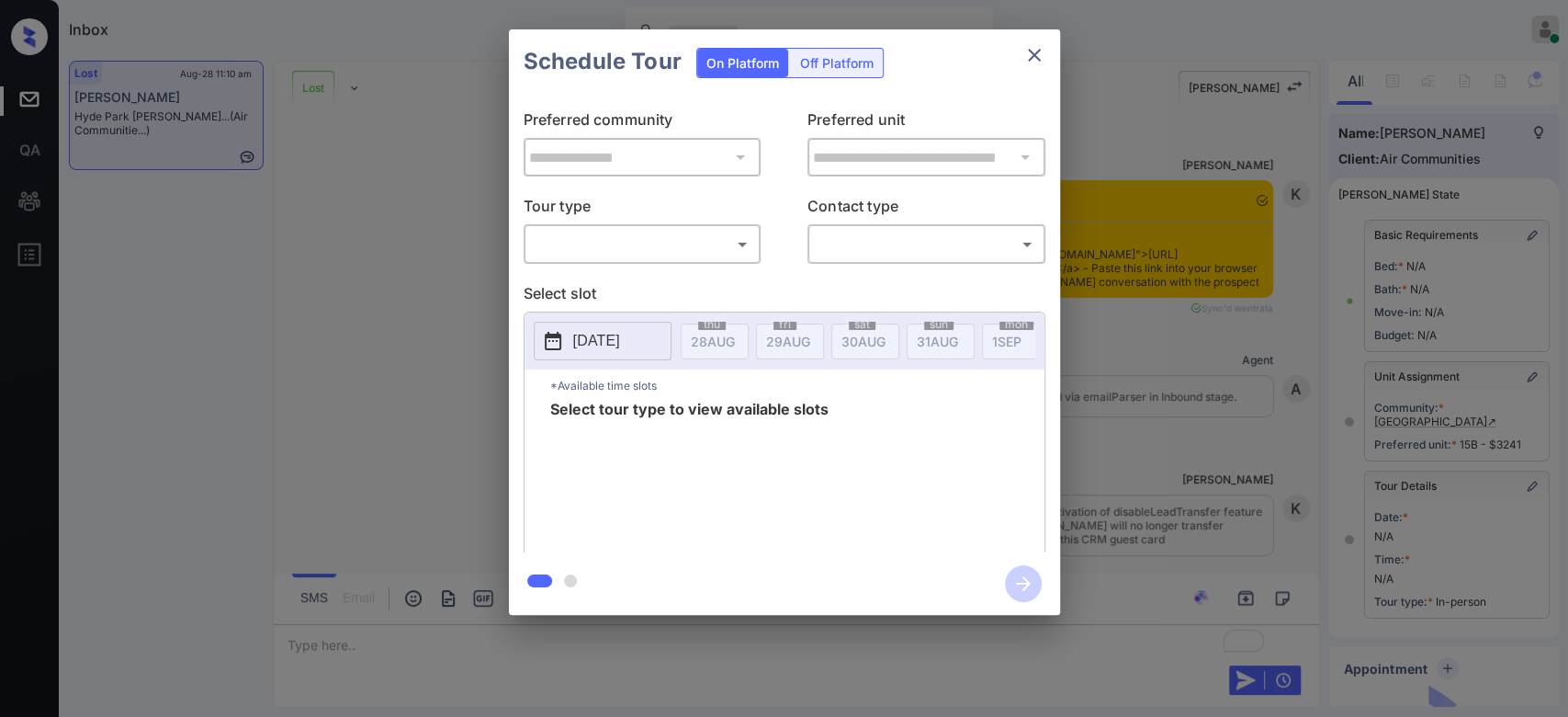
scroll to position [14111, 0]
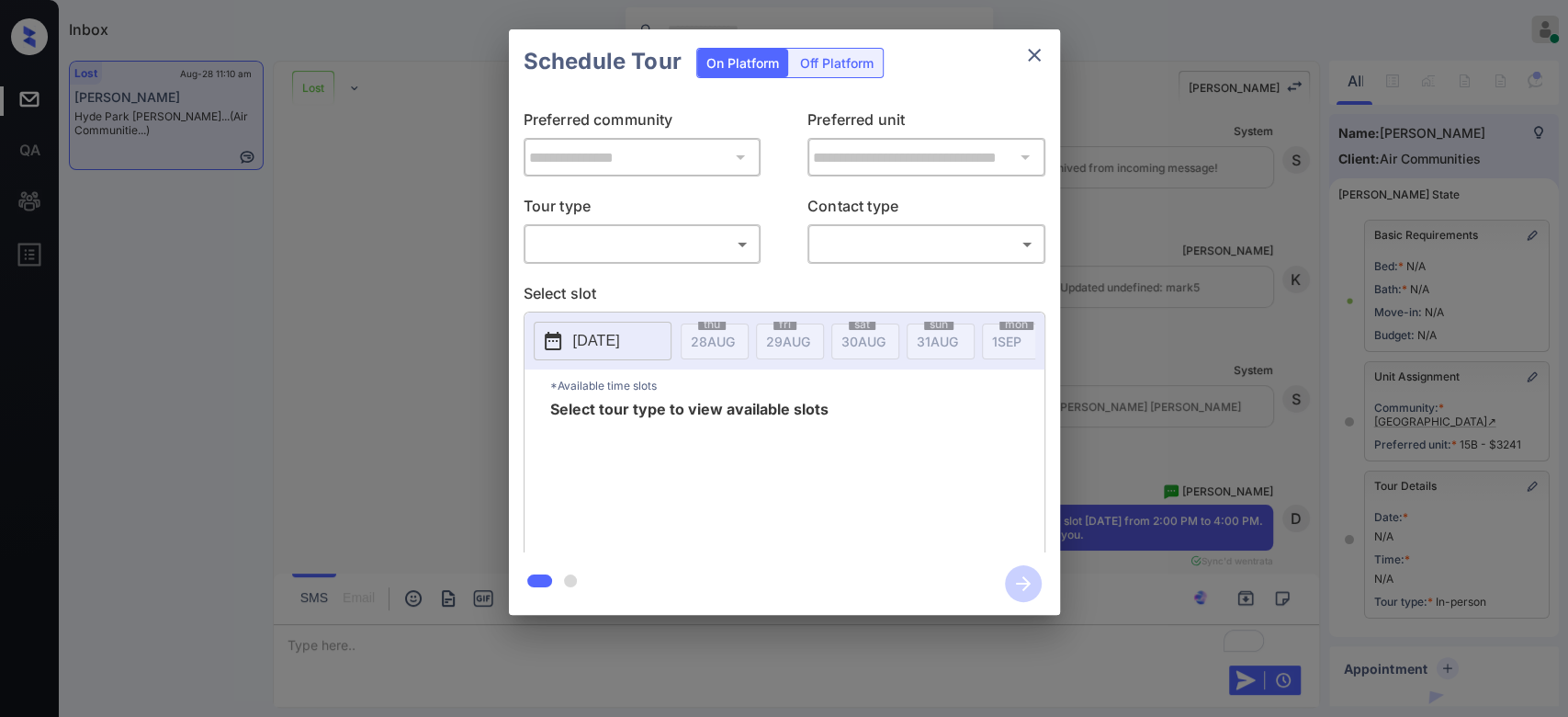
click at [686, 247] on body "Inbox Mukesh Online Set yourself offline Set yourself on break Profile Switch t…" at bounding box center [784, 358] width 1568 height 717
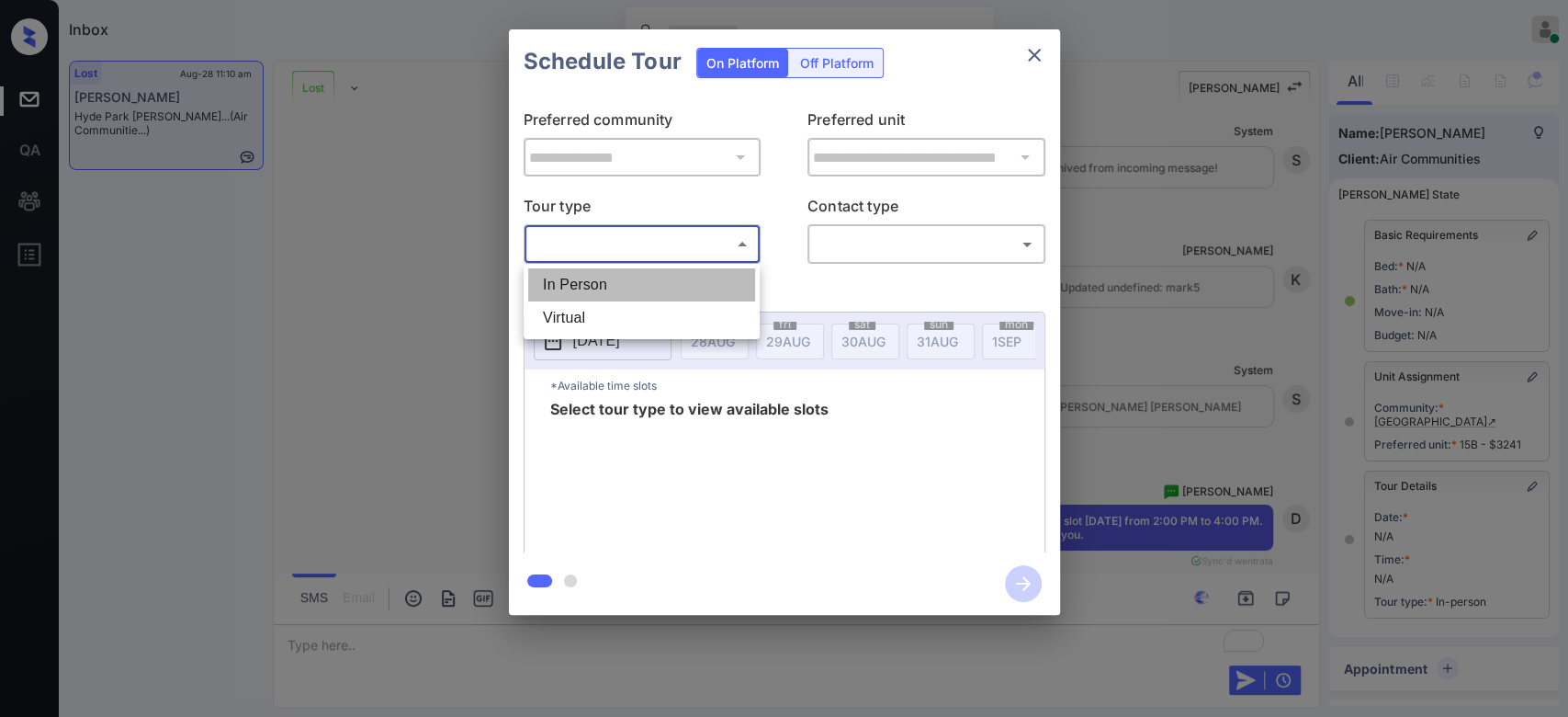
click at [642, 272] on li "In Person" at bounding box center [642, 284] width 227 height 33
type input "********"
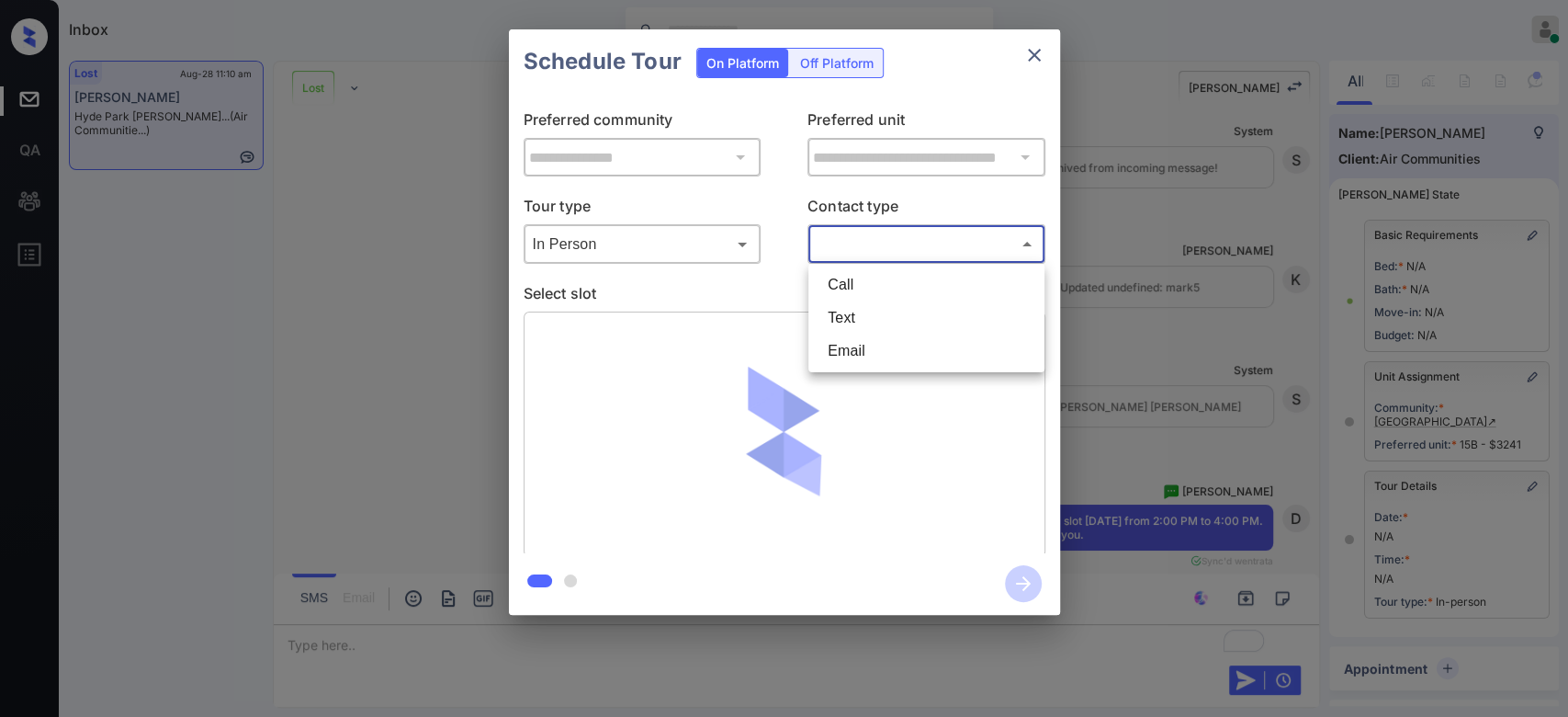
click at [910, 232] on body "Inbox Mukesh Online Set yourself offline Set yourself on break Profile Switch t…" at bounding box center [784, 358] width 1568 height 717
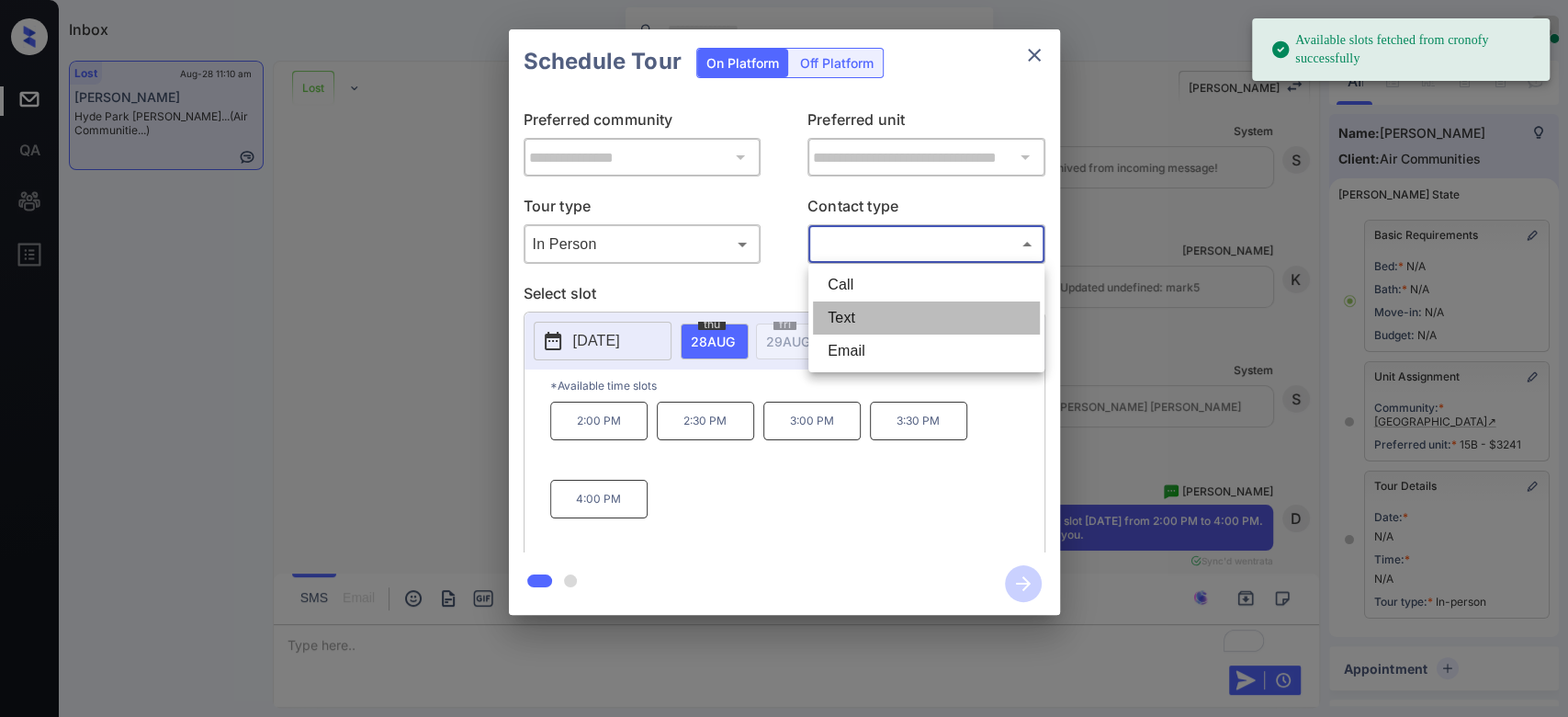
click at [889, 316] on li "Text" at bounding box center [926, 317] width 227 height 33
type input "****"
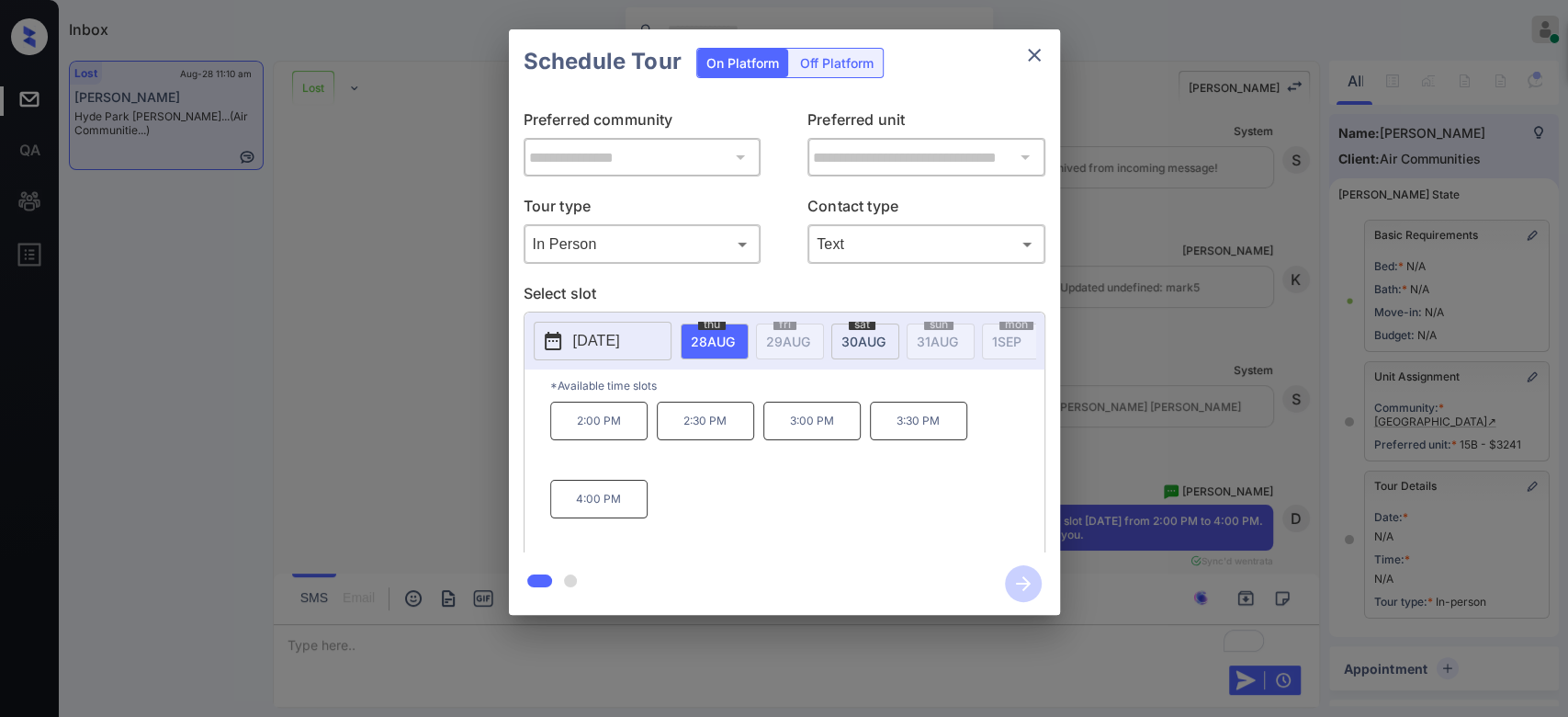
click at [604, 510] on p "4:00 PM" at bounding box center [598, 499] width 98 height 39
click at [1039, 584] on icon "button" at bounding box center [1023, 583] width 37 height 37
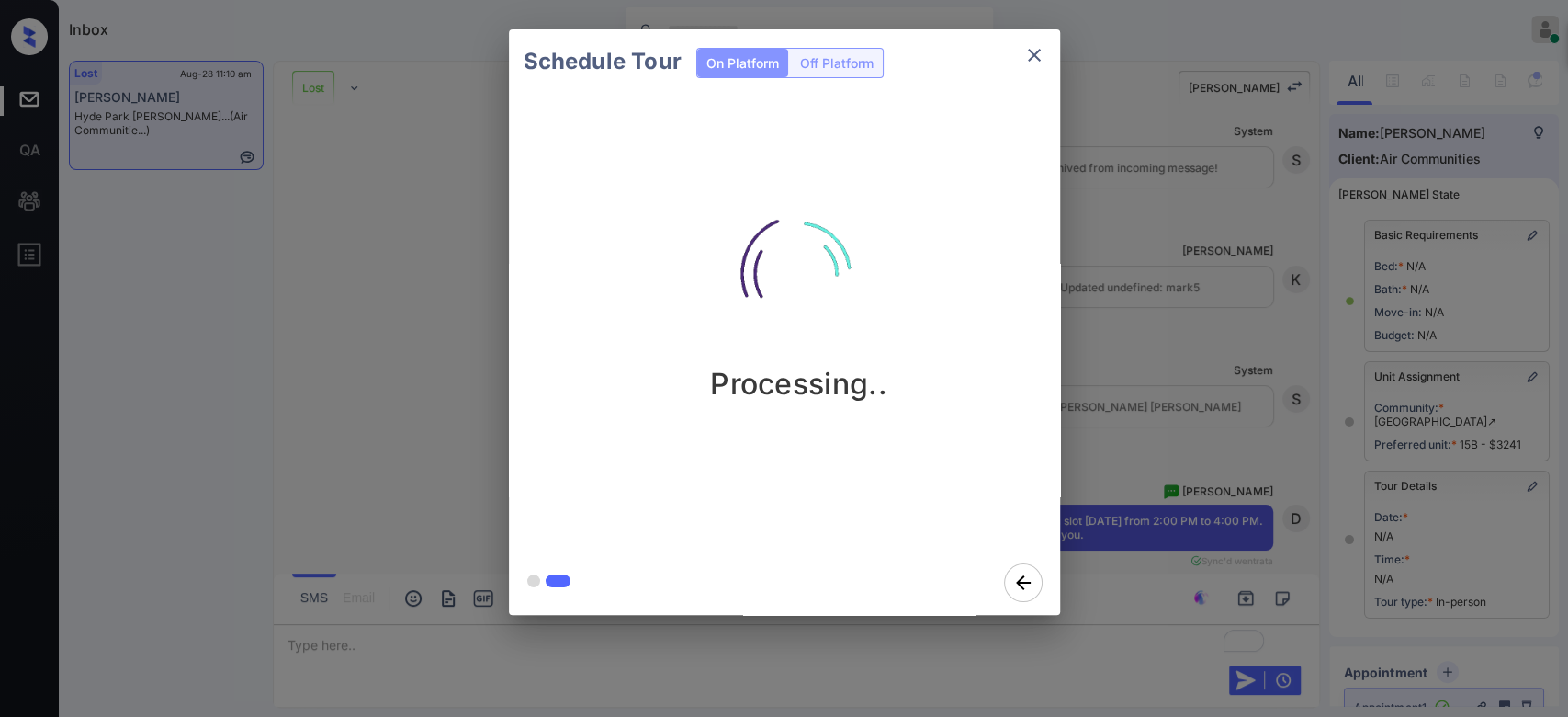
click at [1137, 397] on div "Schedule Tour On Platform Off Platform Processing.." at bounding box center [784, 322] width 1568 height 644
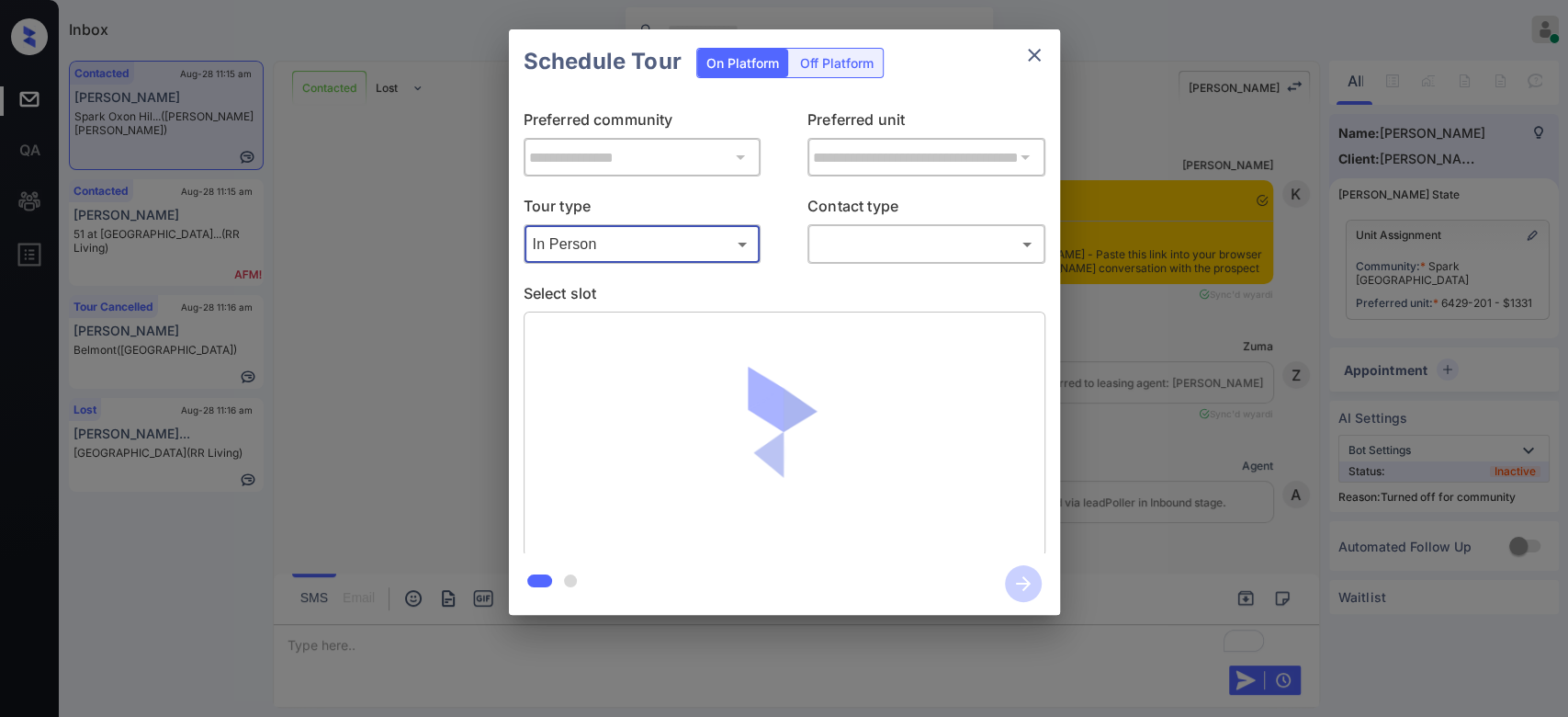
scroll to position [5230, 0]
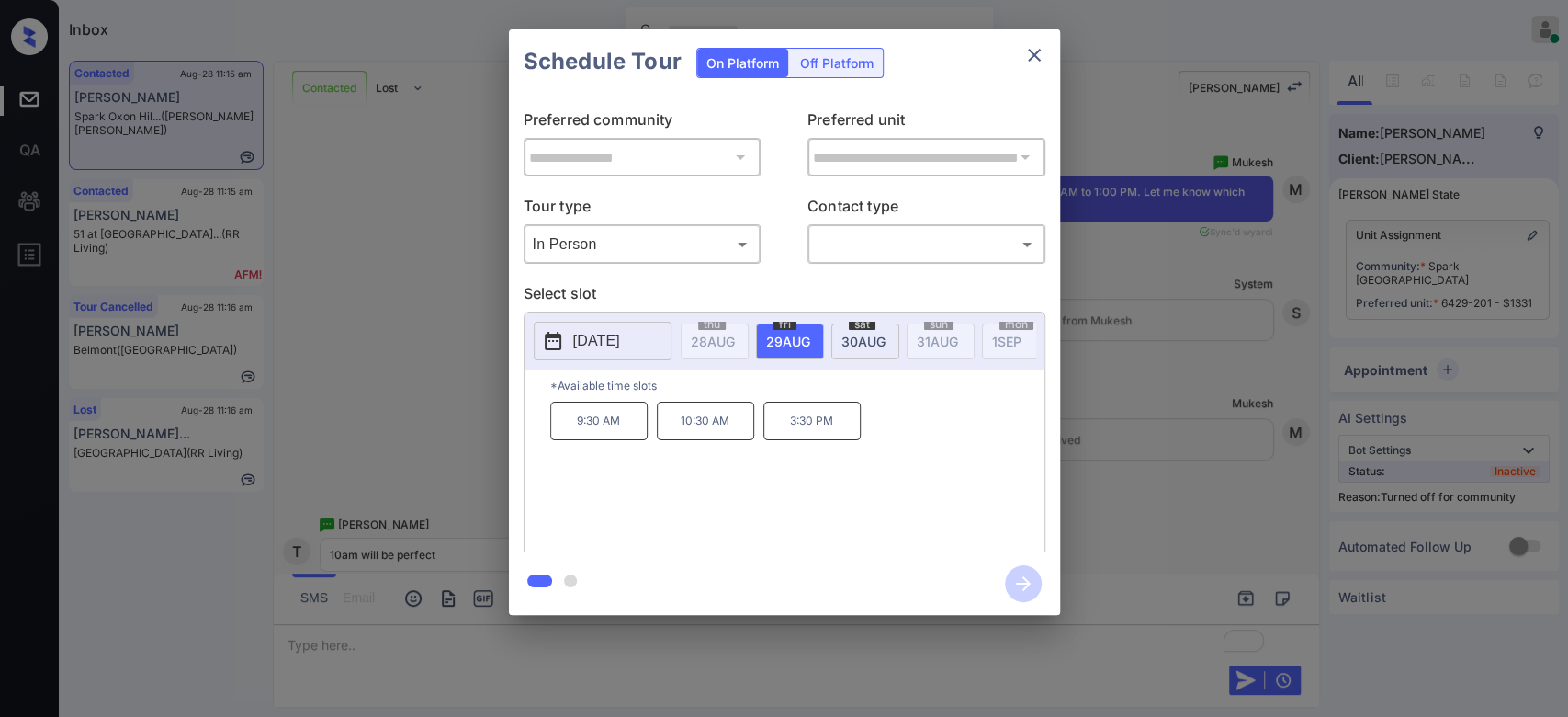
click at [886, 344] on div "[DATE]" at bounding box center [865, 341] width 68 height 36
click at [1033, 51] on icon "close" at bounding box center [1034, 55] width 22 height 22
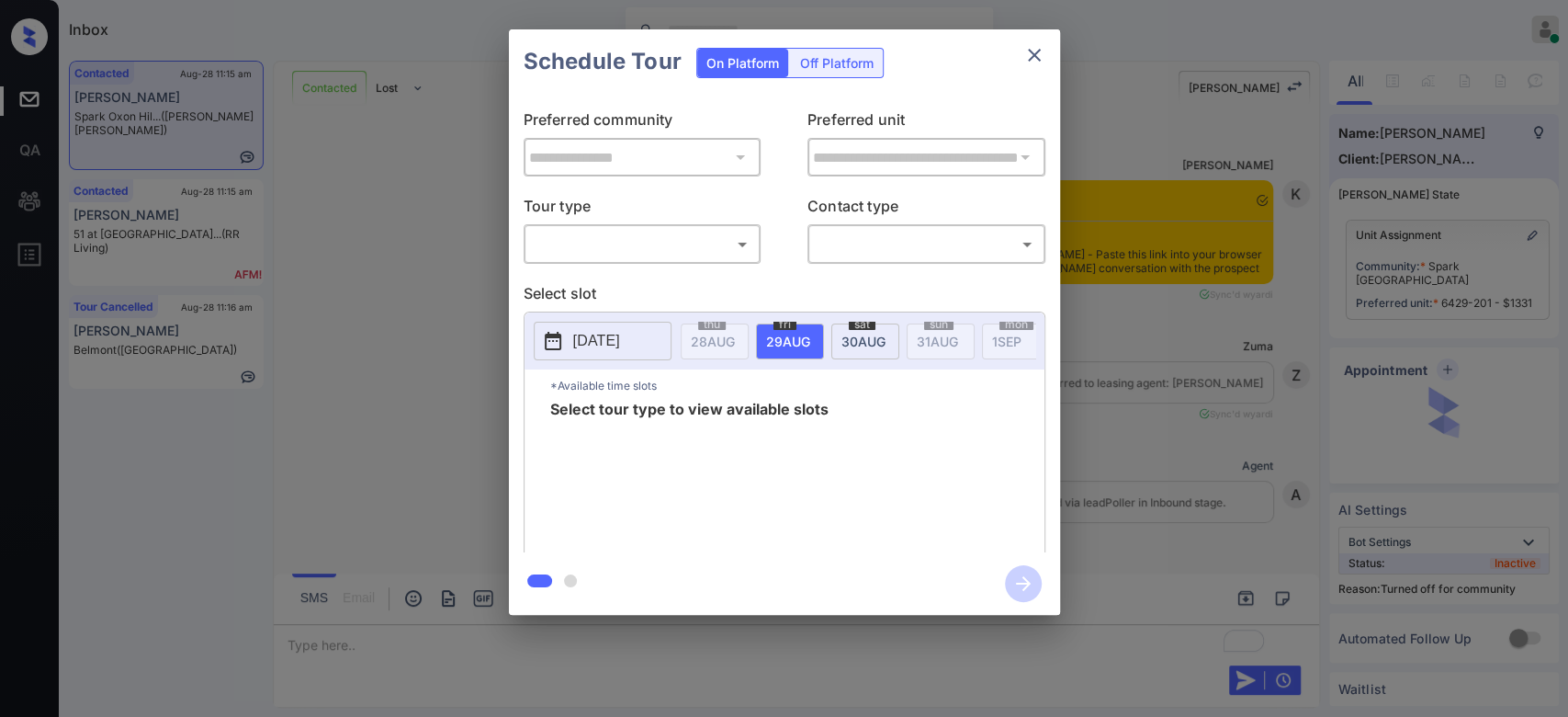
scroll to position [7188, 0]
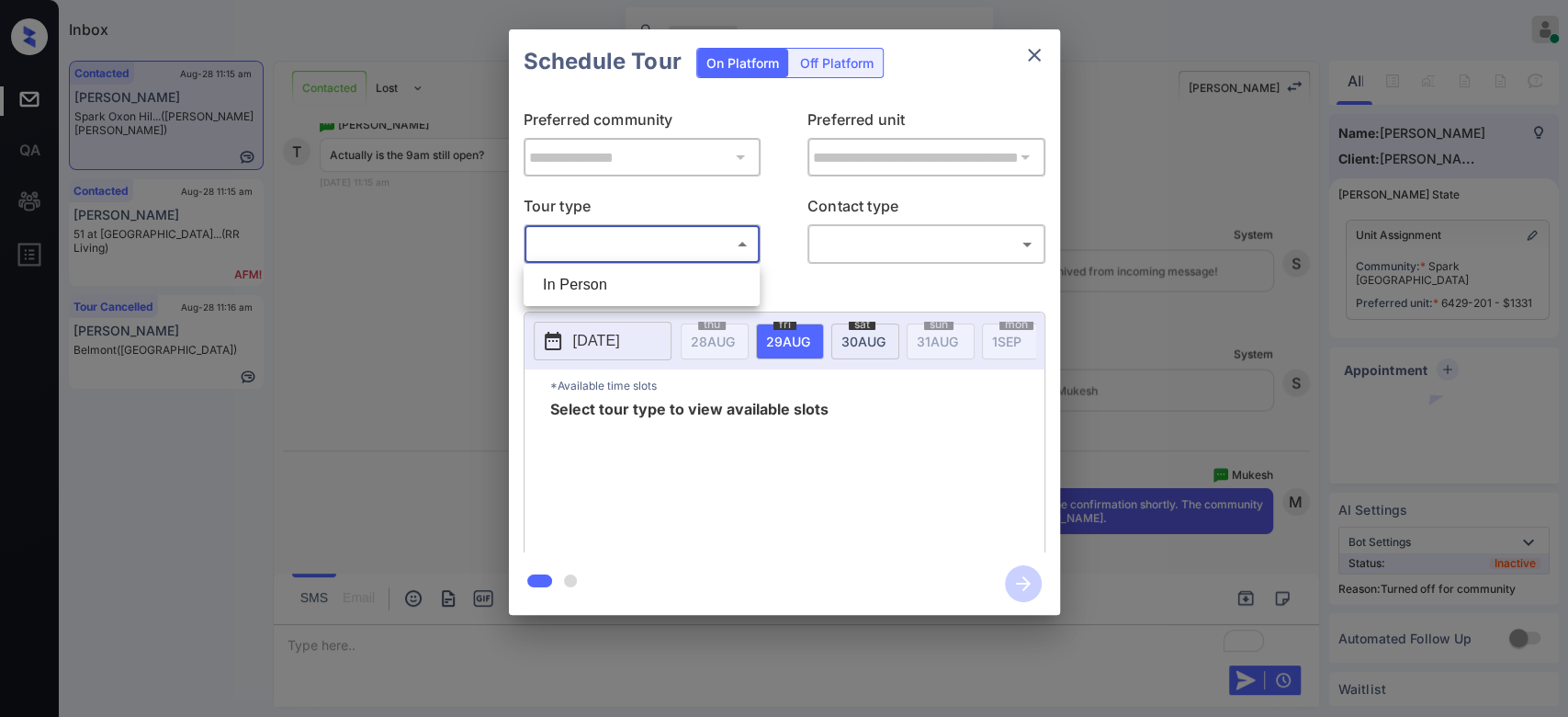
click at [737, 237] on body "Inbox Mukesh Online Set yourself offline Set yourself on break Profile Switch t…" at bounding box center [784, 358] width 1568 height 717
click at [605, 283] on li "In Person" at bounding box center [642, 284] width 227 height 33
type input "********"
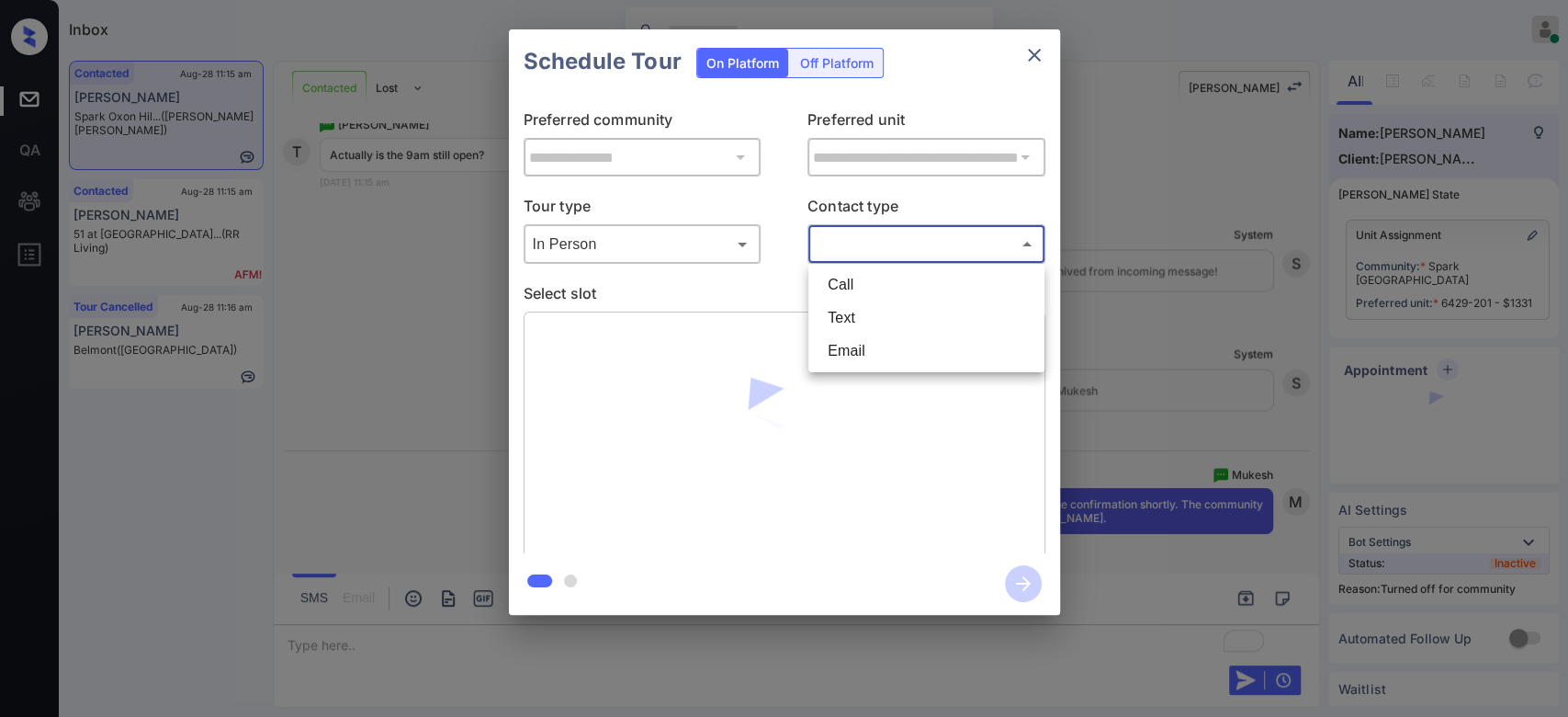
click at [860, 249] on body "Inbox Mukesh Online Set yourself offline Set yourself on break Profile Switch t…" at bounding box center [784, 358] width 1568 height 717
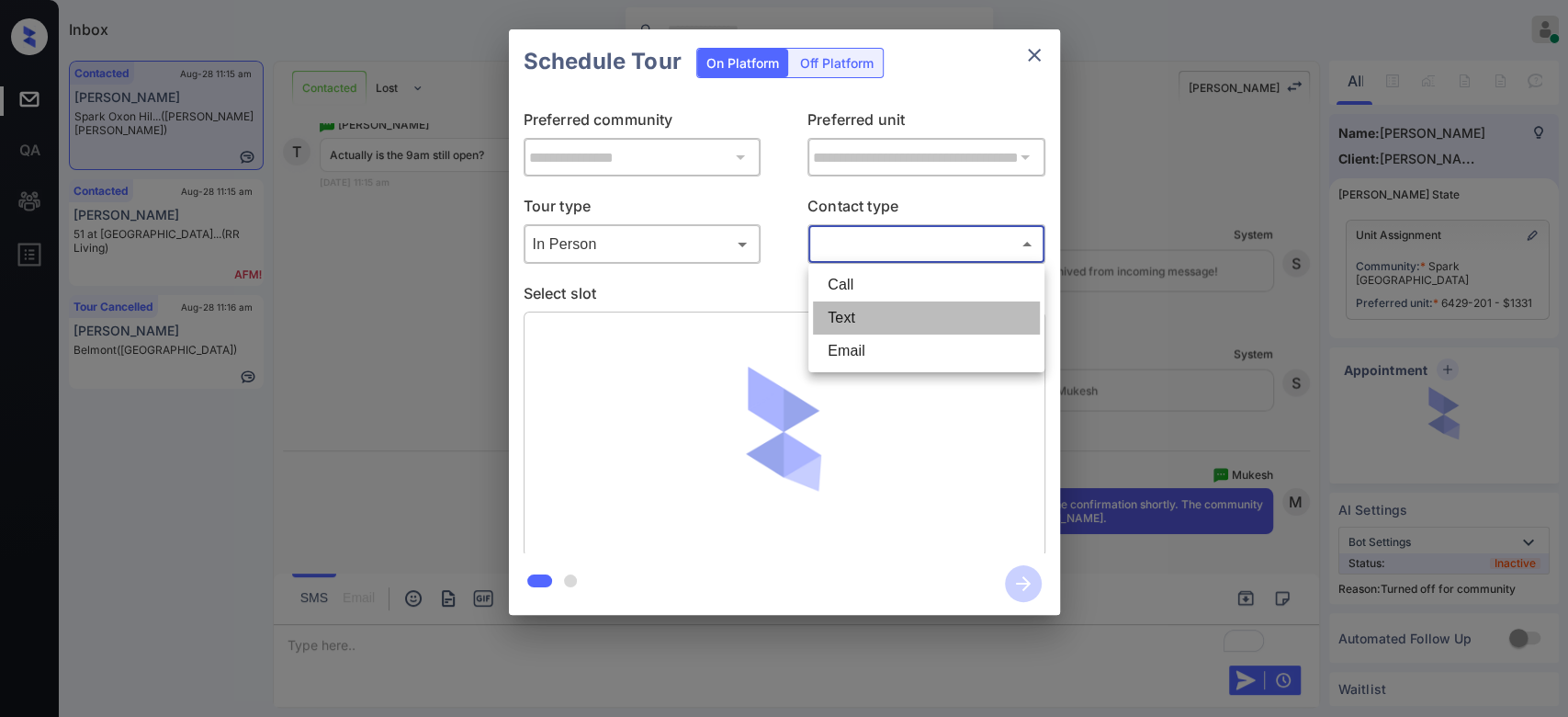
click at [867, 317] on li "Text" at bounding box center [926, 317] width 227 height 33
type input "****"
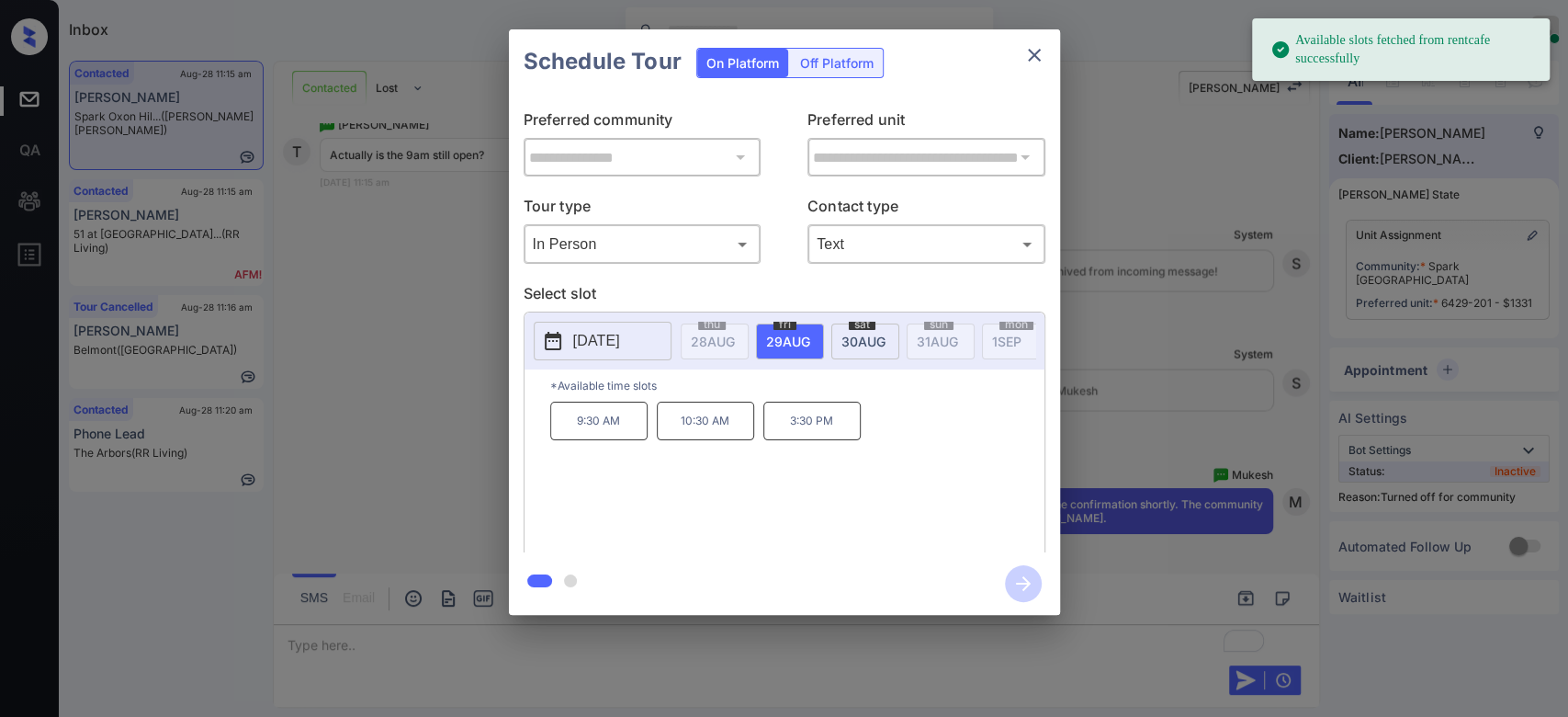
click at [867, 335] on span "[DATE]" at bounding box center [863, 342] width 44 height 16
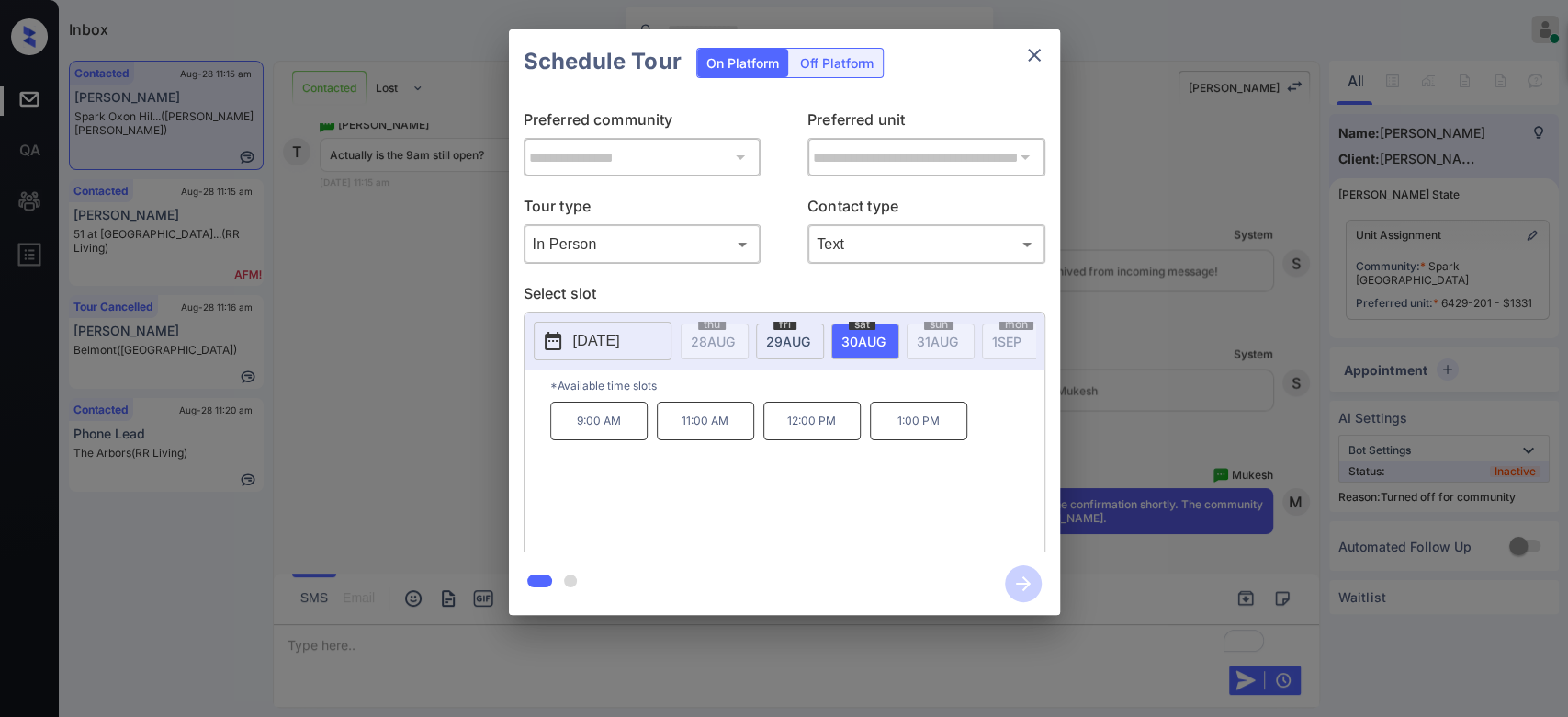
click at [606, 416] on p "9:00 AM" at bounding box center [598, 421] width 98 height 39
click at [1036, 600] on button "button" at bounding box center [1024, 584] width 59 height 47
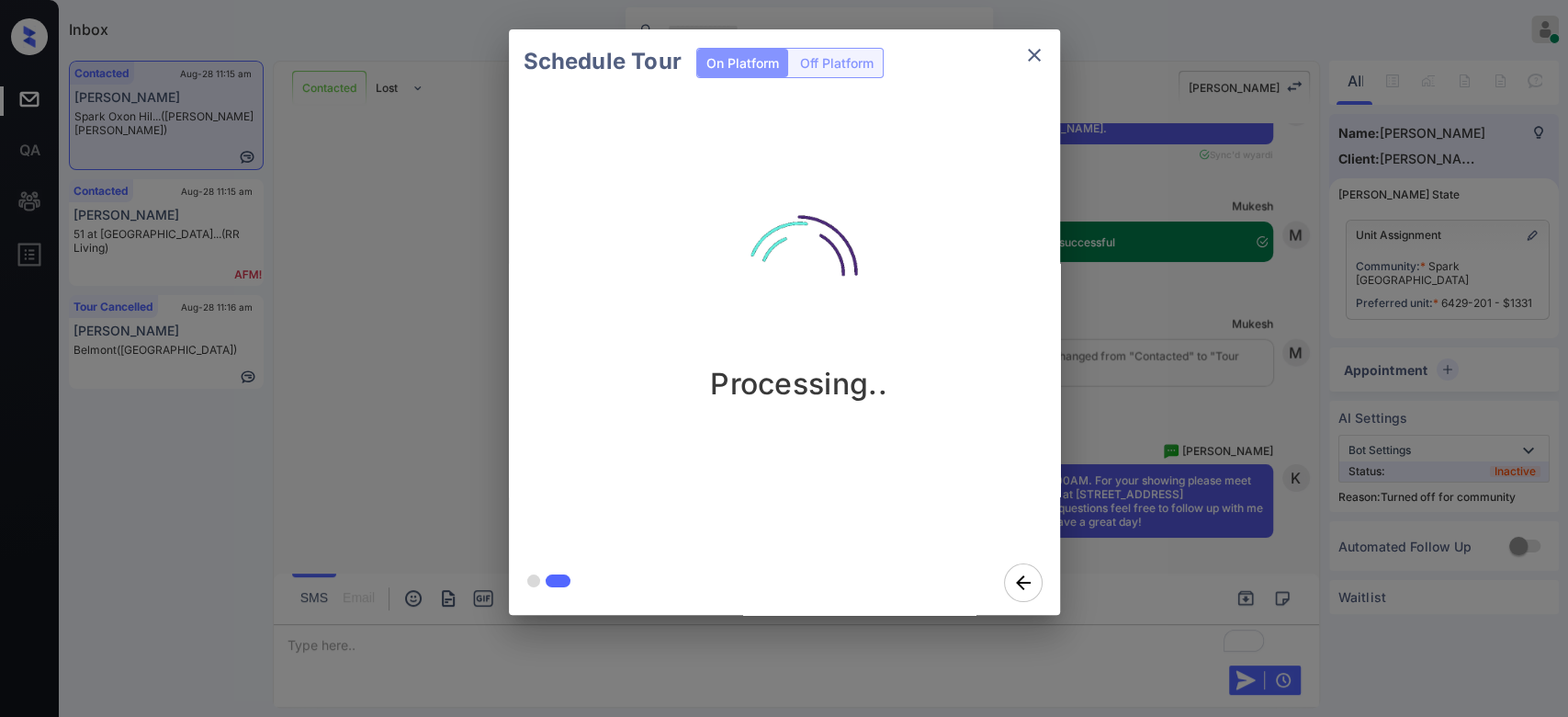
scroll to position [7578, 0]
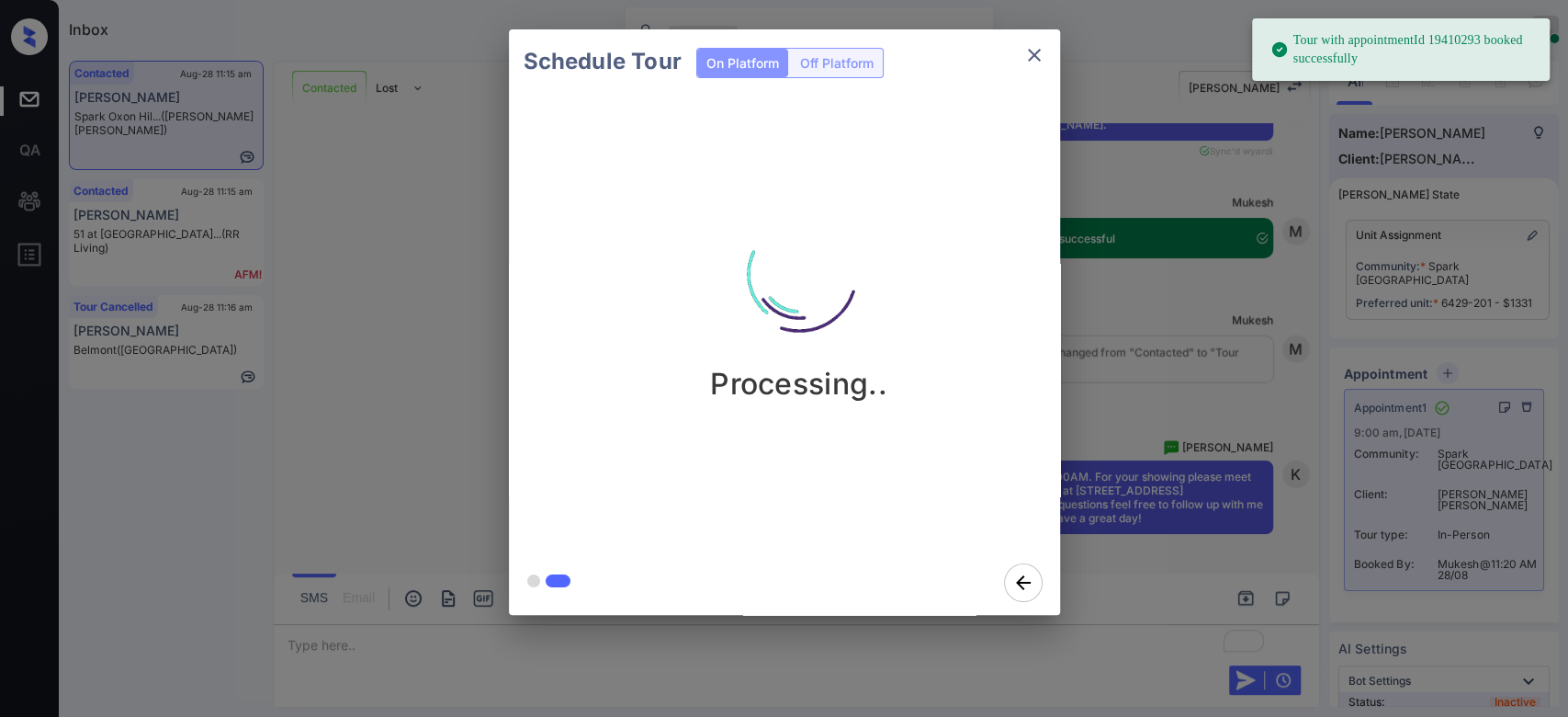
click at [1119, 254] on div "Schedule Tour On Platform Off Platform Processing.." at bounding box center [784, 322] width 1568 height 644
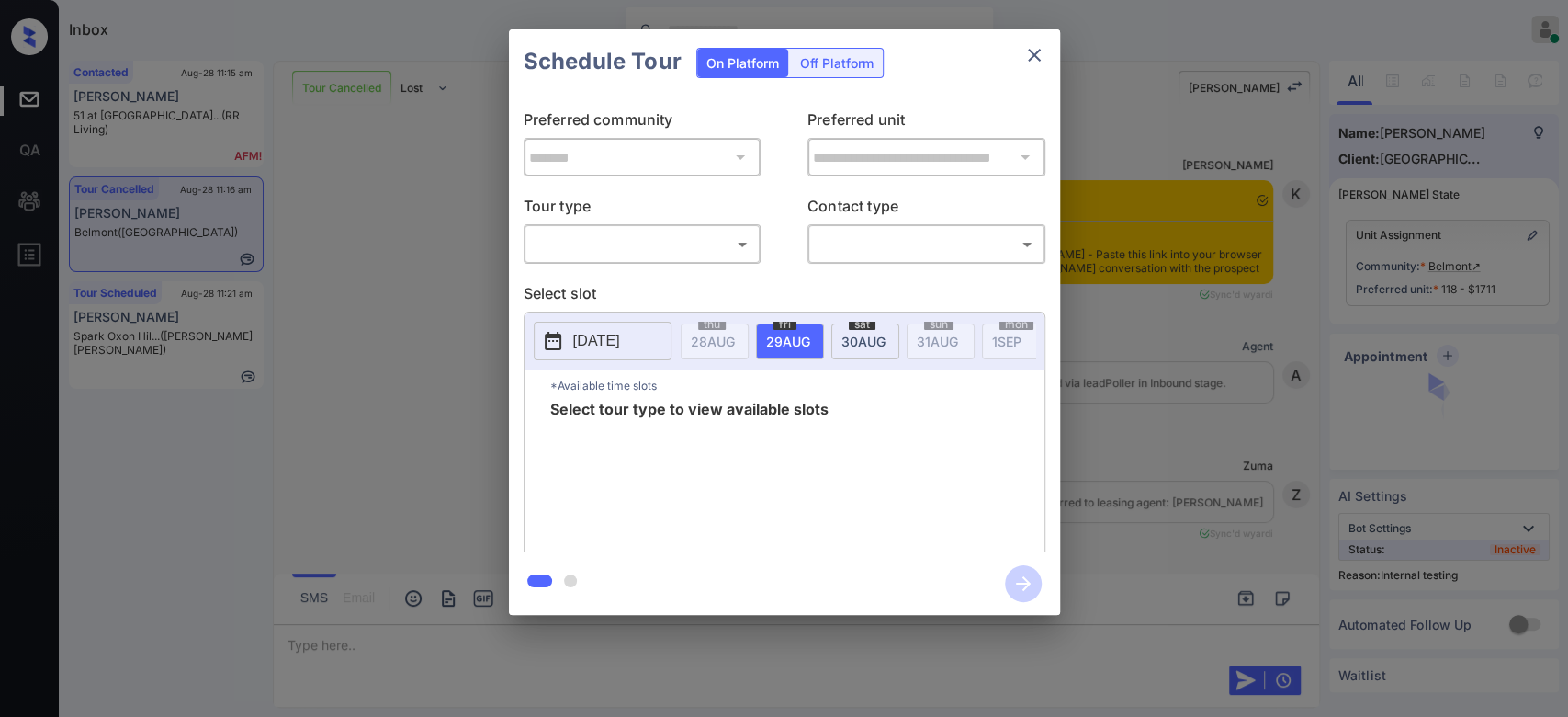
scroll to position [5742, 0]
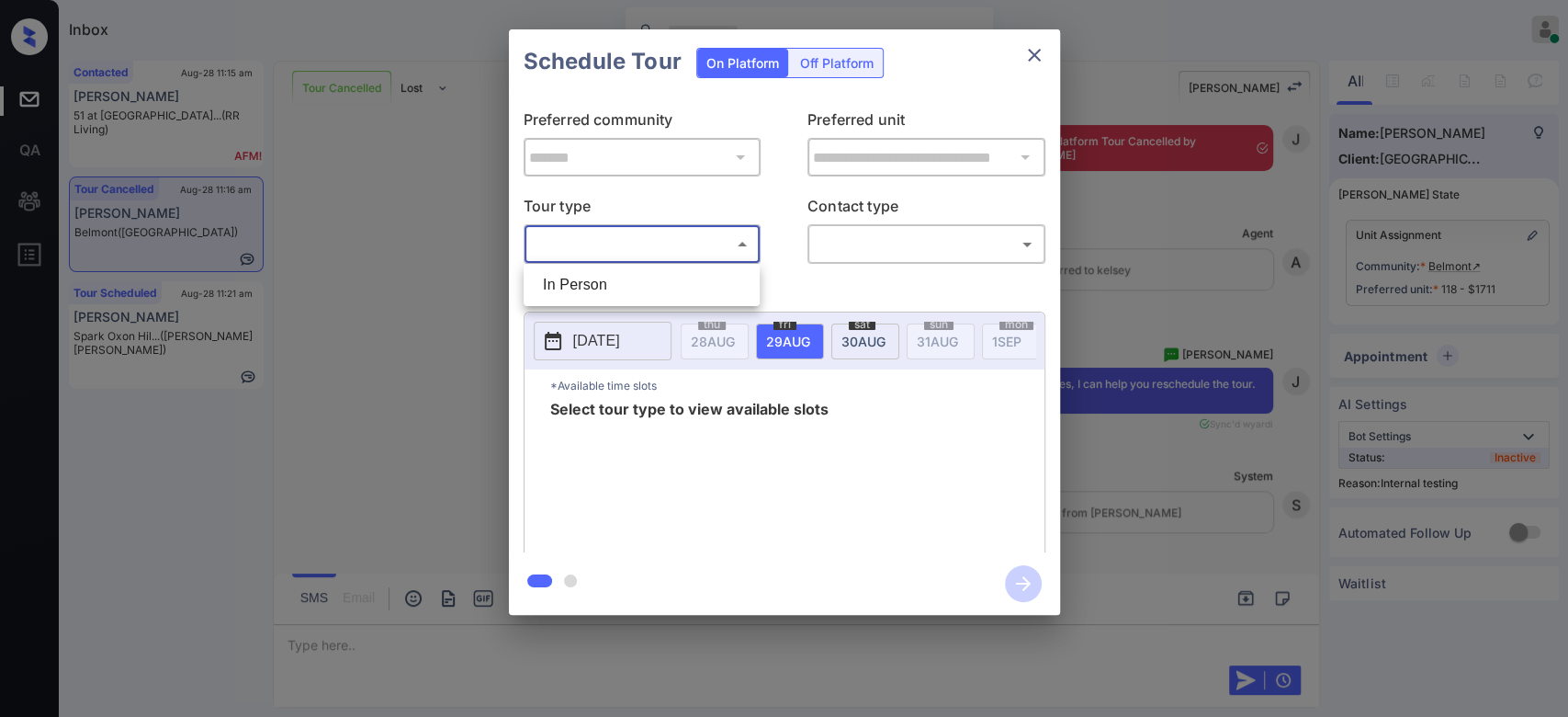
click at [697, 247] on body "Inbox Mukesh Online Set yourself offline Set yourself on break Profile Switch t…" at bounding box center [784, 358] width 1568 height 717
click at [655, 280] on li "In Person" at bounding box center [642, 284] width 227 height 33
type input "********"
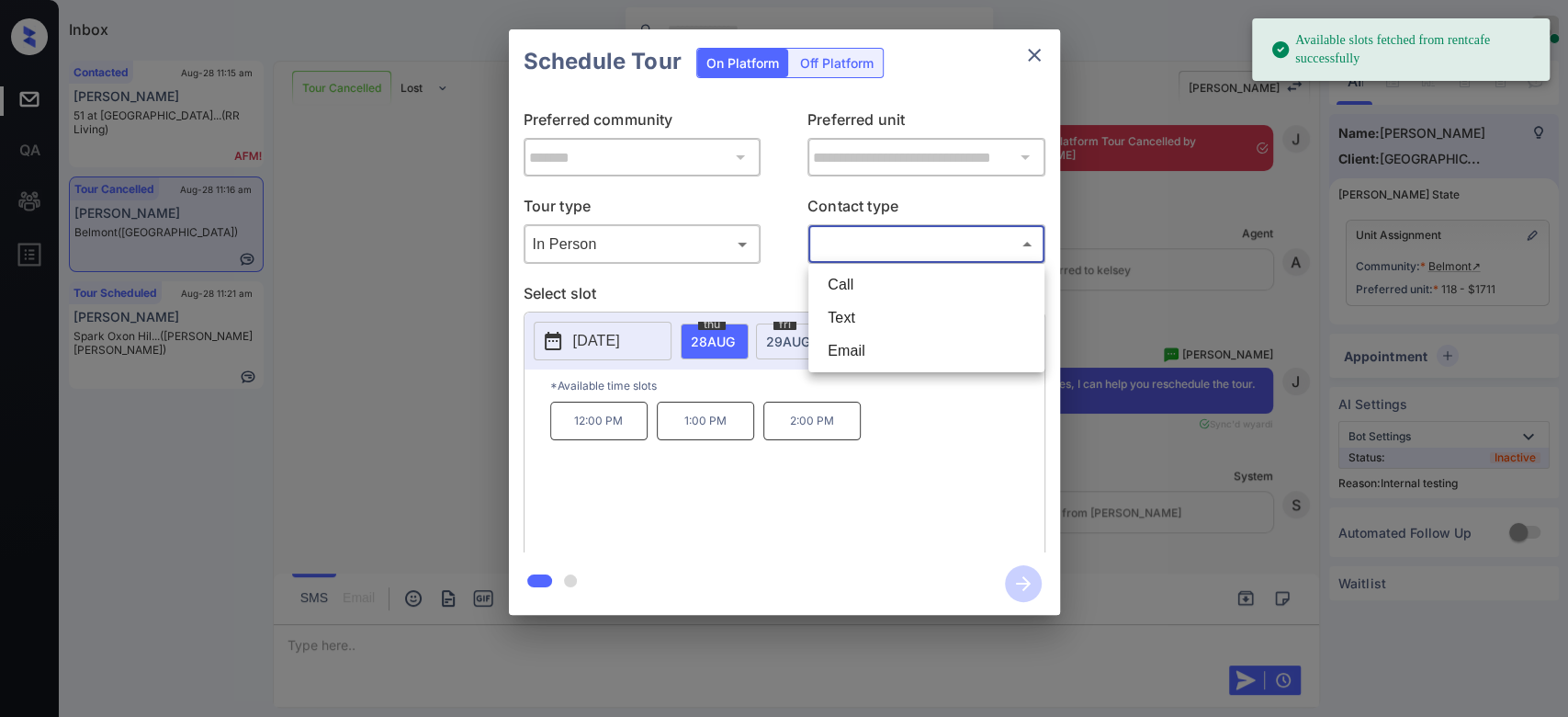
click at [859, 246] on body "Available slots fetched from rentcafe successfully Inbox Mukesh Online Set your…" at bounding box center [784, 358] width 1568 height 717
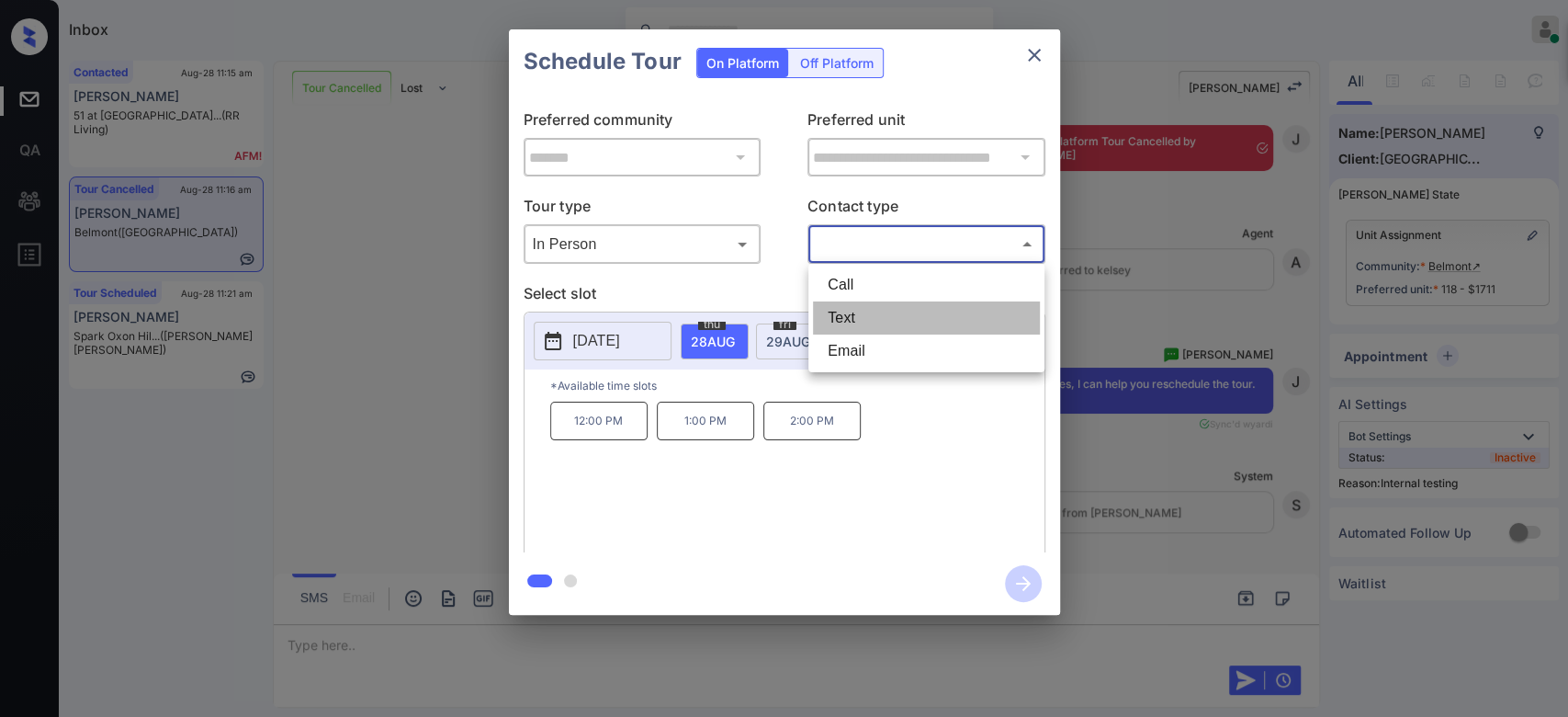
click at [860, 327] on li "Text" at bounding box center [926, 317] width 227 height 33
type input "****"
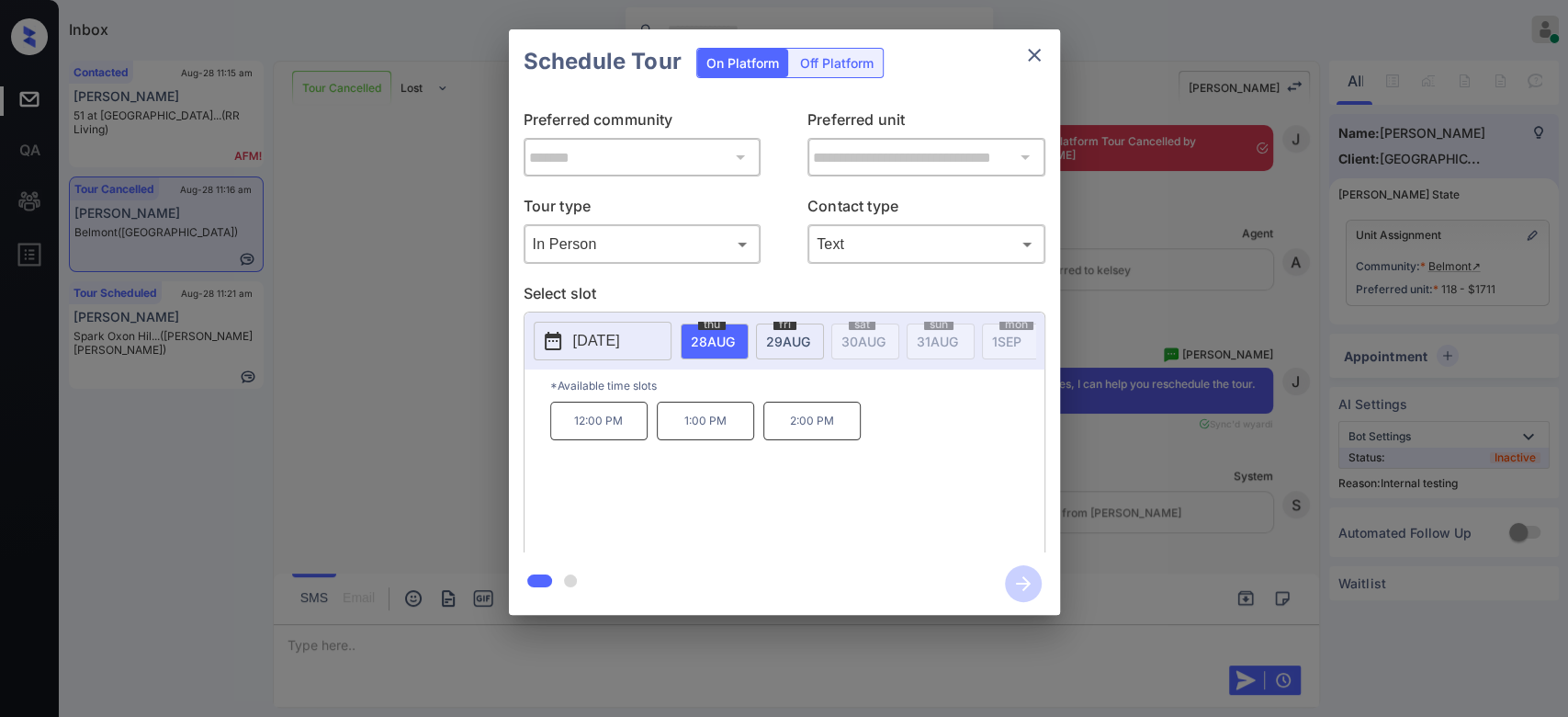
click at [620, 335] on p "[DATE]" at bounding box center [595, 341] width 46 height 22
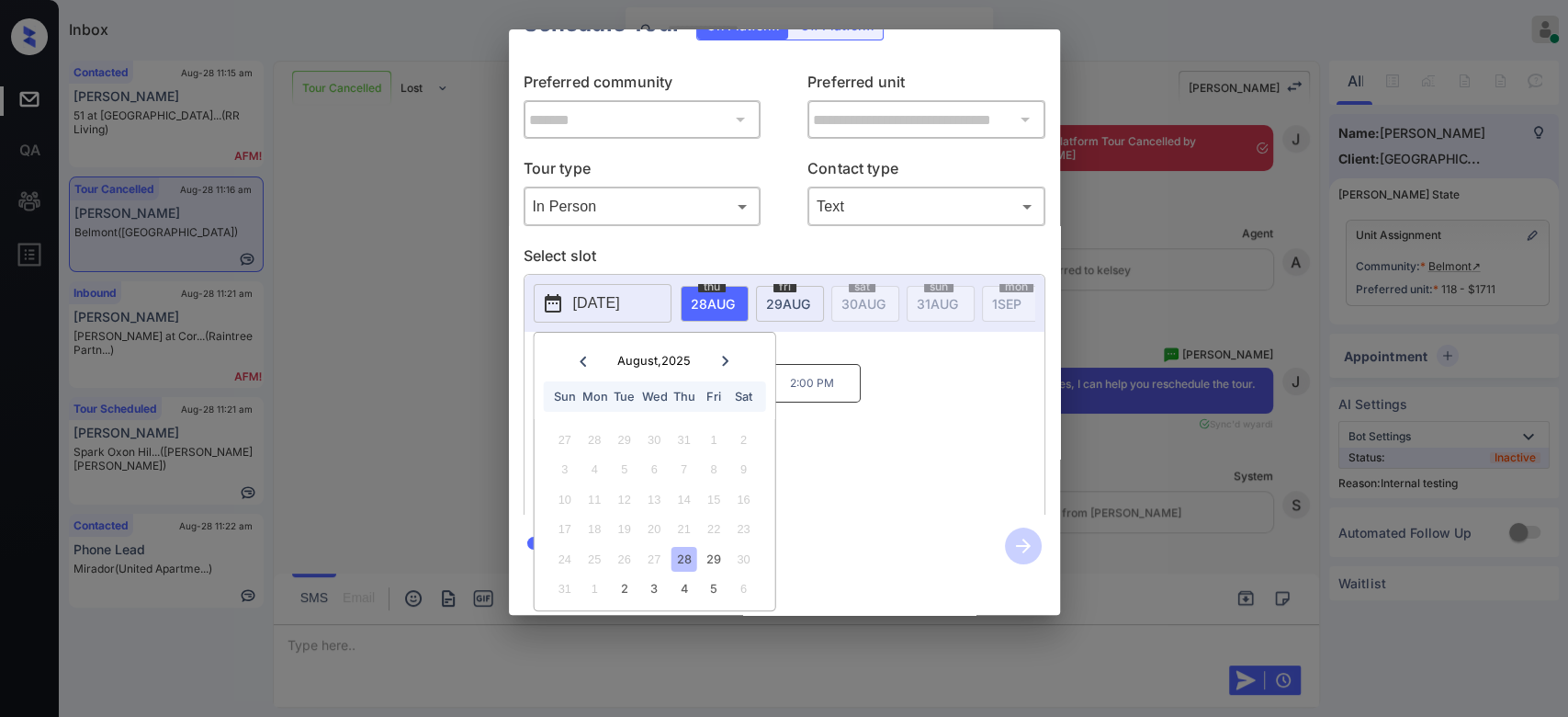
scroll to position [0, 0]
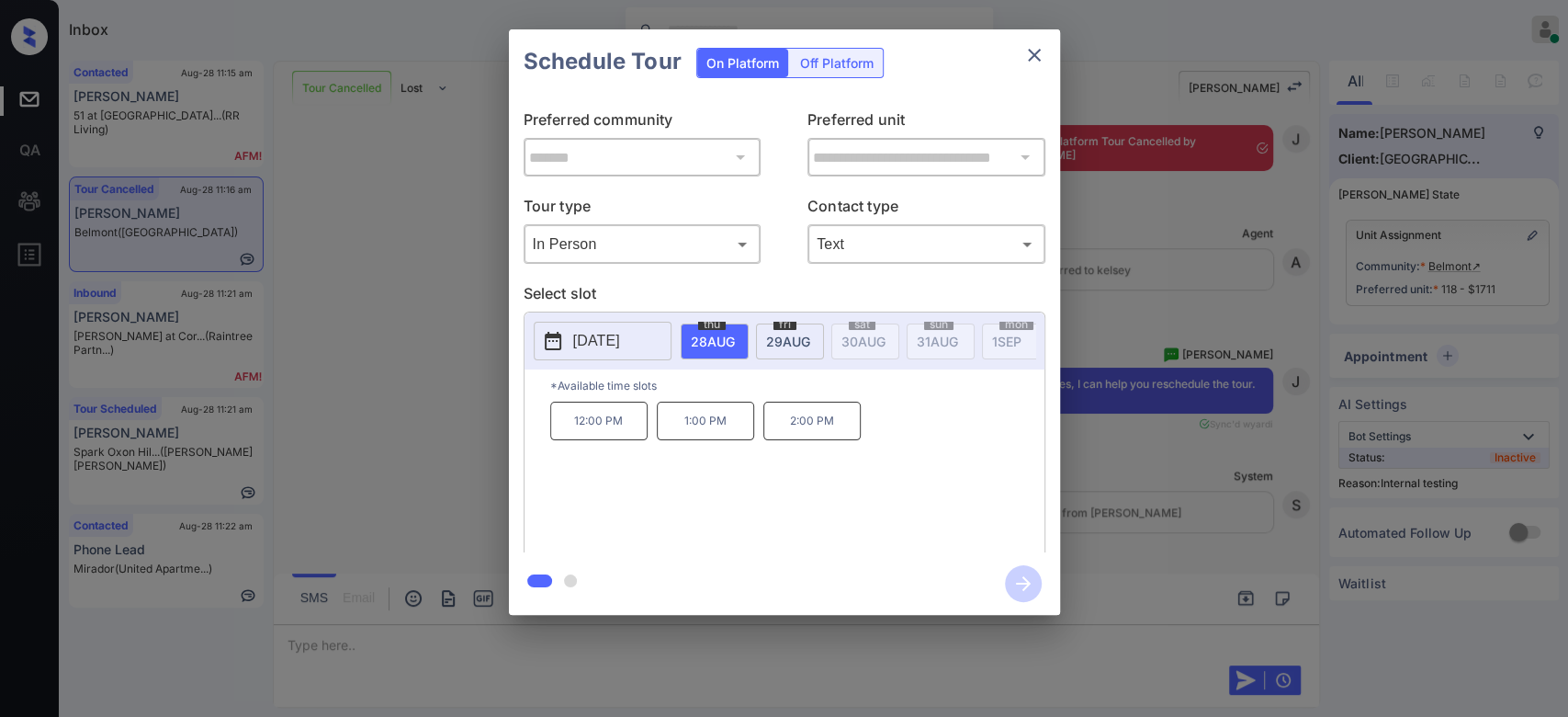
click at [1014, 51] on div "Schedule Tour On Platform Off Platform" at bounding box center [784, 61] width 551 height 64
click at [1034, 55] on icon "close" at bounding box center [1034, 54] width 13 height 13
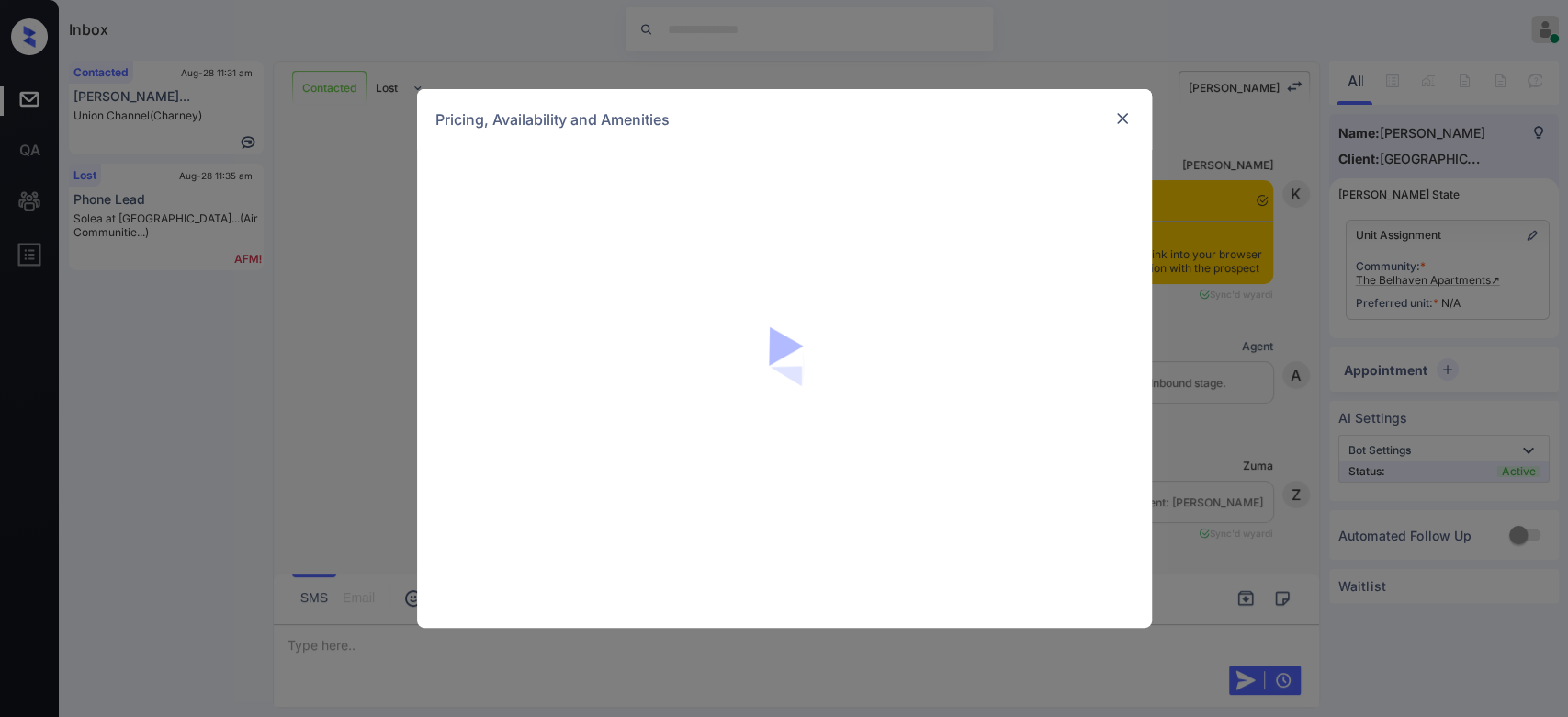
scroll to position [1364, 0]
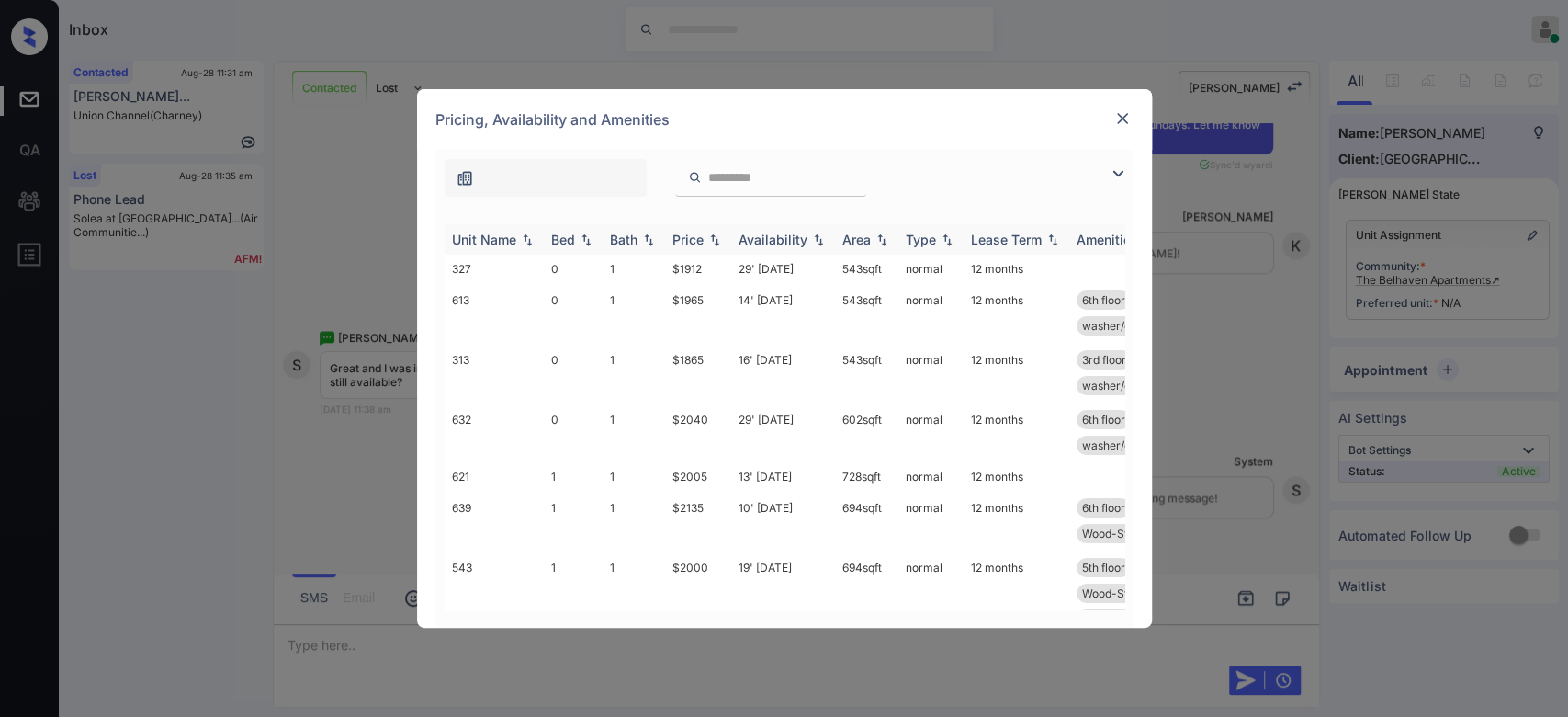
click at [691, 234] on div "Price" at bounding box center [688, 239] width 32 height 16
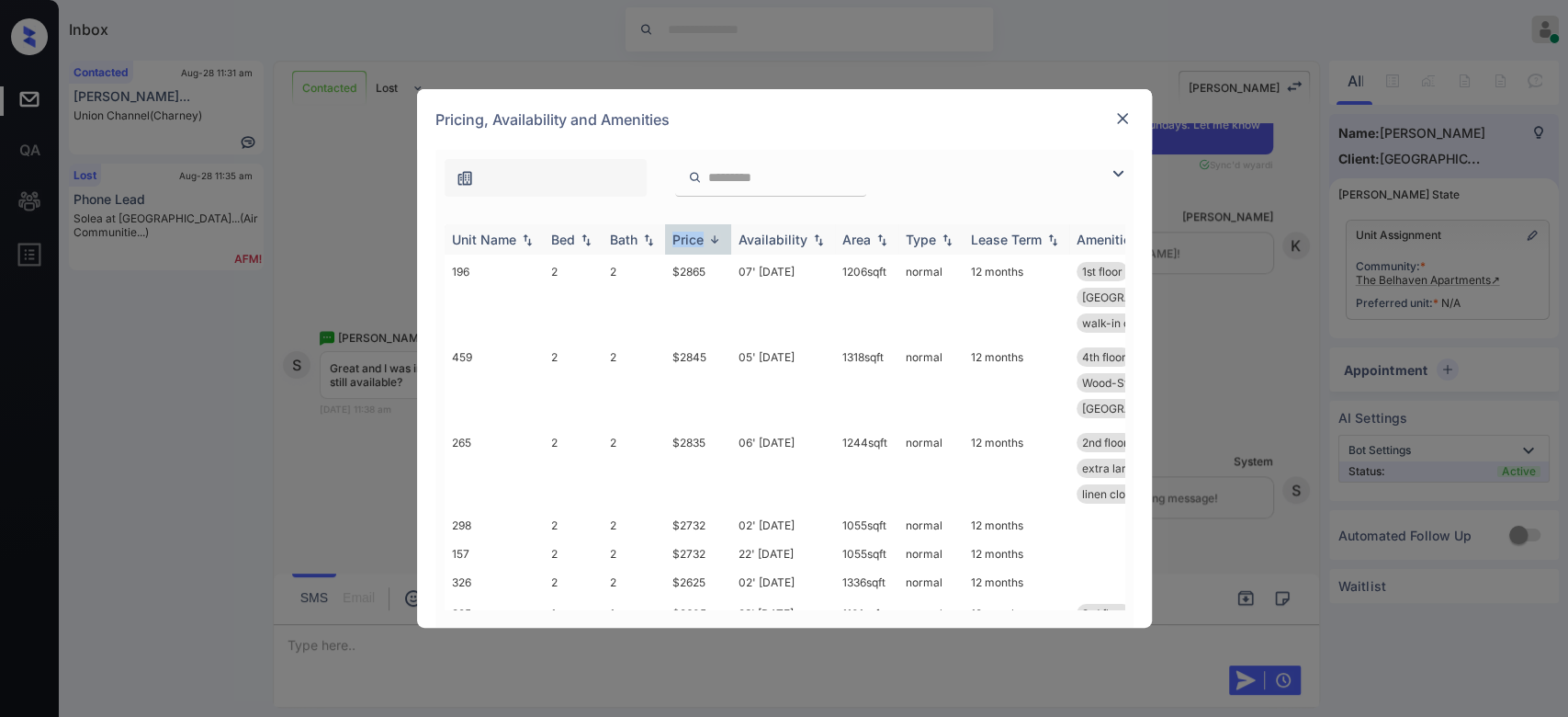
click at [691, 234] on div "Price" at bounding box center [688, 239] width 32 height 16
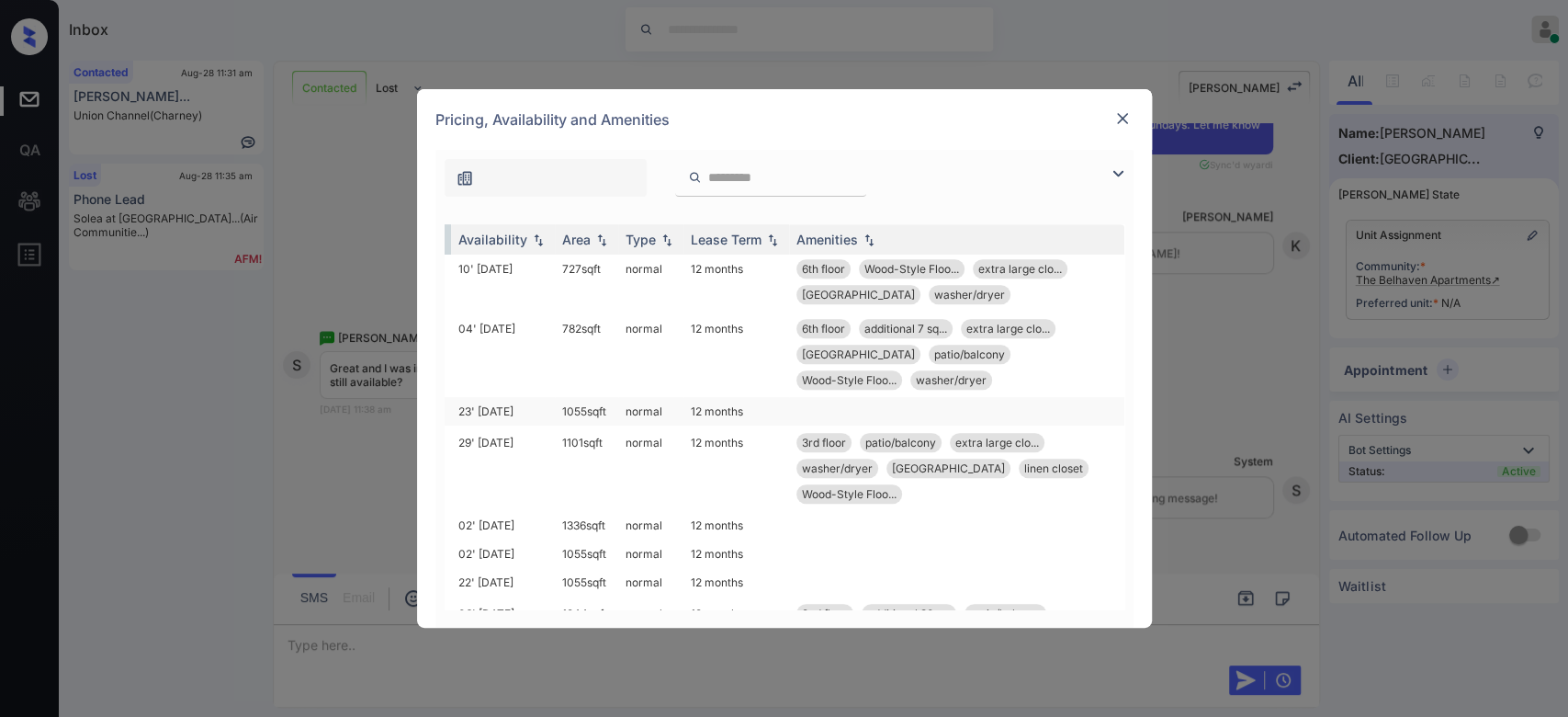
scroll to position [905, 0]
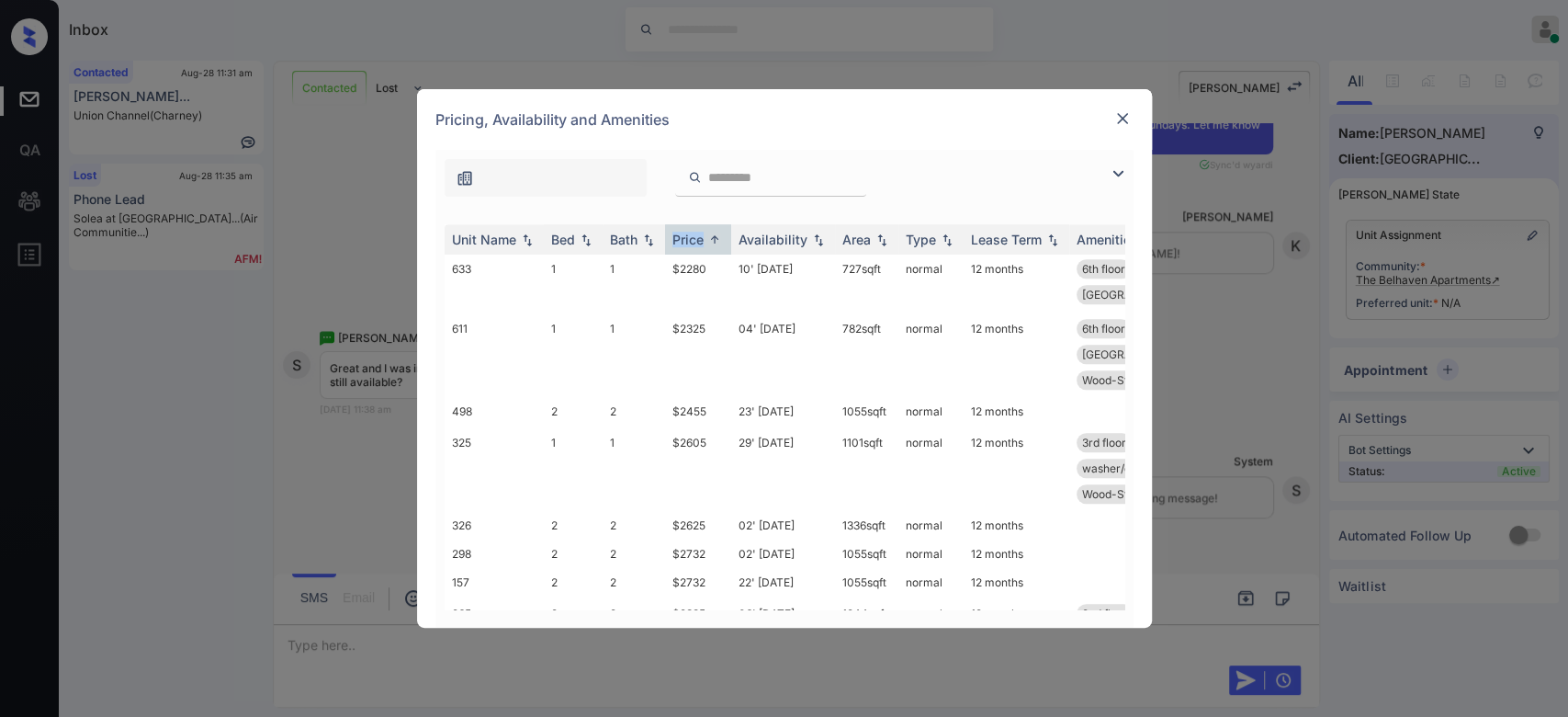
click at [1123, 116] on img at bounding box center [1122, 119] width 19 height 19
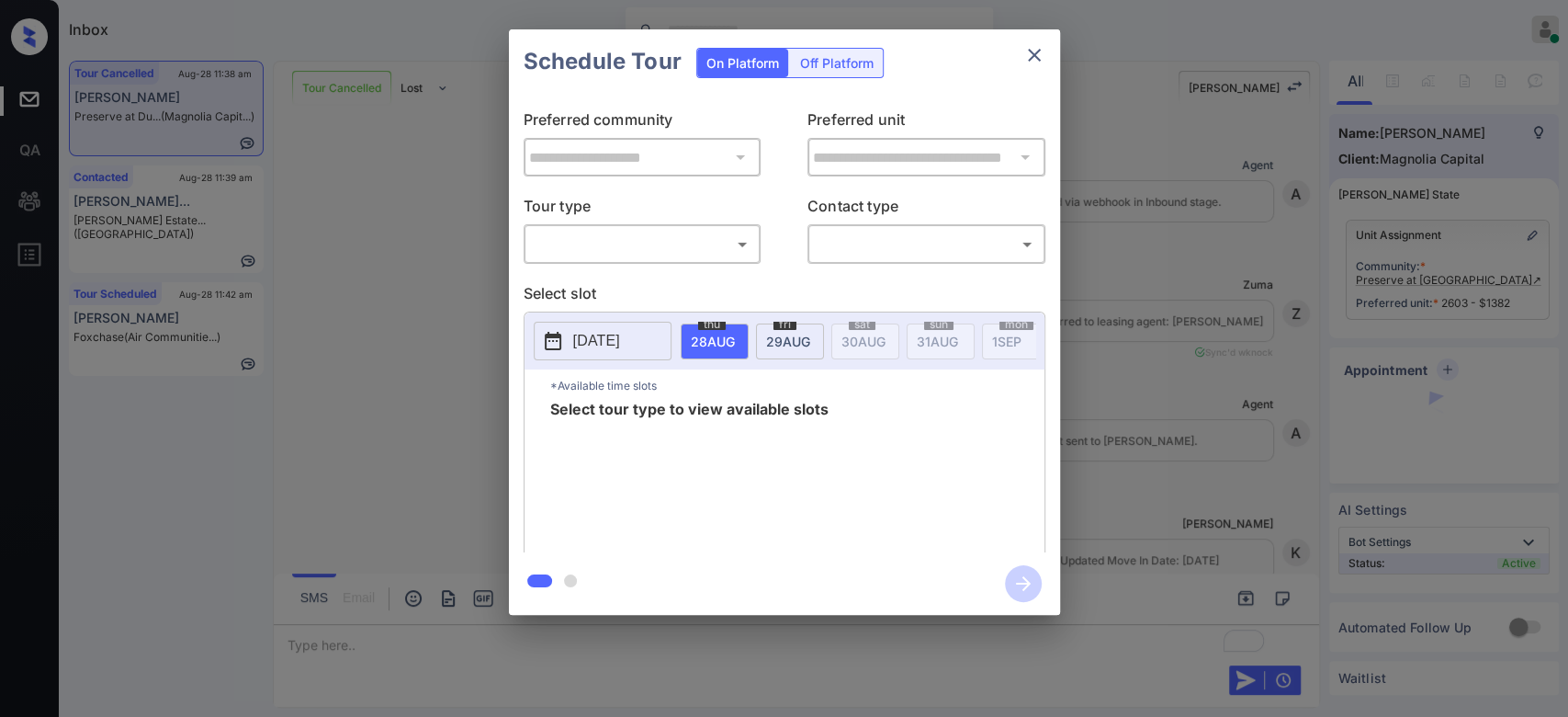
scroll to position [6135, 0]
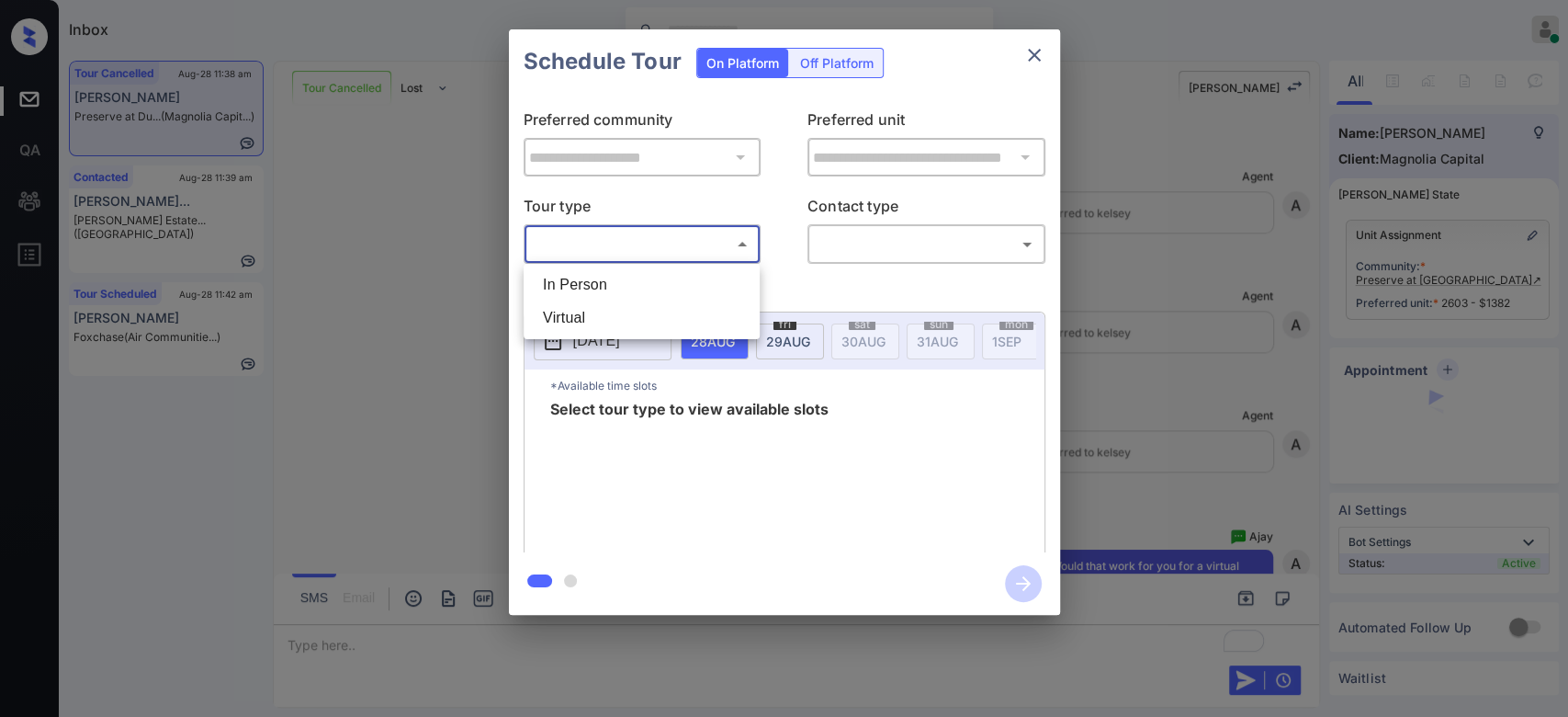
click at [721, 244] on body "Inbox Mukesh Online Set yourself offline Set yourself on break Profile Switch t…" at bounding box center [784, 358] width 1568 height 717
click at [601, 270] on li "In Person" at bounding box center [642, 284] width 227 height 33
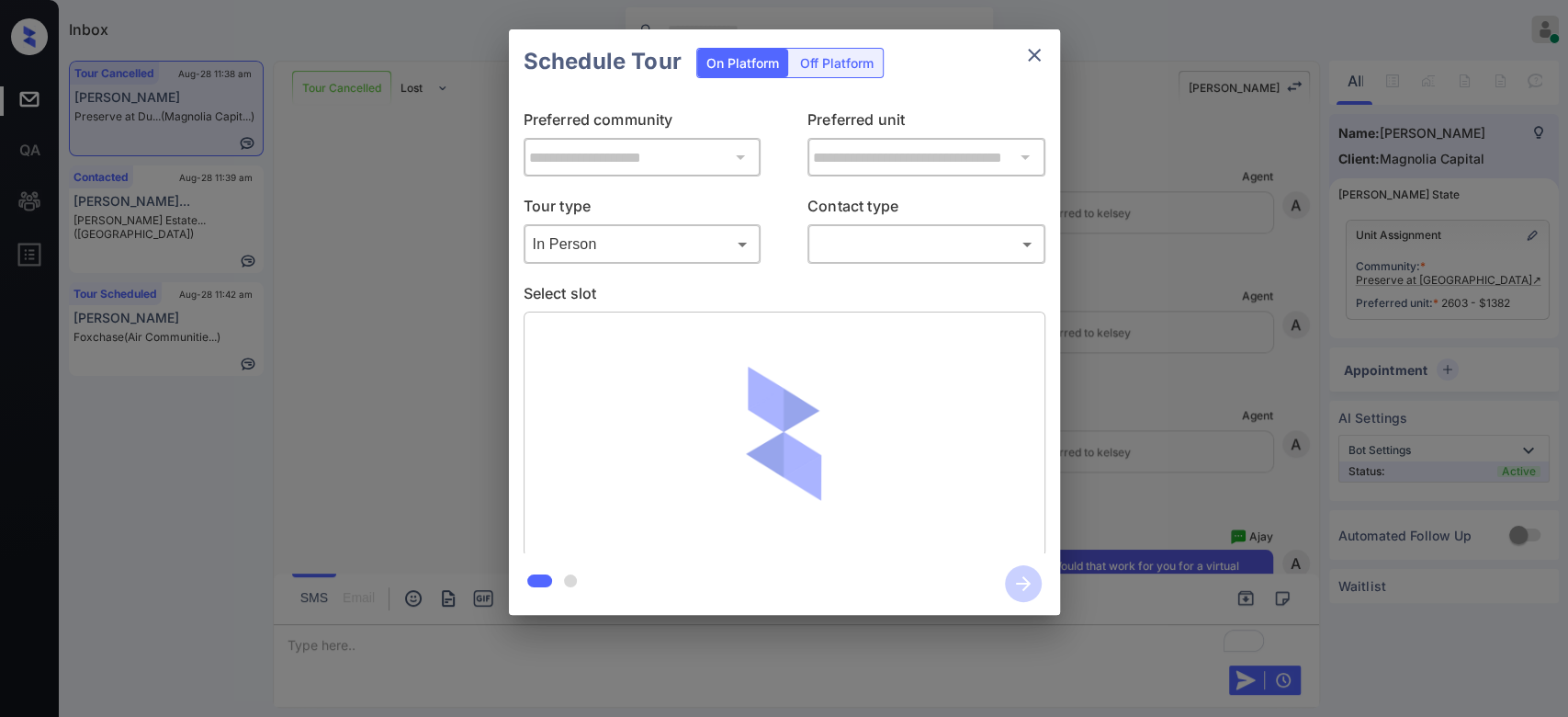
scroll to position [1996, 0]
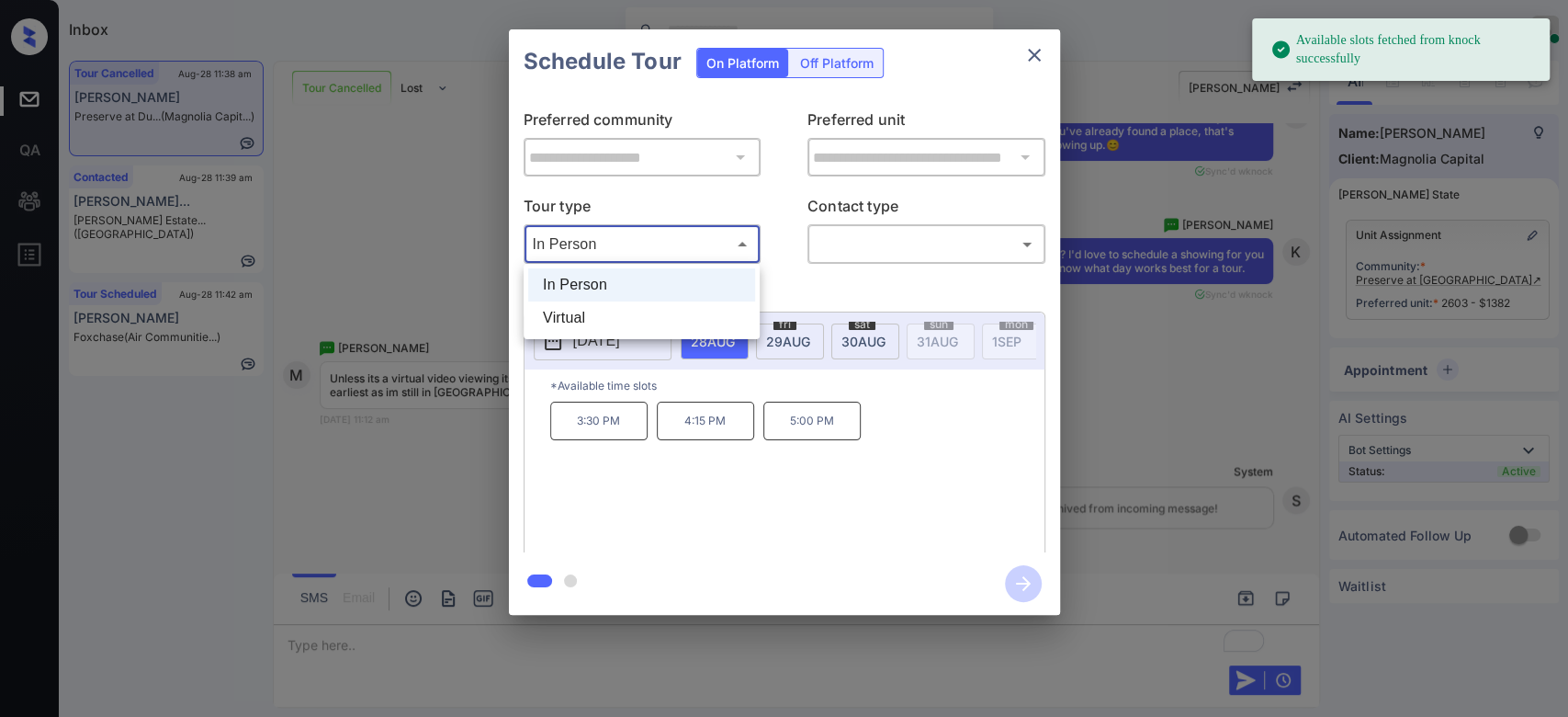
click at [600, 244] on body "Available slots fetched from knock successfully Inbox Mukesh Online Set yoursel…" at bounding box center [784, 358] width 1568 height 717
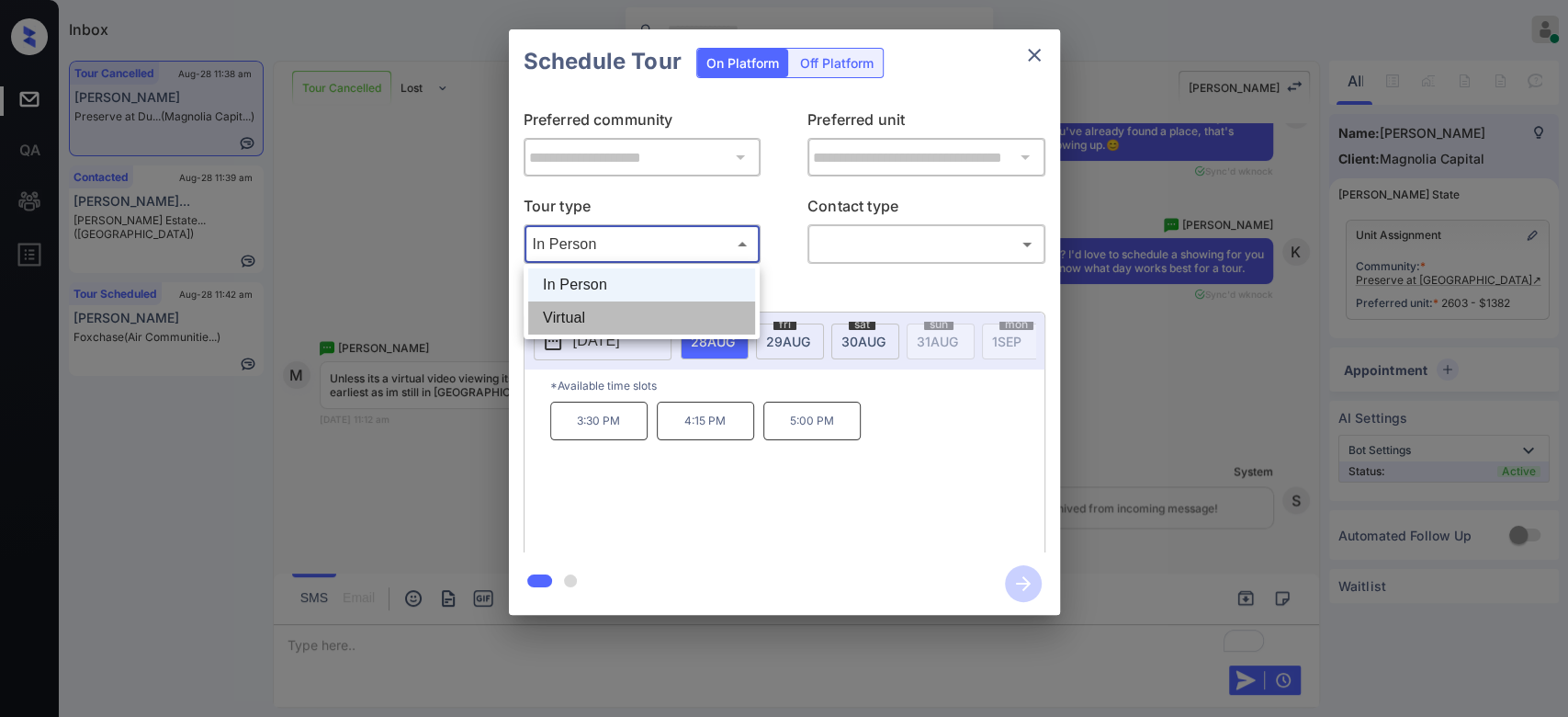
click at [595, 309] on li "Virtual" at bounding box center [642, 317] width 227 height 33
type input "*******"
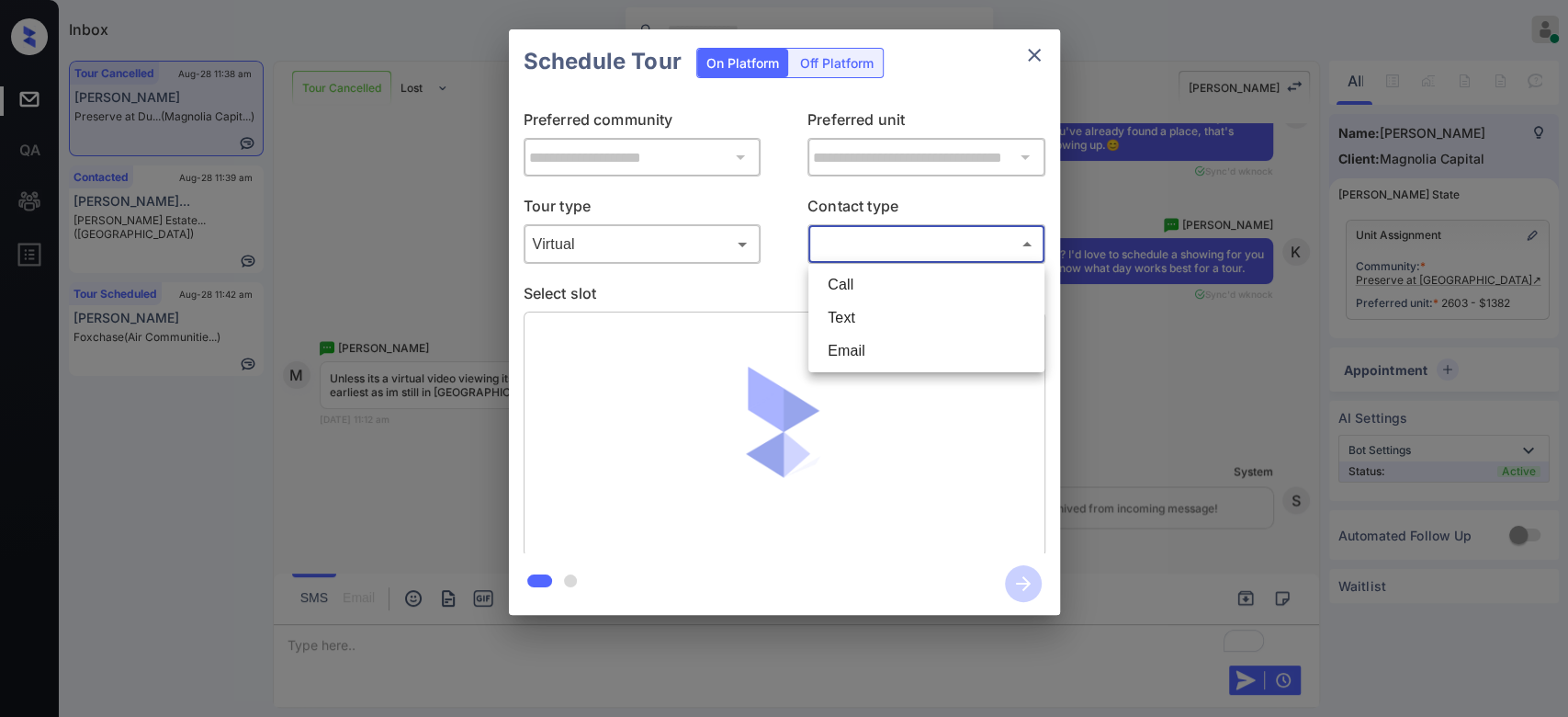
drag, startPoint x: 903, startPoint y: 250, endPoint x: 898, endPoint y: 301, distance: 51.2
click at [898, 301] on body "Inbox Mukesh Online Set yourself offline Set yourself on break Profile Switch t…" at bounding box center [784, 358] width 1568 height 717
click at [898, 301] on li "Text" at bounding box center [926, 317] width 227 height 33
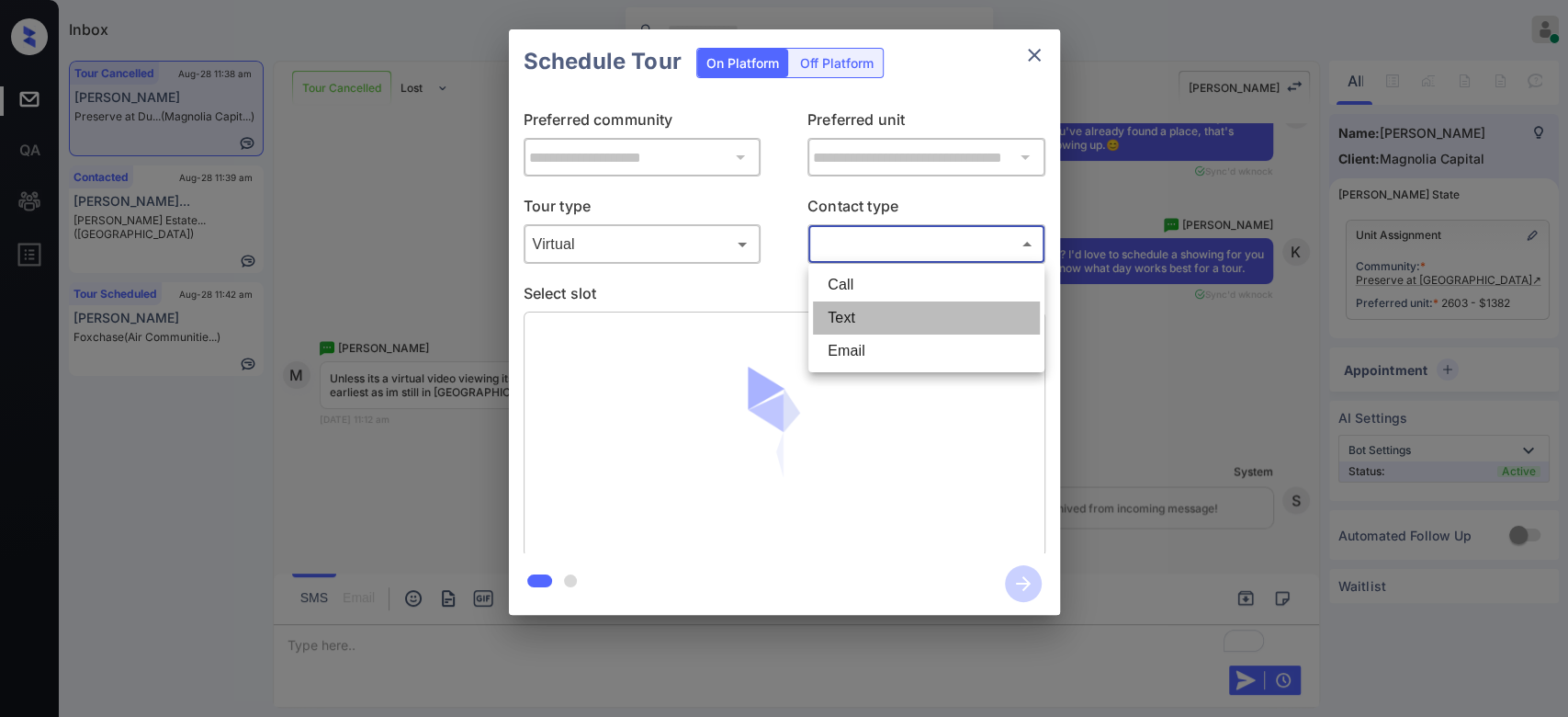
type input "****"
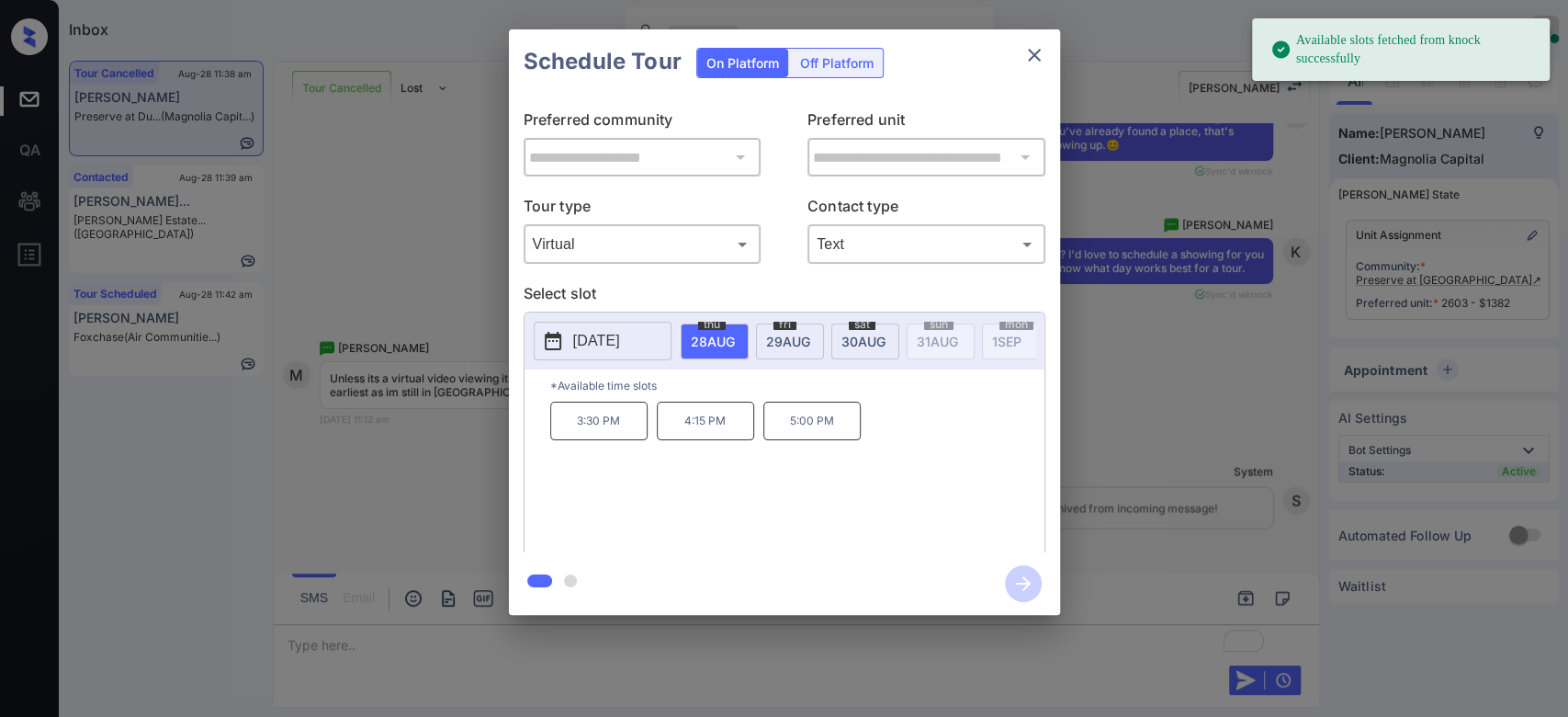
click at [771, 337] on span "[DATE]" at bounding box center [788, 342] width 44 height 16
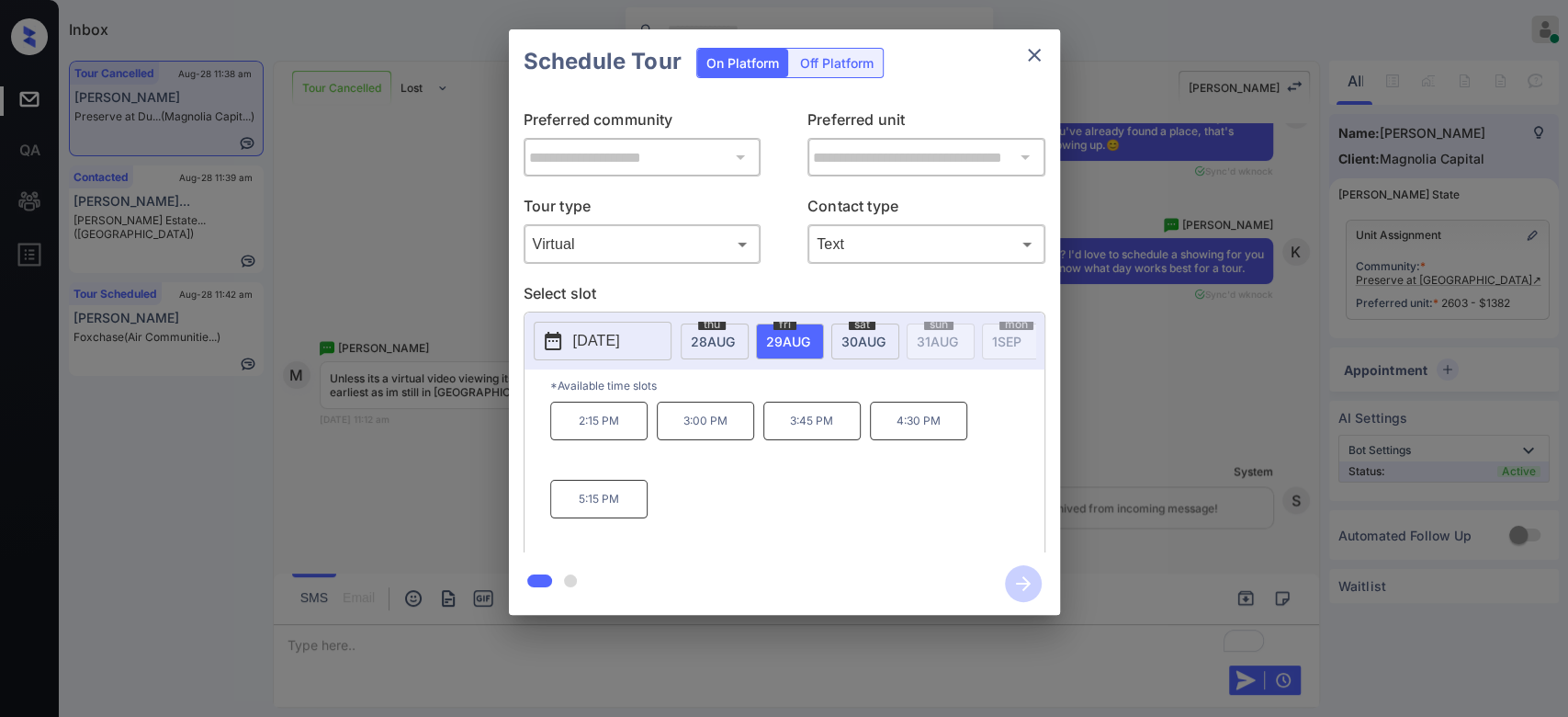
click at [714, 433] on p "3:00 PM" at bounding box center [705, 421] width 98 height 39
click at [1027, 573] on icon "button" at bounding box center [1023, 583] width 37 height 37
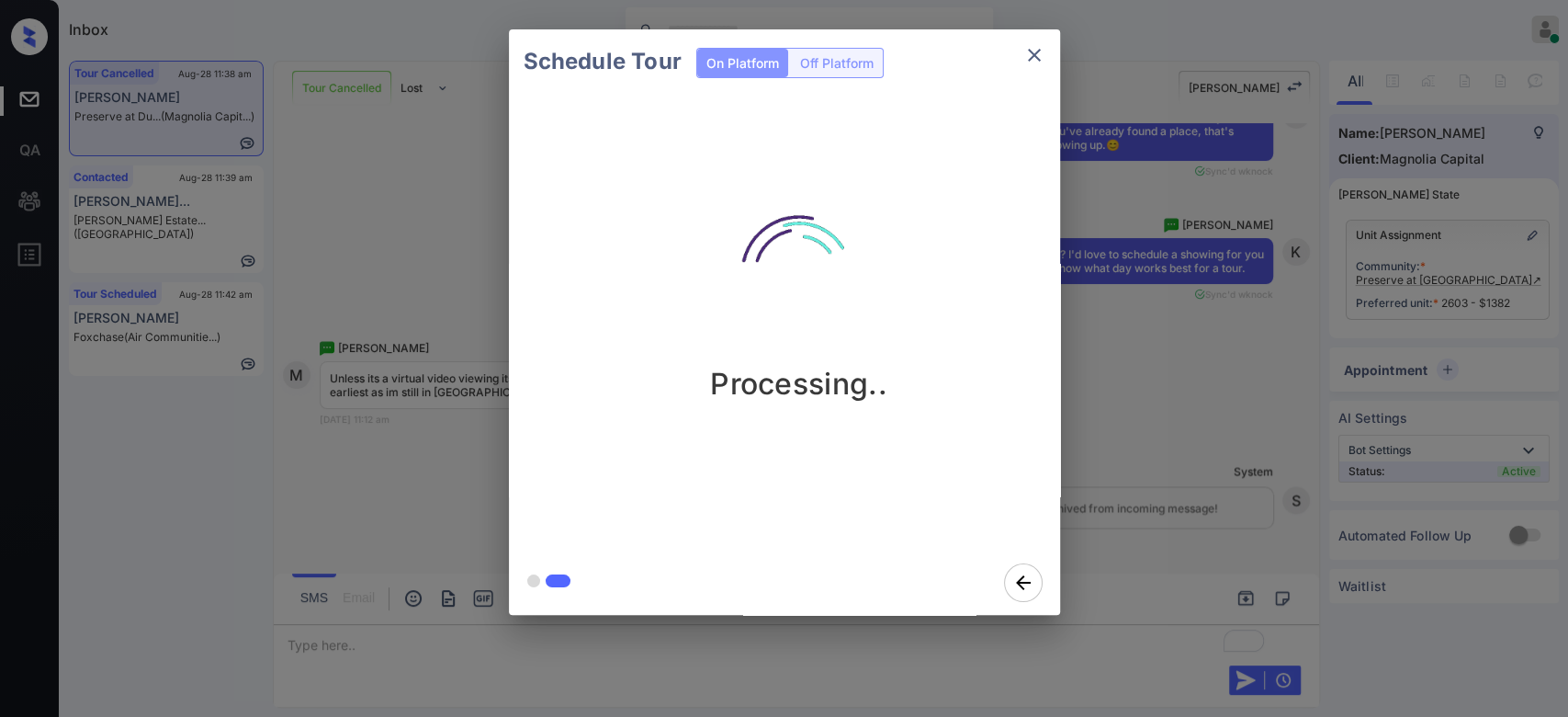
click at [1186, 171] on div "Schedule Tour On Platform Off Platform Processing.." at bounding box center [784, 322] width 1568 height 644
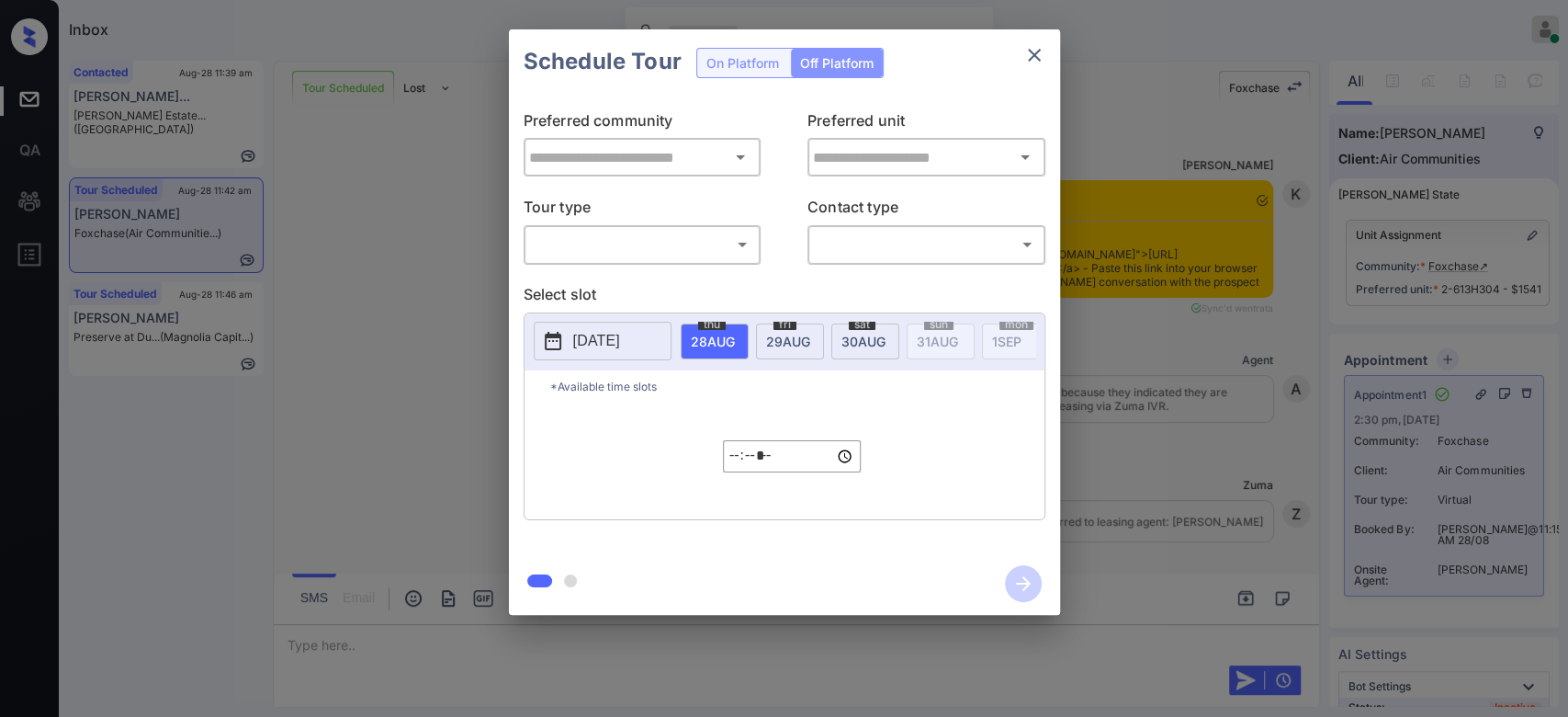
scroll to position [5453, 0]
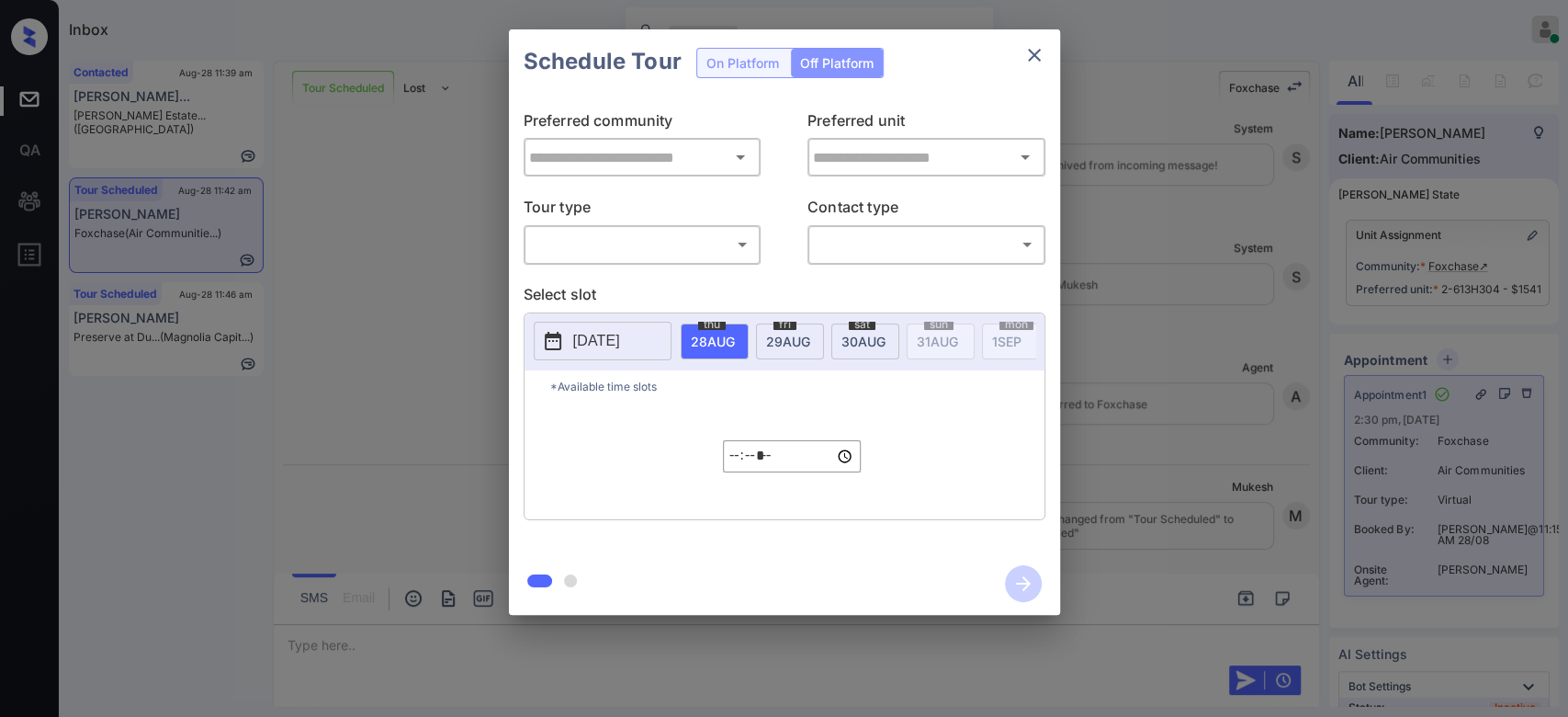
type input "********"
type input "**********"
click at [1326, 303] on div "**********" at bounding box center [784, 322] width 1568 height 644
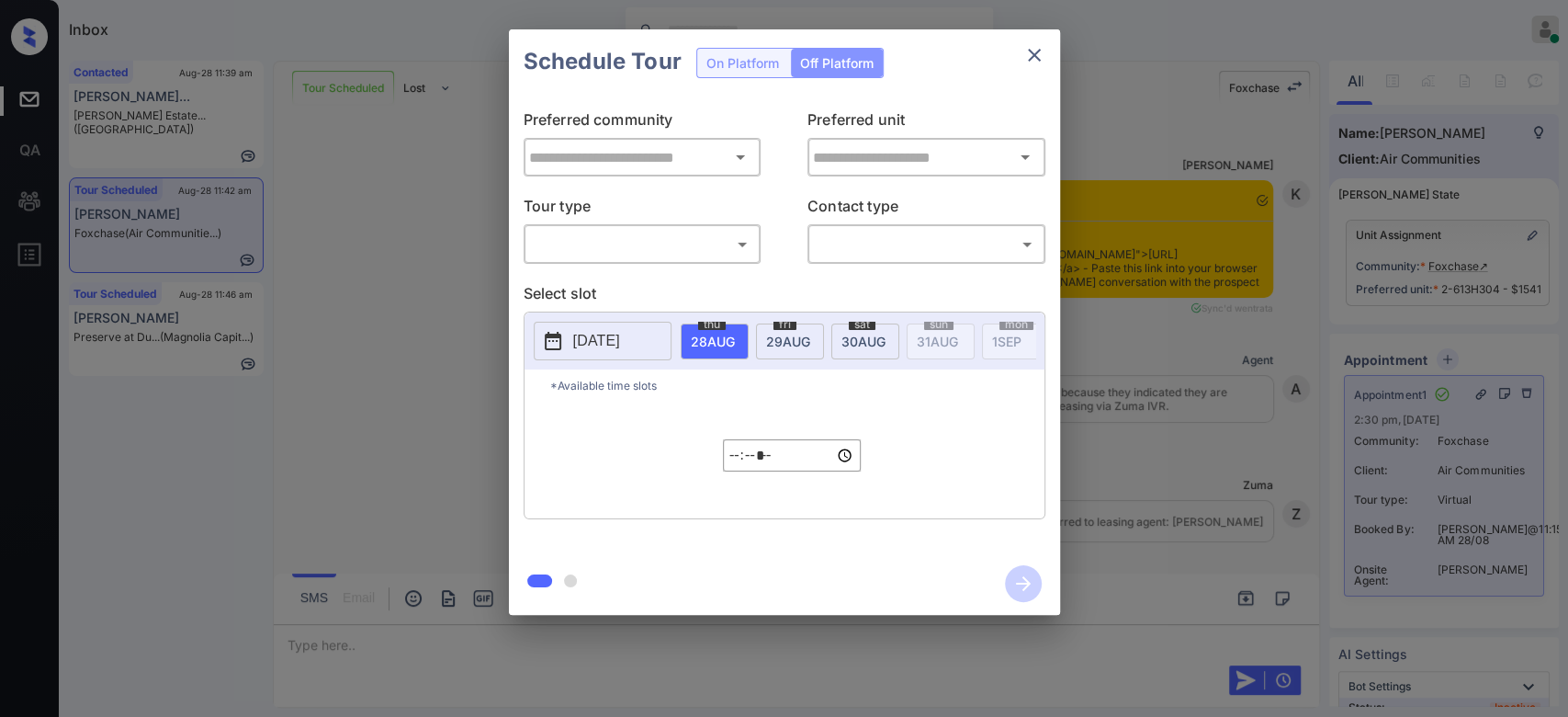
scroll to position [5453, 0]
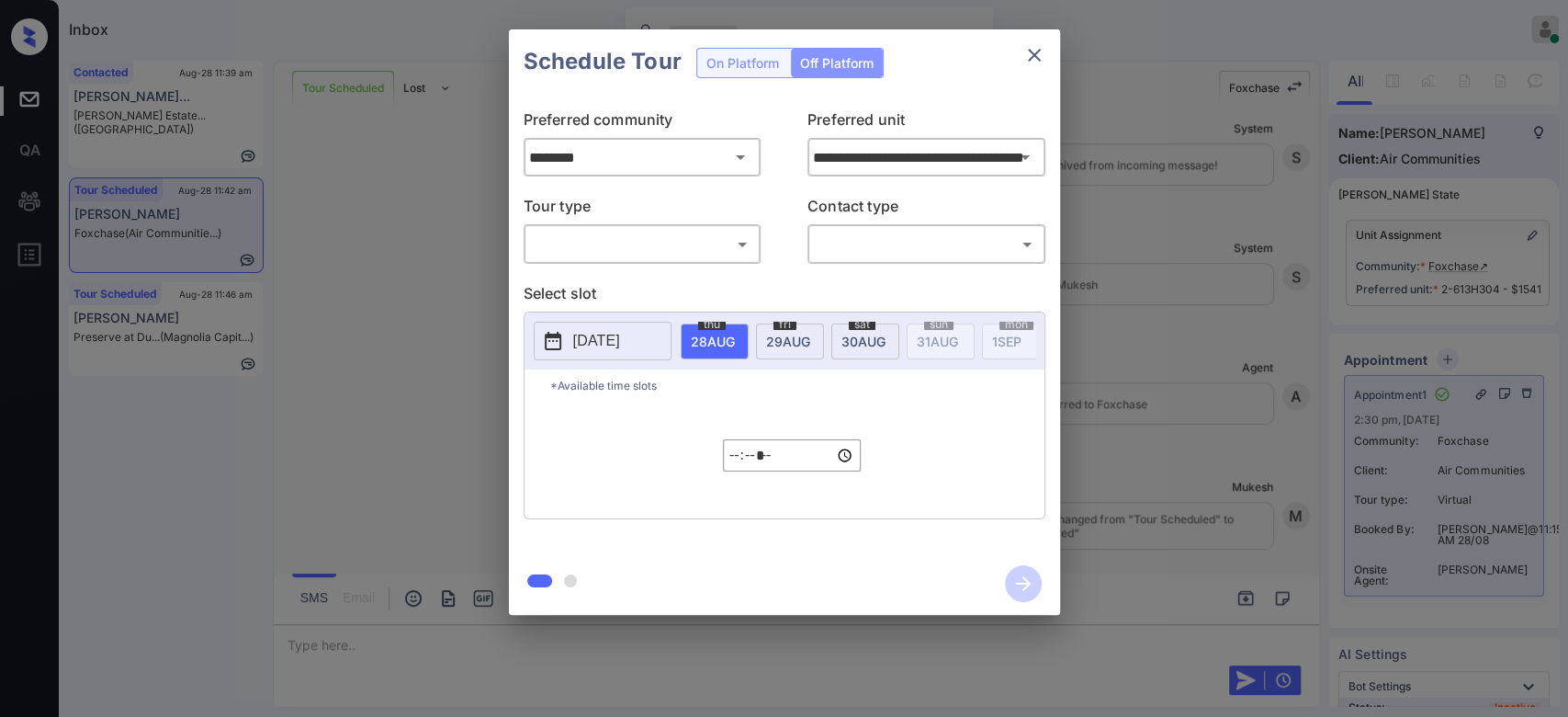
click at [1236, 199] on div "**********" at bounding box center [784, 322] width 1568 height 644
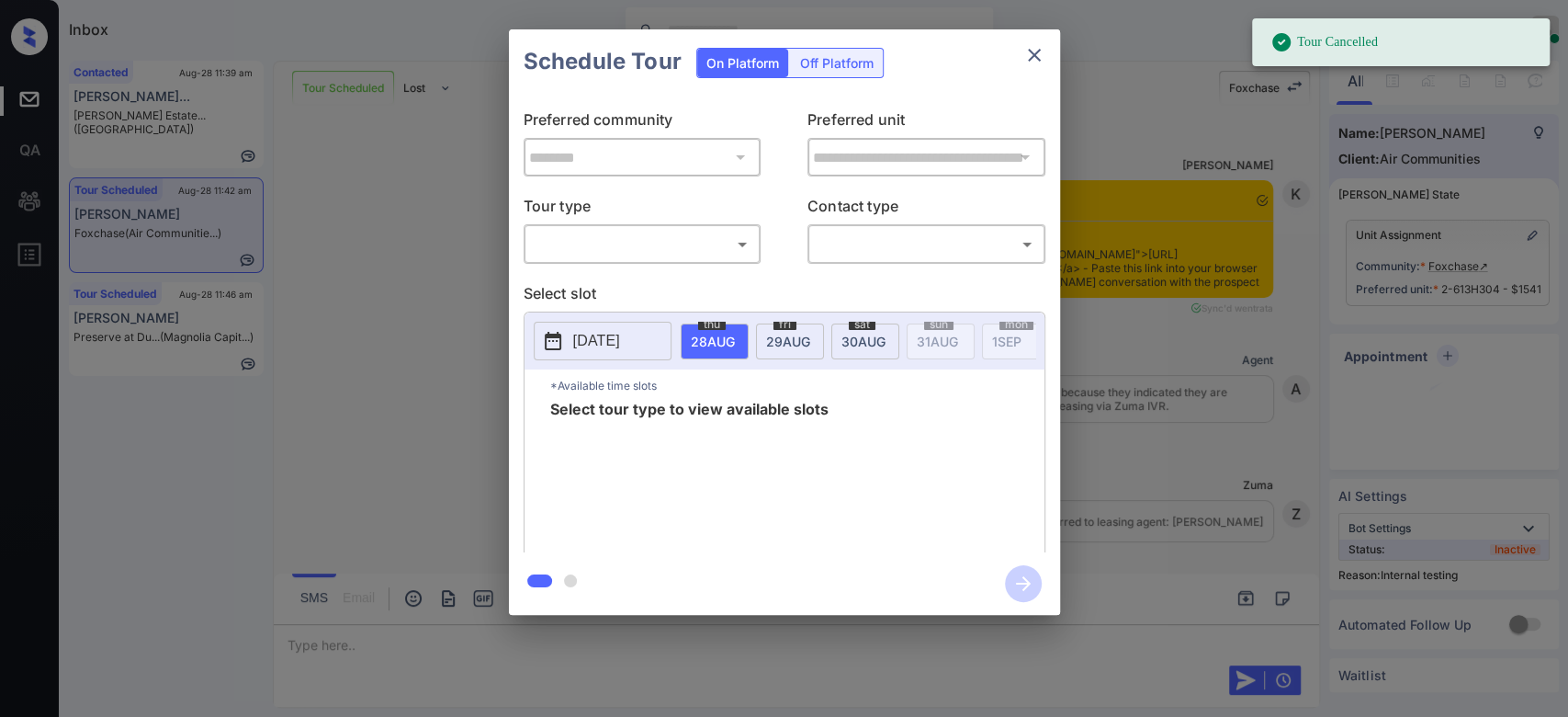
scroll to position [5453, 0]
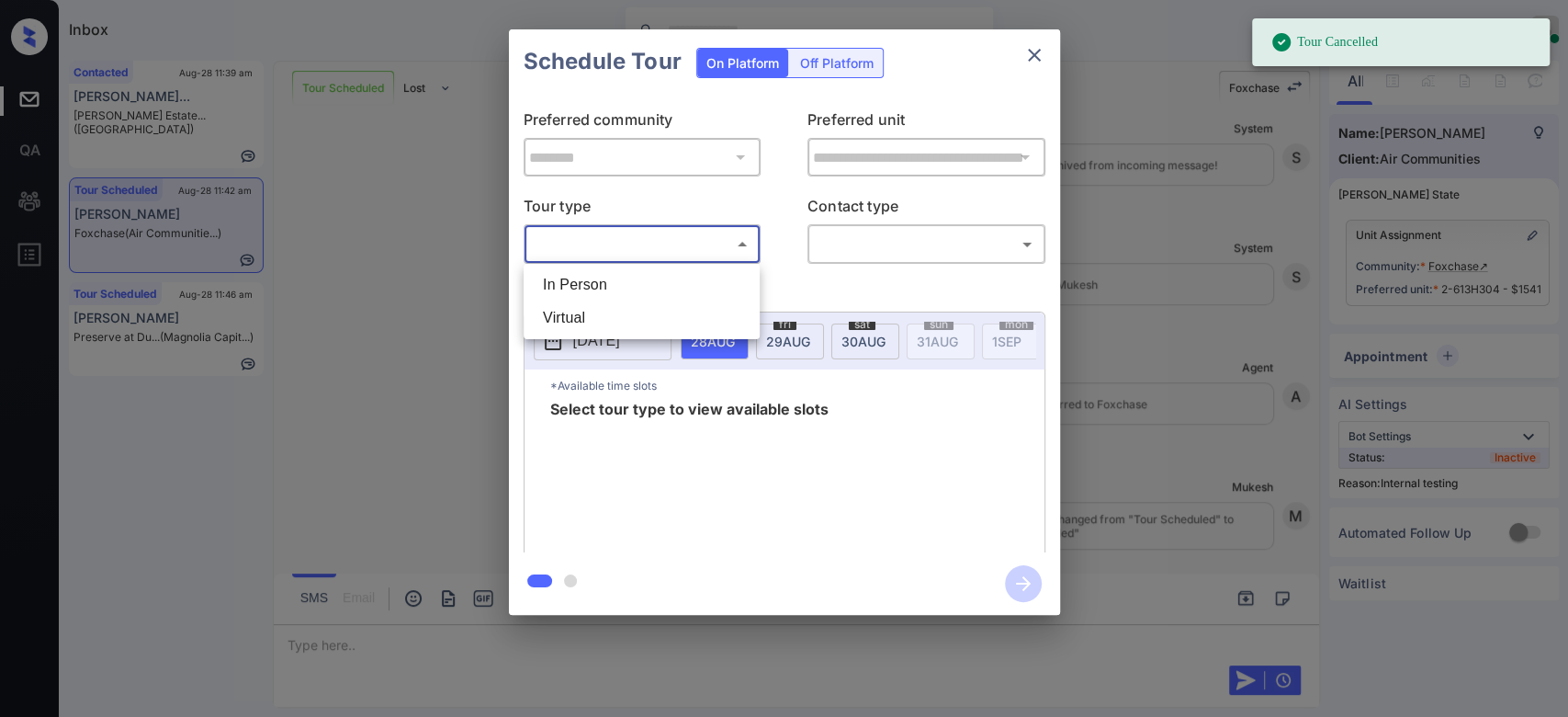
click at [735, 257] on body "Tour Cancelled Inbox Mukesh Online Set yourself offline Set yourself on break P…" at bounding box center [784, 358] width 1568 height 717
click at [614, 308] on li "Virtual" at bounding box center [642, 317] width 227 height 33
type input "*******"
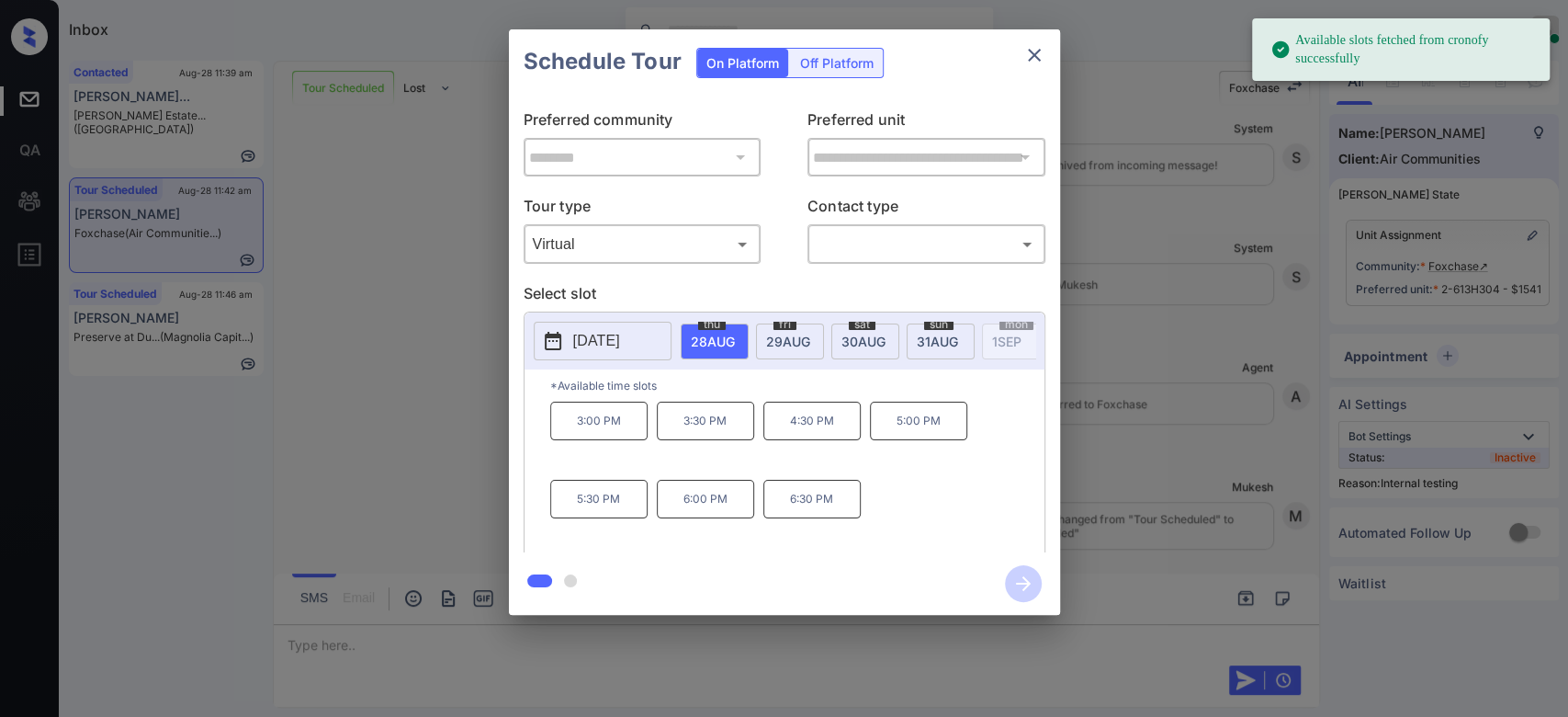
click at [797, 337] on span "29 AUG" at bounding box center [788, 342] width 44 height 16
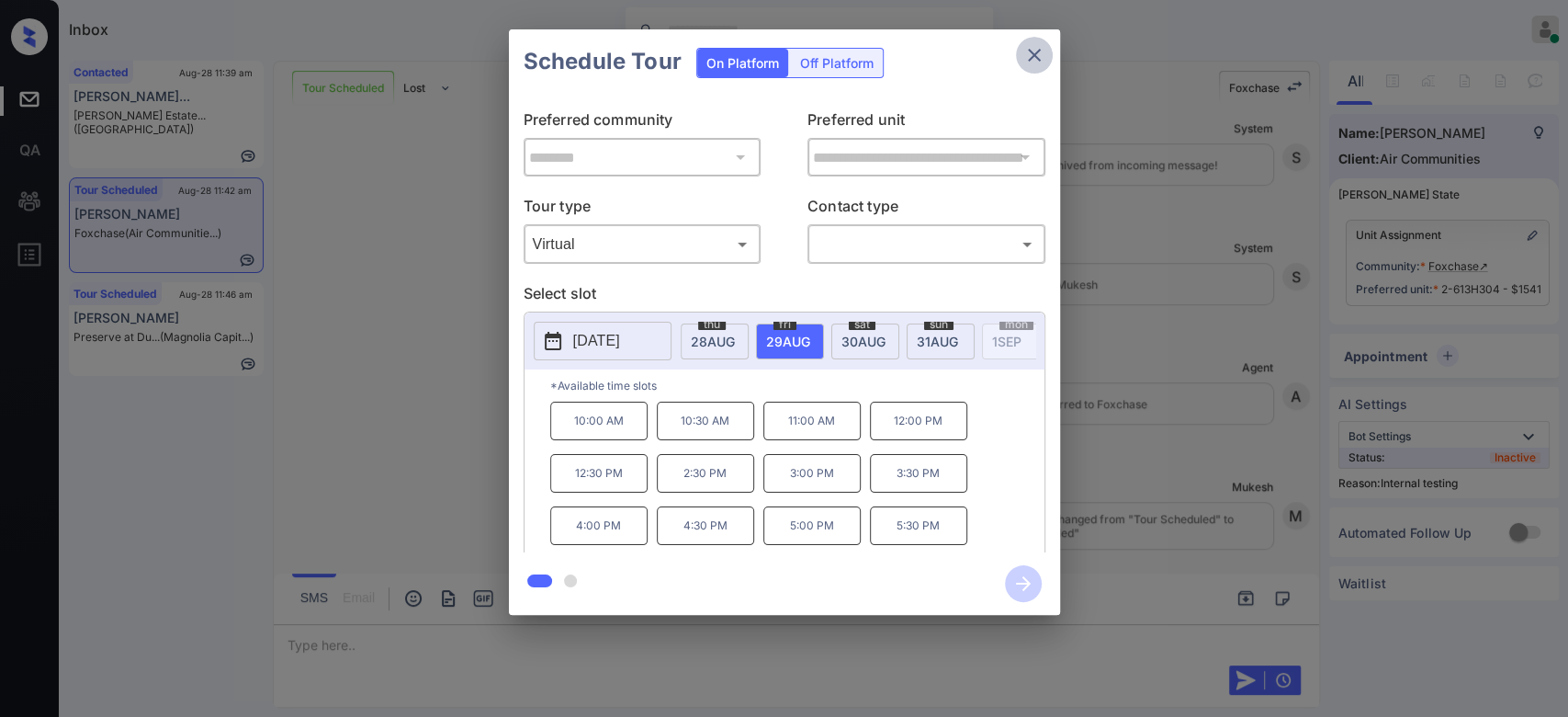
click at [1035, 62] on icon "close" at bounding box center [1034, 55] width 22 height 22
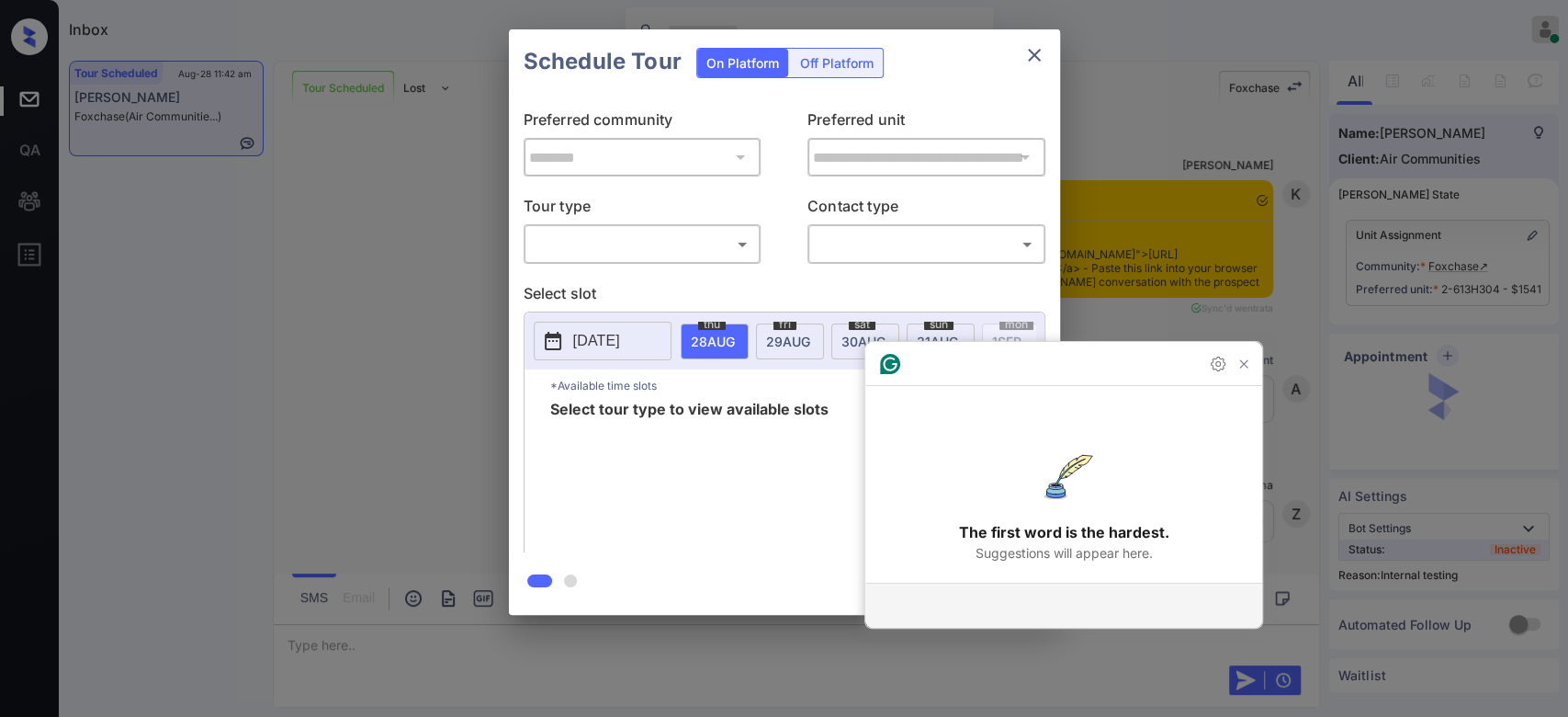
scroll to position [6128, 0]
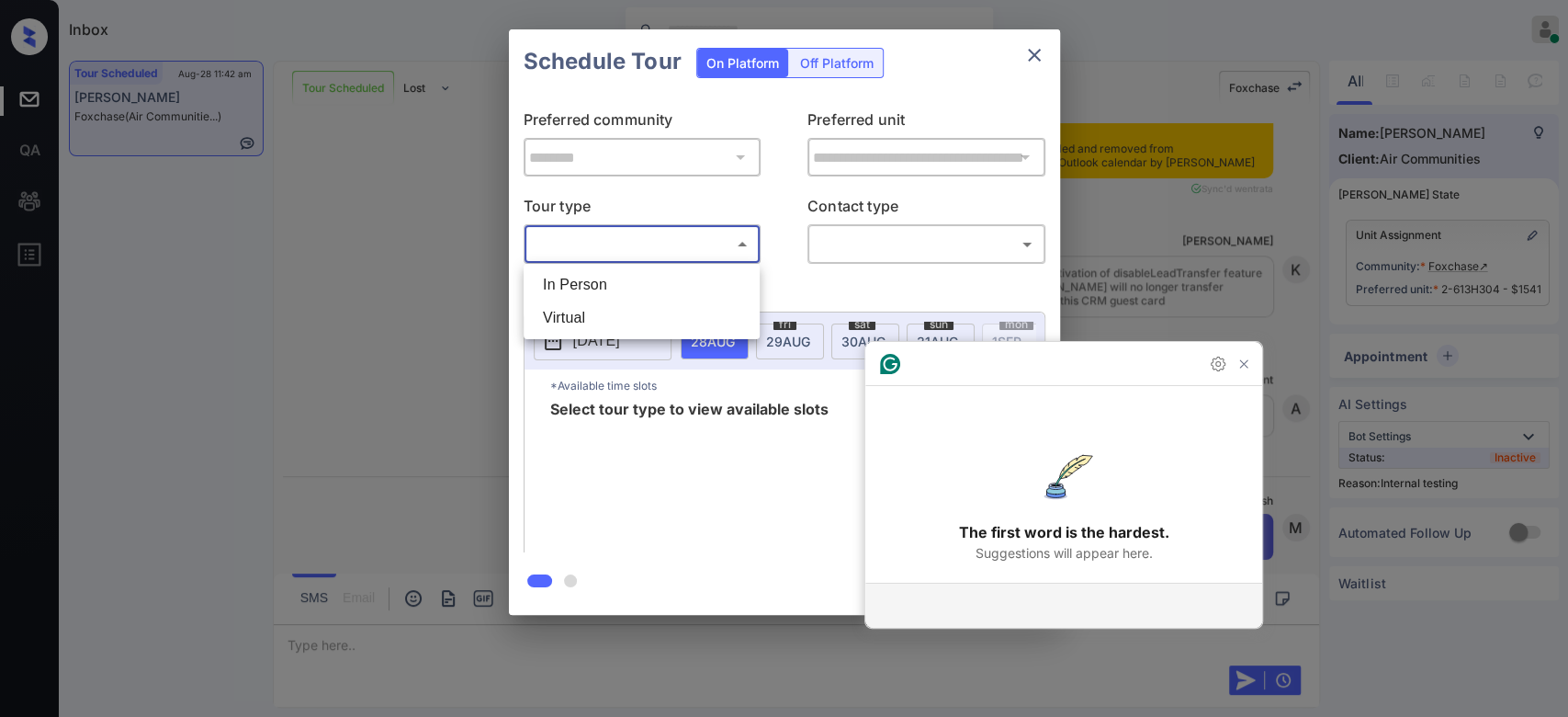
click at [716, 248] on body "Inbox Mukesh Online Set yourself offline Set yourself on break Profile Switch t…" at bounding box center [784, 358] width 1568 height 717
click at [648, 316] on li "Virtual" at bounding box center [642, 317] width 227 height 33
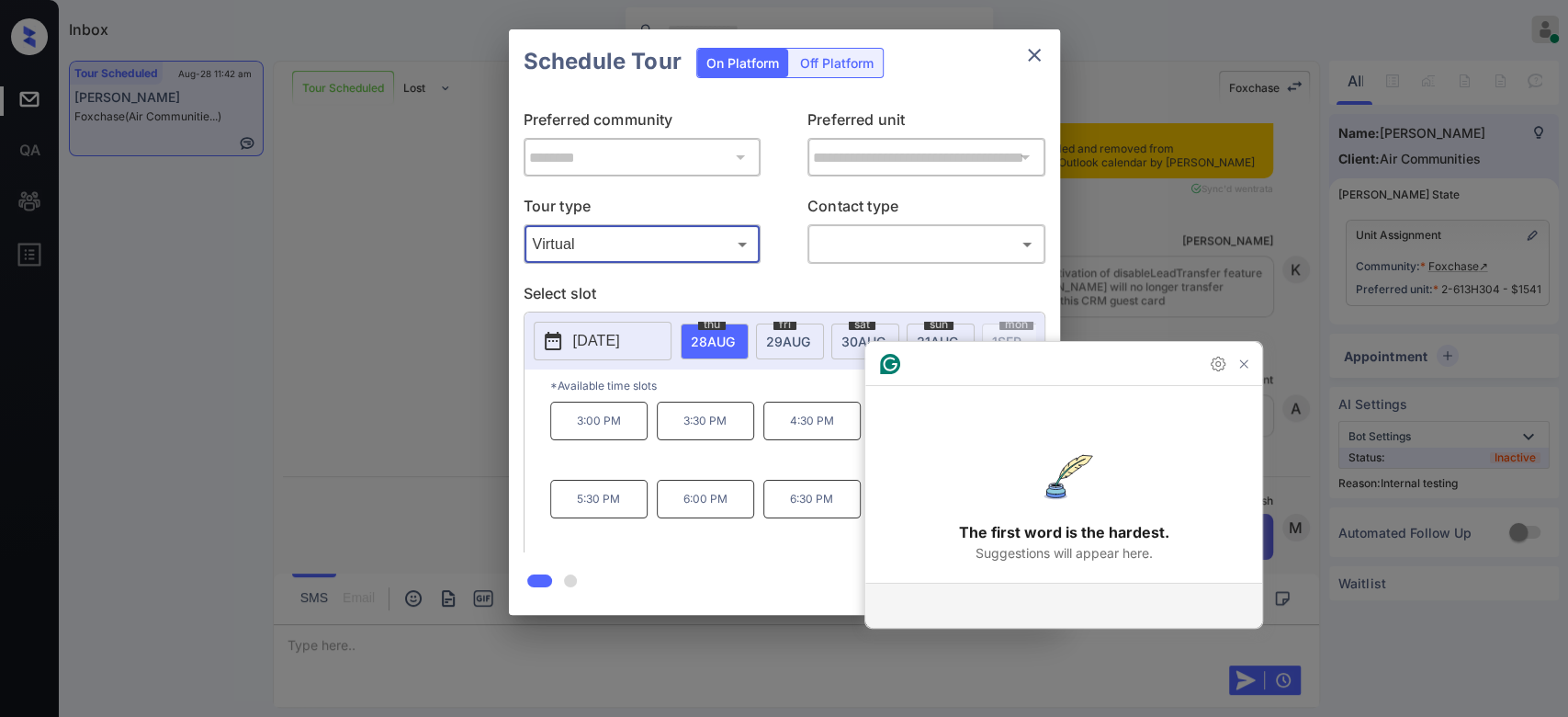
type input "*******"
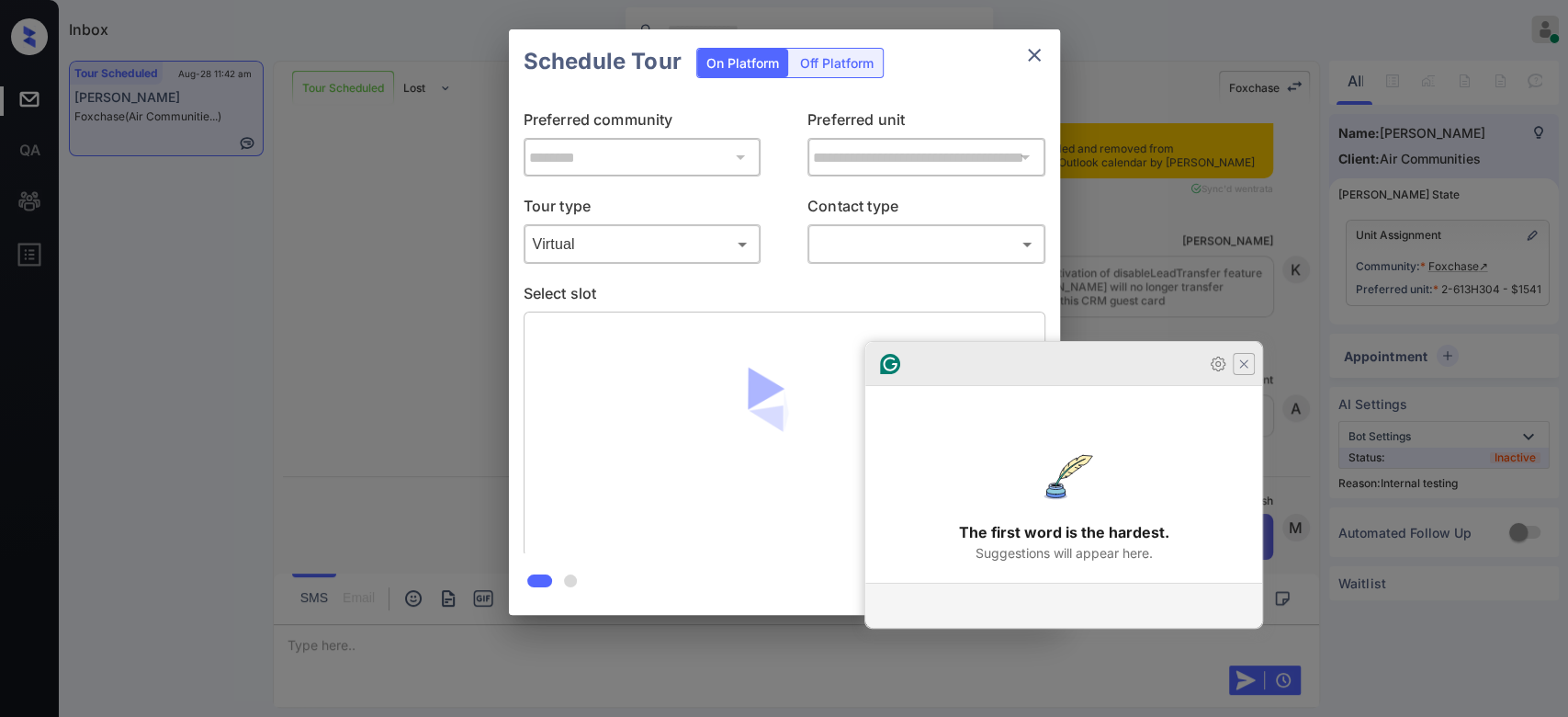
click at [1245, 371] on icon "Close Grammarly Assistant" at bounding box center [1243, 363] width 15 height 15
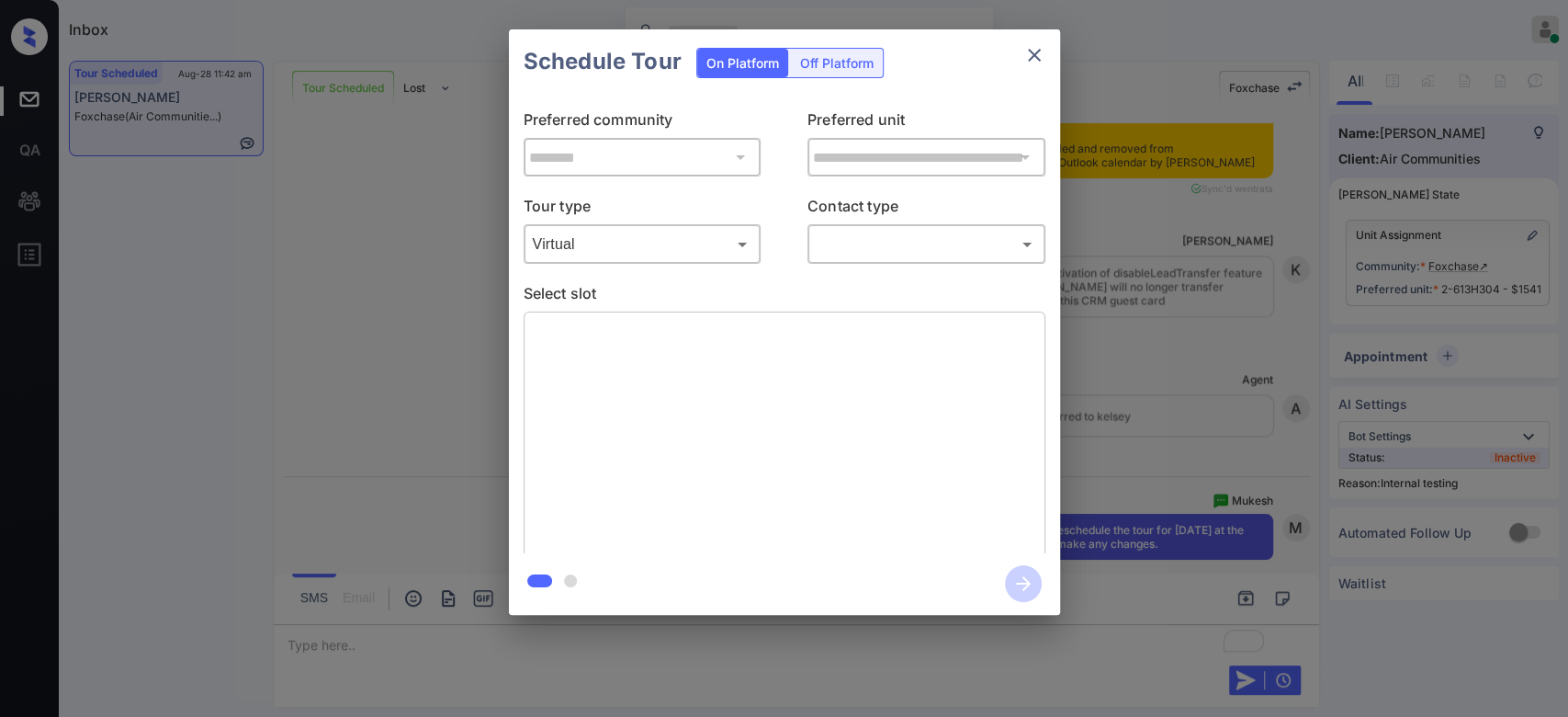
click at [917, 244] on body "Inbox Mukesh Online Set yourself offline Set yourself on break Profile Switch t…" at bounding box center [784, 358] width 1568 height 717
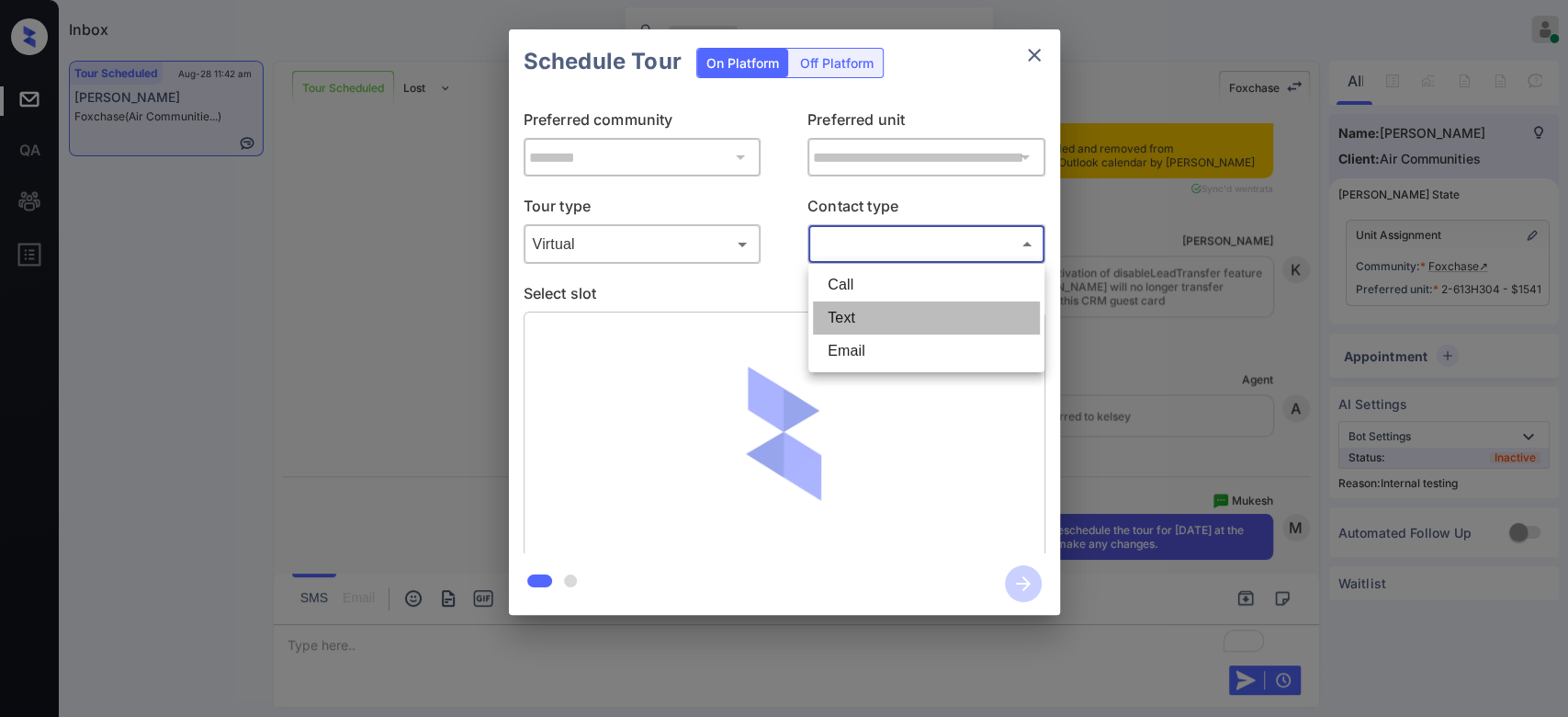
click at [884, 312] on li "Text" at bounding box center [926, 317] width 227 height 33
type input "****"
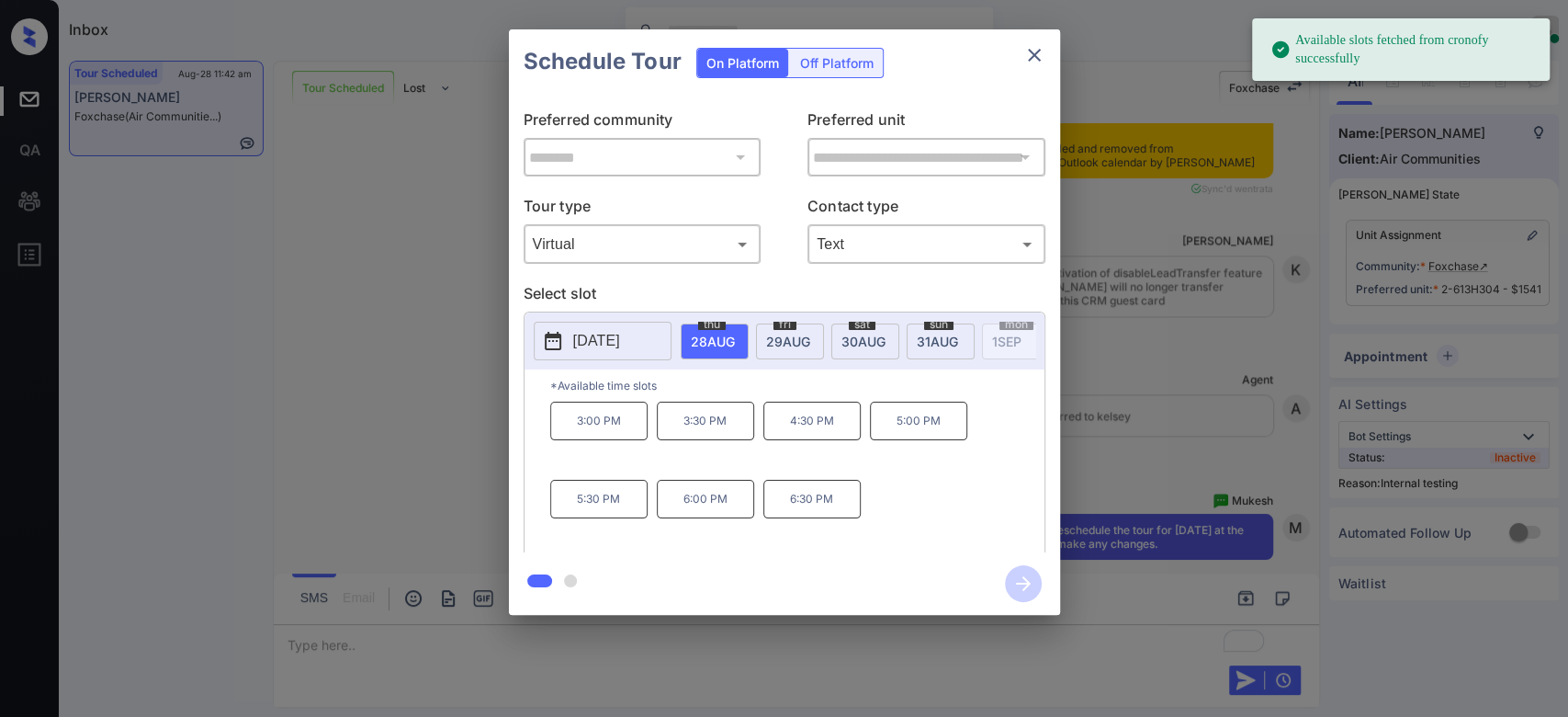
click at [786, 340] on span "29 AUG" at bounding box center [788, 342] width 44 height 16
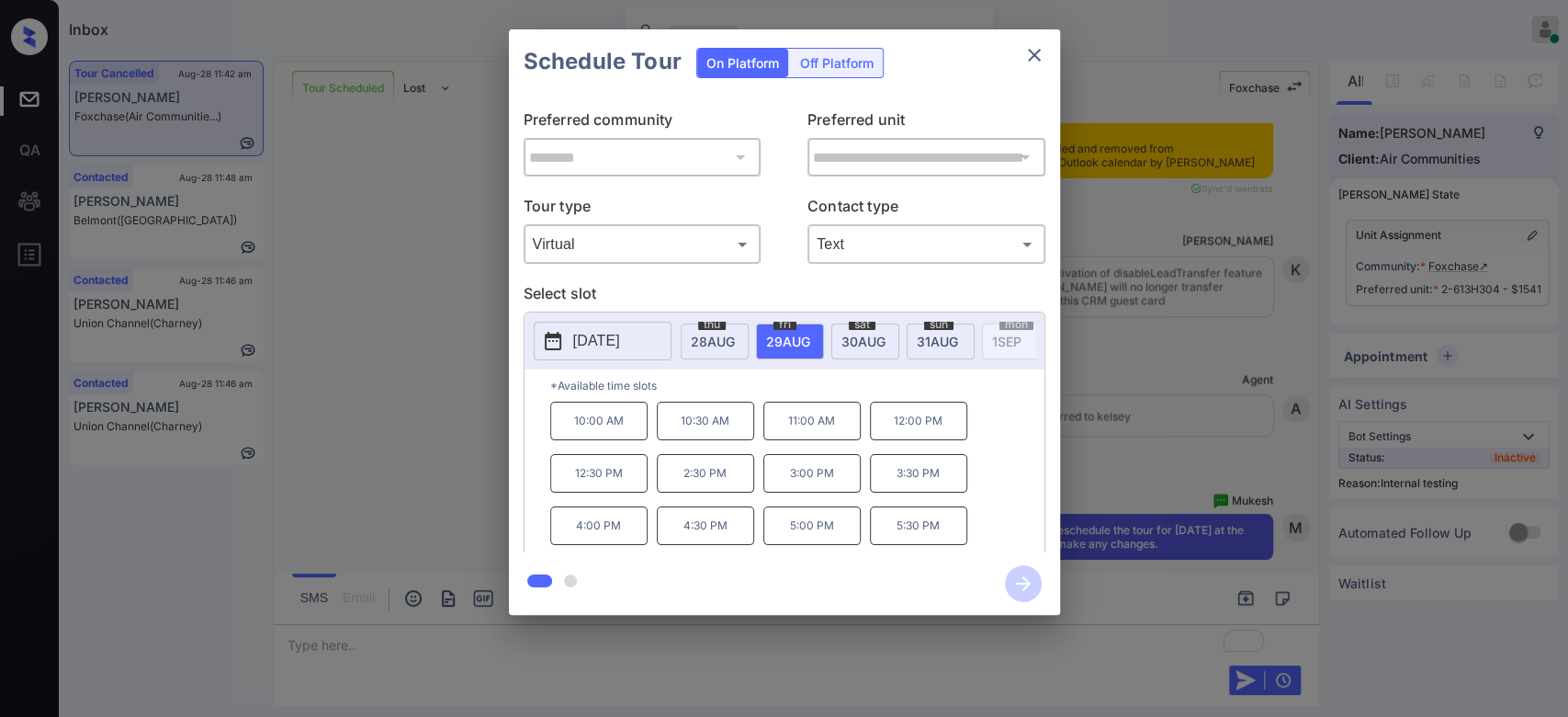
click at [713, 474] on p "2:30 PM" at bounding box center [705, 473] width 98 height 39
click at [1037, 577] on icon "button" at bounding box center [1023, 583] width 37 height 37
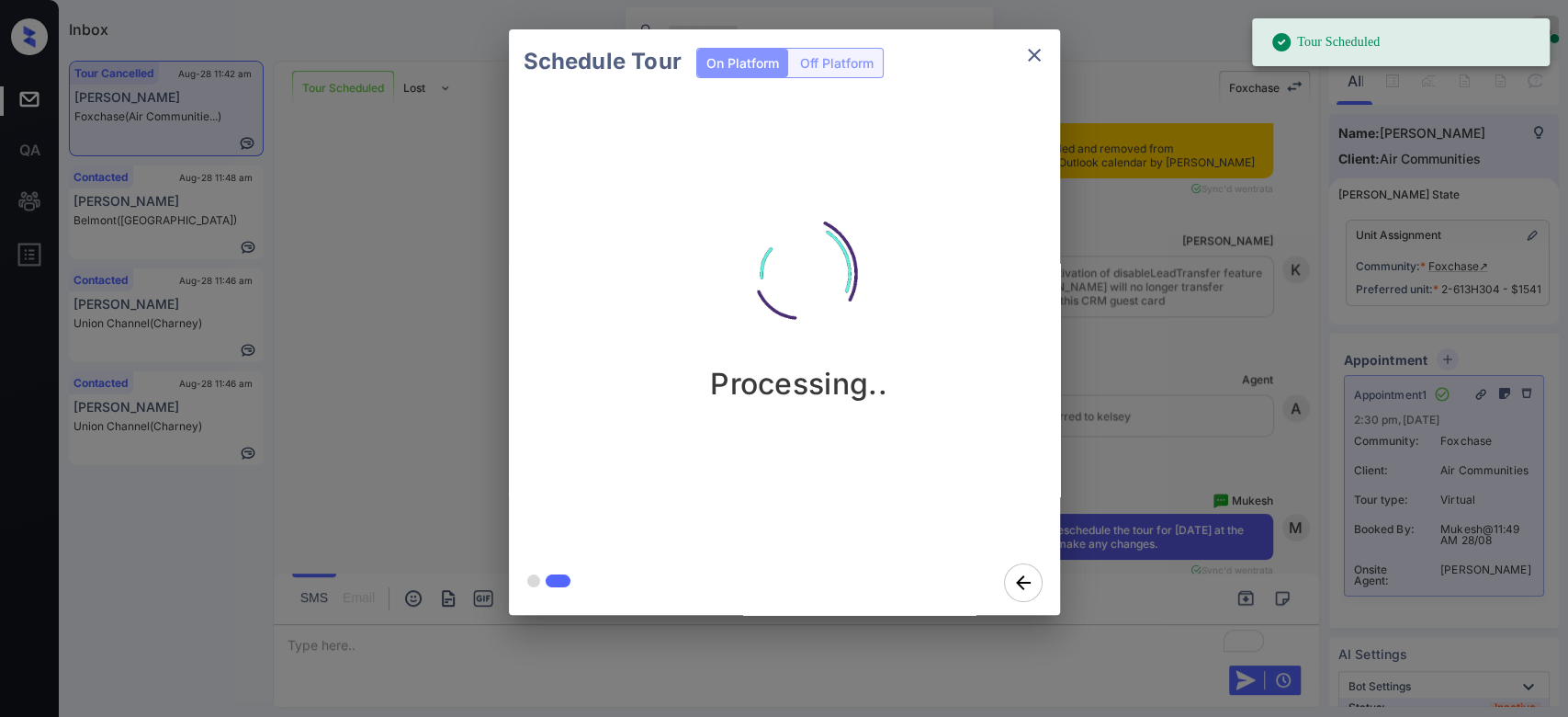
click at [1087, 320] on div "Schedule Tour On Platform Off Platform Processing.." at bounding box center [784, 322] width 1568 height 644
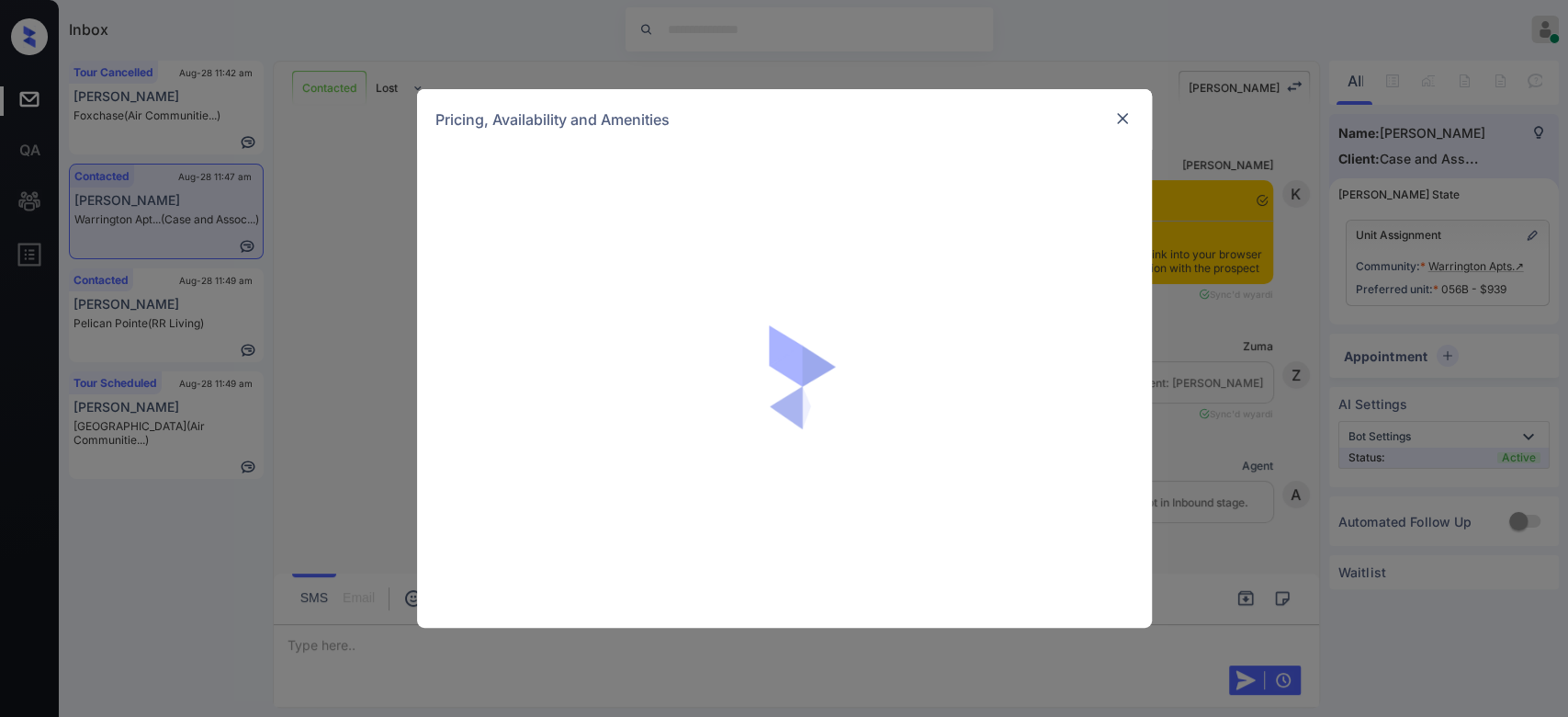
scroll to position [2534, 0]
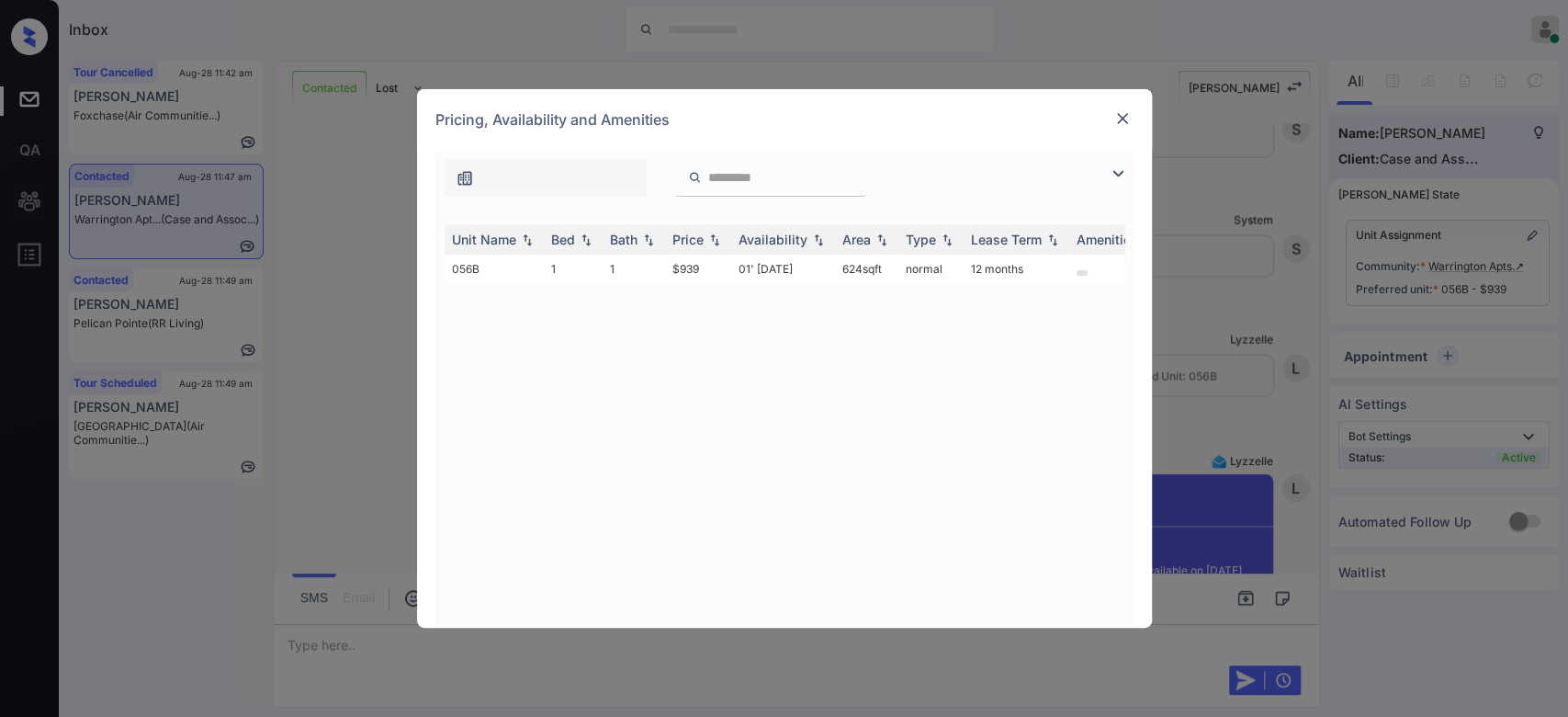
click at [1123, 113] on img at bounding box center [1122, 119] width 19 height 19
